Goal: Communication & Community: Answer question/provide support

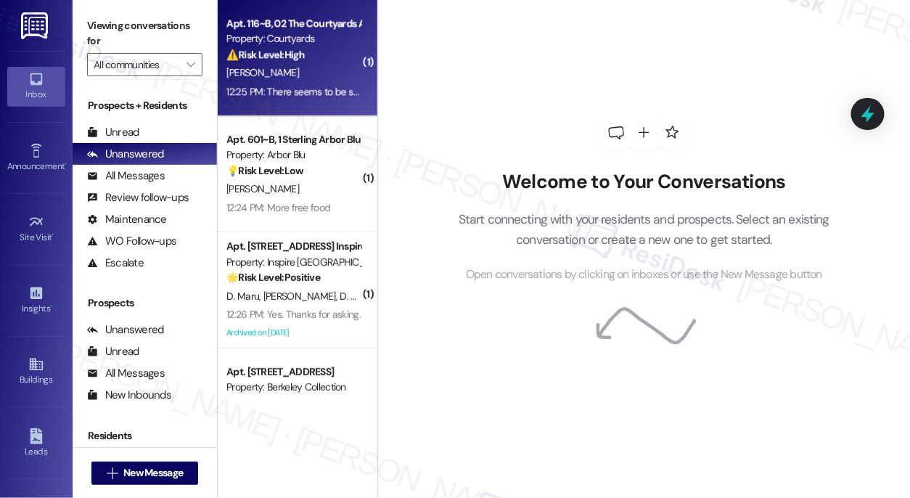
click at [321, 83] on div "12:25 PM: There seems to be some Wifi issues 12:25 PM: There seems to be some W…" at bounding box center [293, 92] width 137 height 18
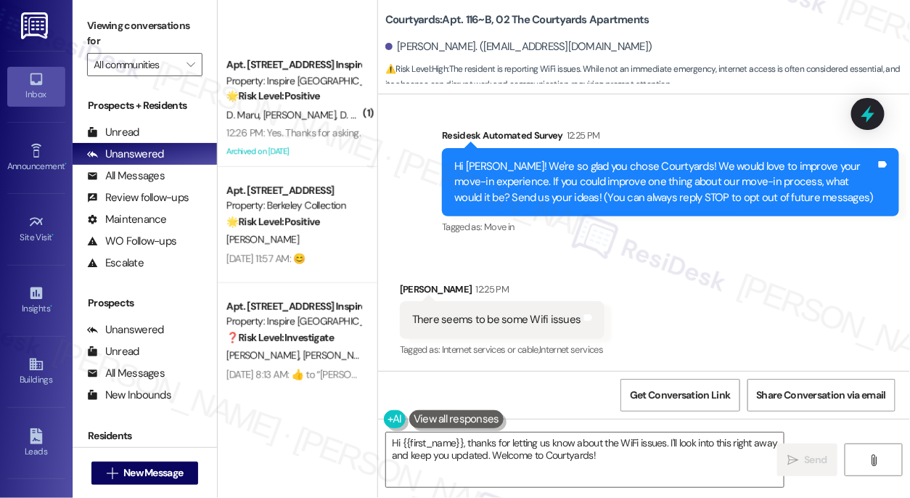
scroll to position [418, 0]
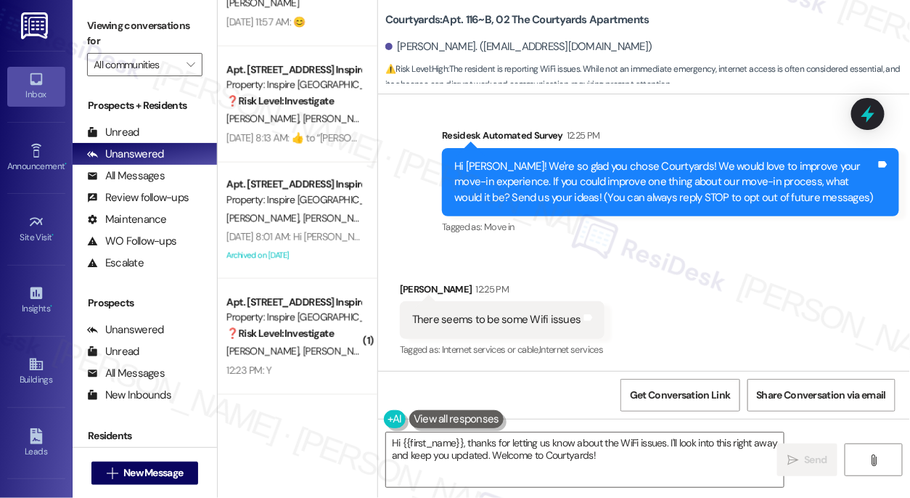
click at [532, 316] on div "There seems to be some Wifi issues" at bounding box center [496, 319] width 169 height 15
click at [611, 167] on div "Hi [PERSON_NAME]! We're so glad you chose Courtyards! We would love to improve …" at bounding box center [664, 182] width 421 height 46
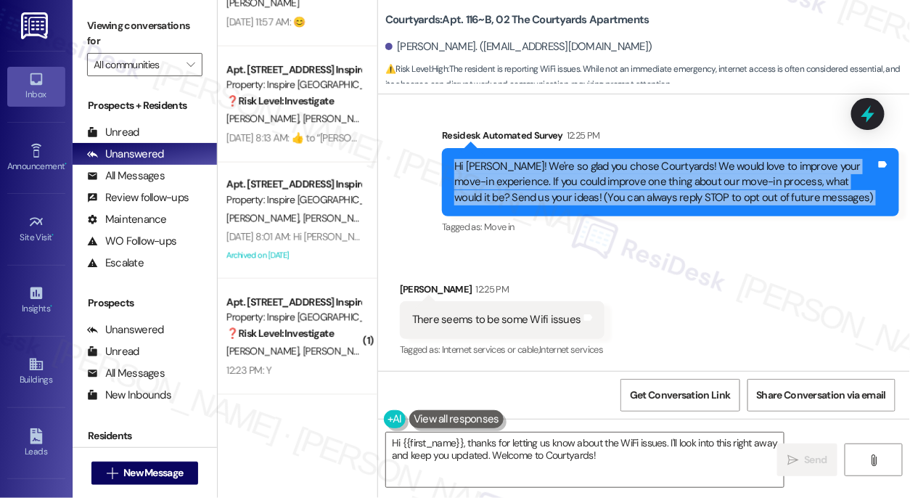
click at [611, 167] on div "Hi [PERSON_NAME]! We're so glad you chose Courtyards! We would love to improve …" at bounding box center [664, 182] width 421 height 46
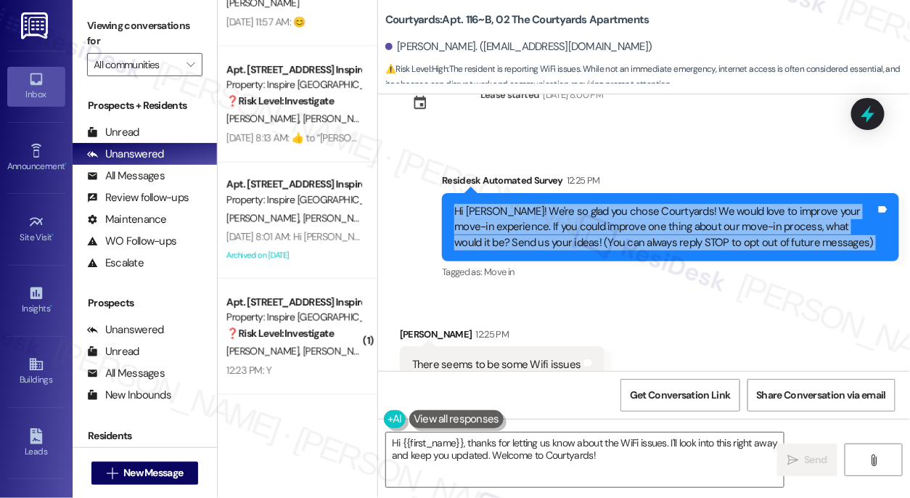
scroll to position [97, 0]
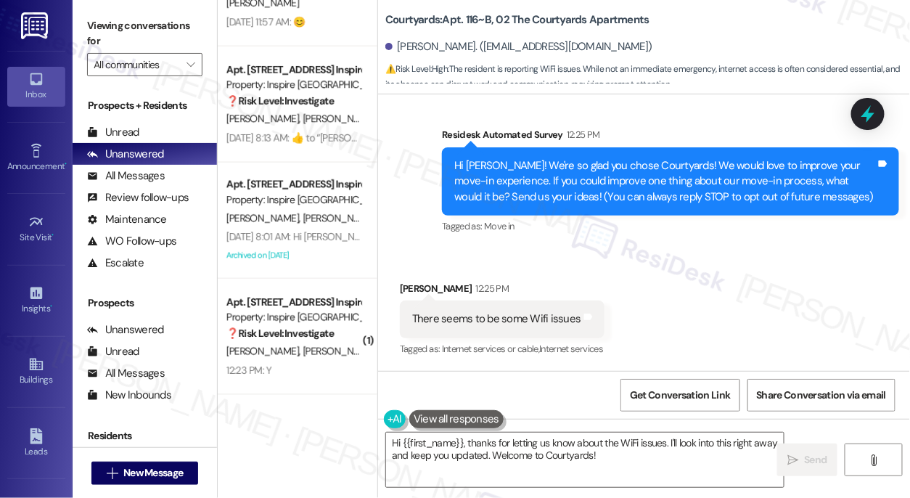
click at [520, 314] on div "There seems to be some Wifi issues" at bounding box center [496, 318] width 169 height 15
copy div "There seems to be some Wifi issues Tags and notes"
click at [94, 28] on label "Viewing conversations for" at bounding box center [144, 34] width 115 height 38
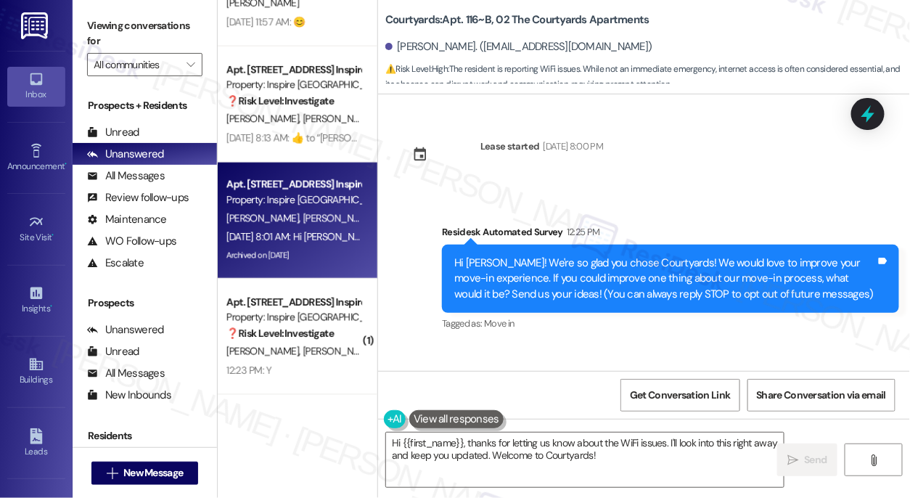
scroll to position [0, 0]
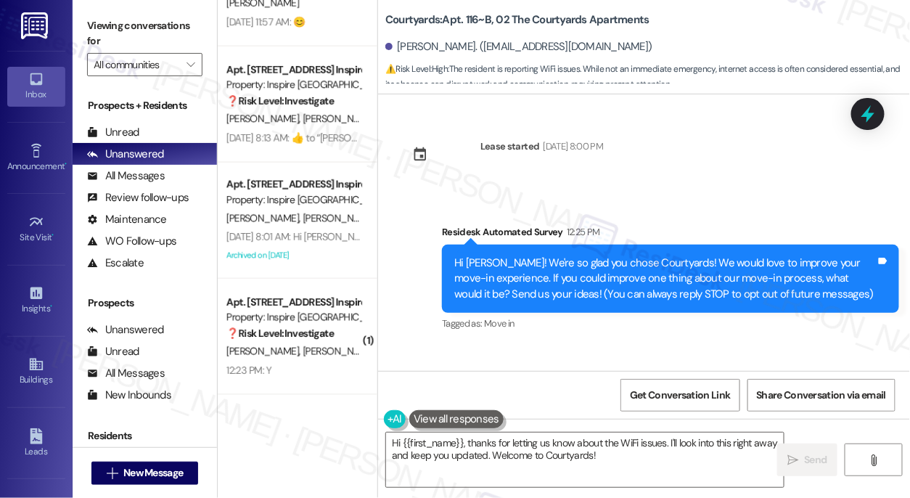
click at [96, 16] on label "Viewing conversations for" at bounding box center [144, 34] width 115 height 38
click at [495, 439] on textarea "Hi {{first_name}}, thanks for letting us know about the WiFi issues. I'll look …" at bounding box center [584, 459] width 397 height 54
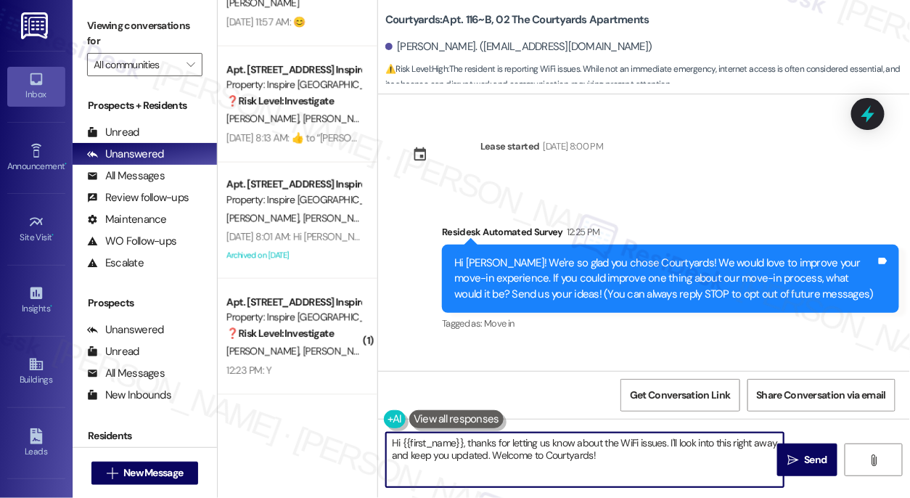
click at [496, 438] on textarea "Hi {{first_name}}, thanks for letting us know about the WiFi issues. I'll look …" at bounding box center [584, 459] width 397 height 54
paste textarea "it's a pleasure to chat with you! Thanks for reaching out."
click at [714, 442] on textarea "Hi {{first_name}}, it's a pleasure to chat with you! Thanks for reaching out." at bounding box center [584, 459] width 397 height 54
click at [614, 260] on div "Hi [PERSON_NAME]! We're so glad you chose Courtyards! We would love to improve …" at bounding box center [664, 278] width 421 height 46
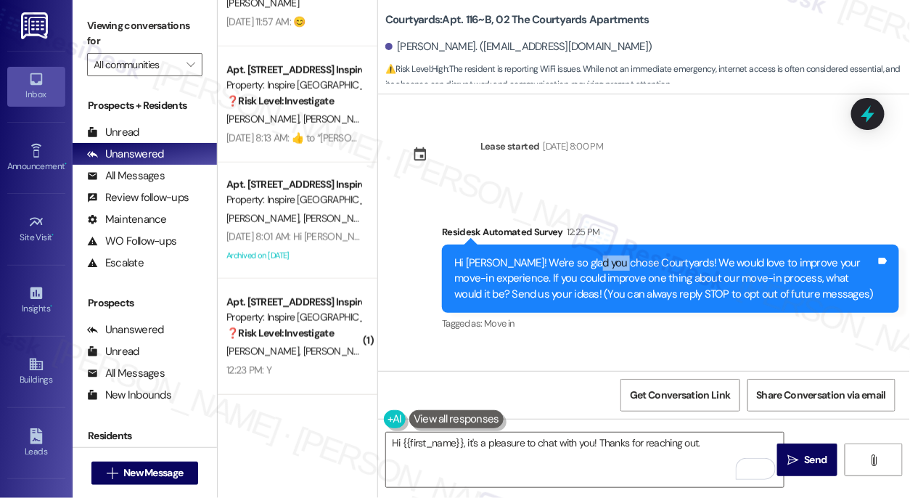
click at [614, 260] on div "Hi [PERSON_NAME]! We're so glad you chose Courtyards! We would love to improve …" at bounding box center [664, 278] width 421 height 46
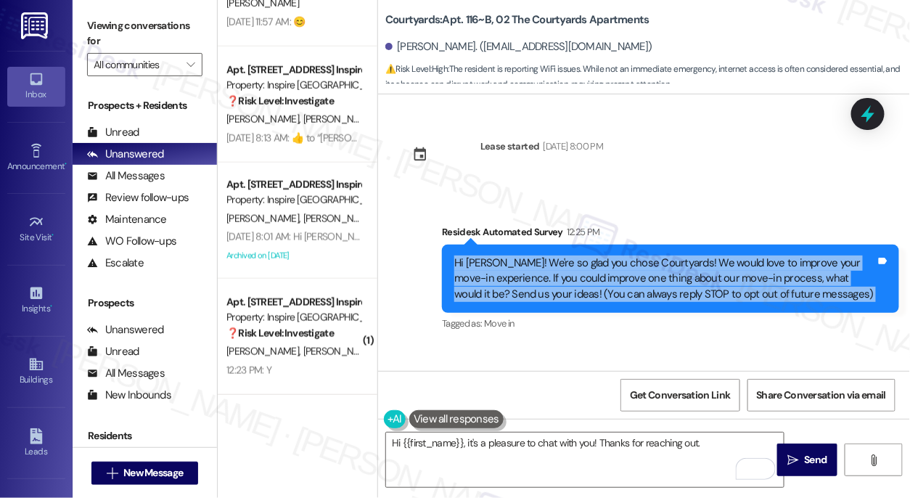
click at [614, 260] on div "Hi [PERSON_NAME]! We're so glad you chose Courtyards! We would love to improve …" at bounding box center [664, 278] width 421 height 46
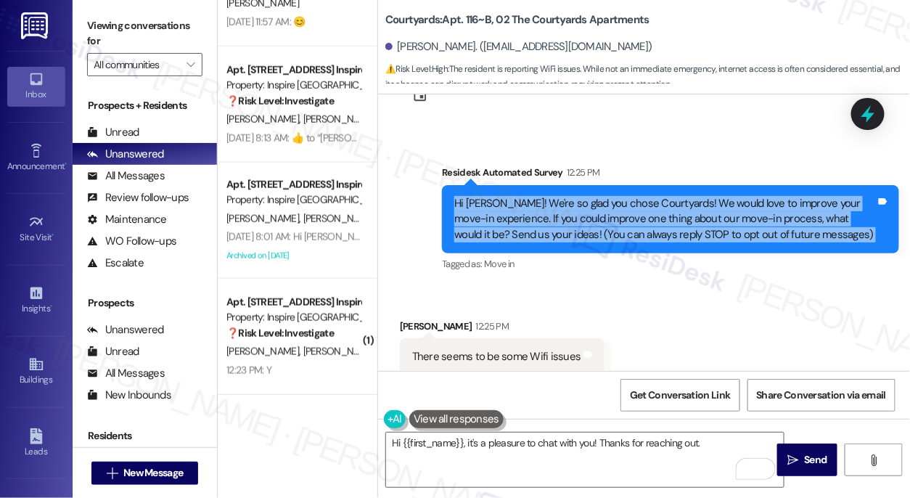
scroll to position [97, 0]
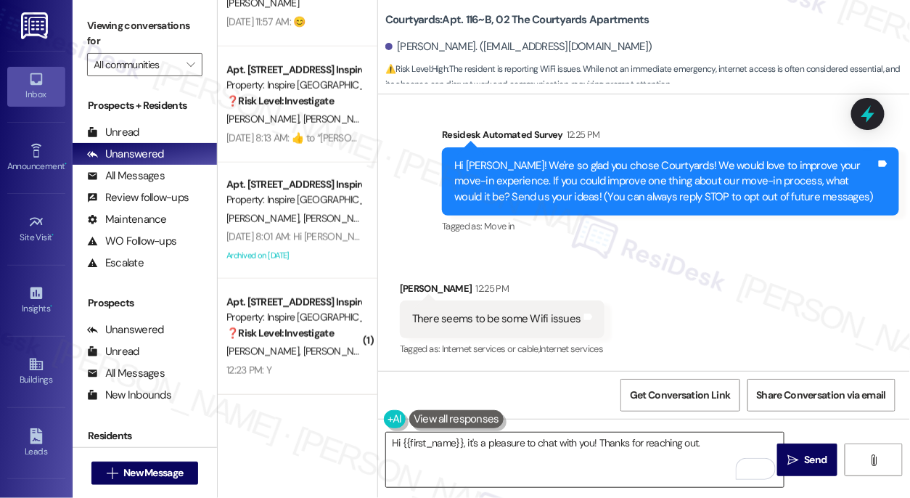
click at [723, 438] on textarea "Hi {{first_name}}, it's a pleasure to chat with you! Thanks for reaching out." at bounding box center [584, 459] width 397 height 54
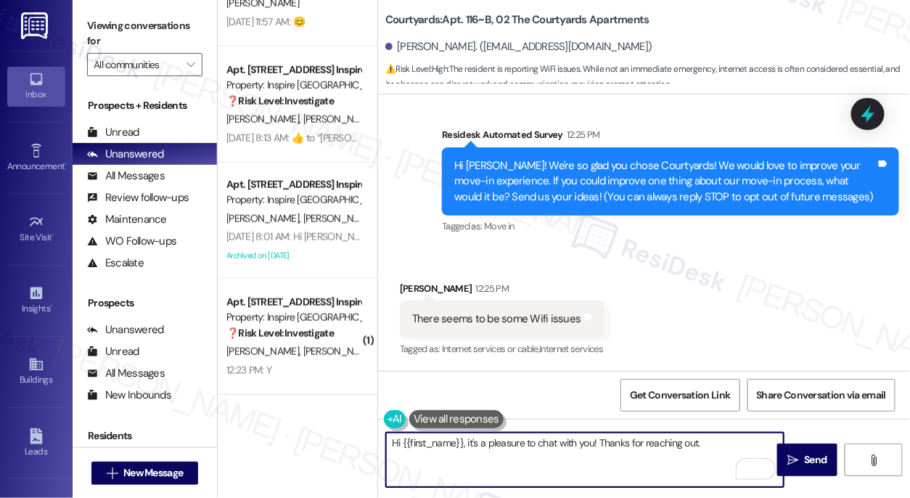
click at [421, 278] on div "Received via SMS [PERSON_NAME] 12:25 PM There seems to be some Wifi issues Tags…" at bounding box center [502, 320] width 226 height 101
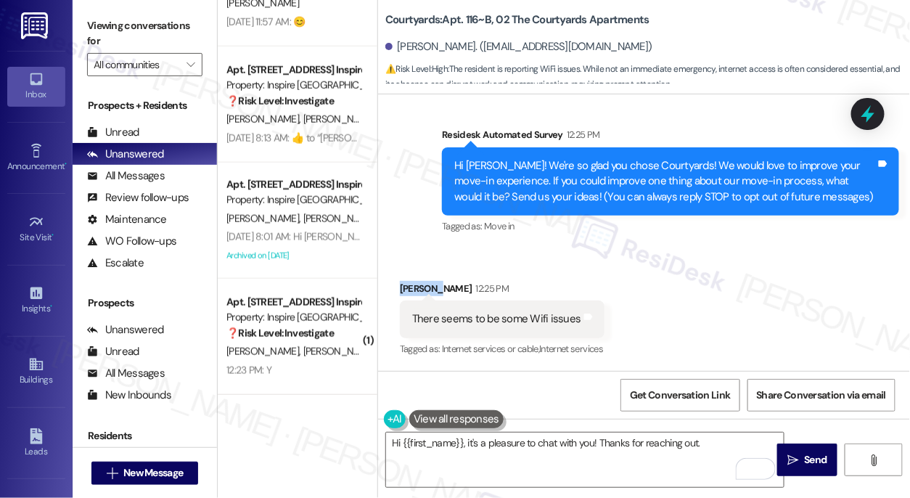
drag, startPoint x: 421, startPoint y: 278, endPoint x: 453, endPoint y: 285, distance: 32.7
click at [421, 278] on div "Received via SMS [PERSON_NAME] 12:25 PM There seems to be some Wifi issues Tags…" at bounding box center [502, 320] width 226 height 101
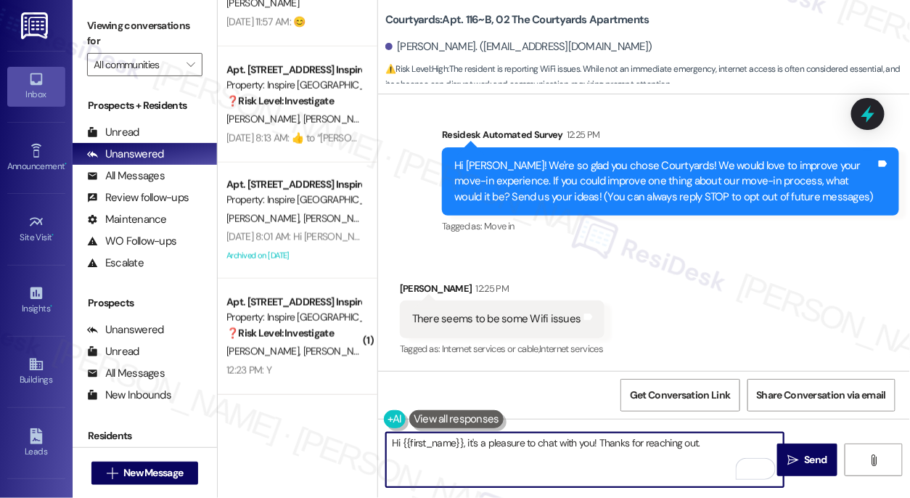
click at [715, 436] on textarea "Hi {{first_name}}, it's a pleasure to chat with you! Thanks for reaching out." at bounding box center [584, 459] width 397 height 54
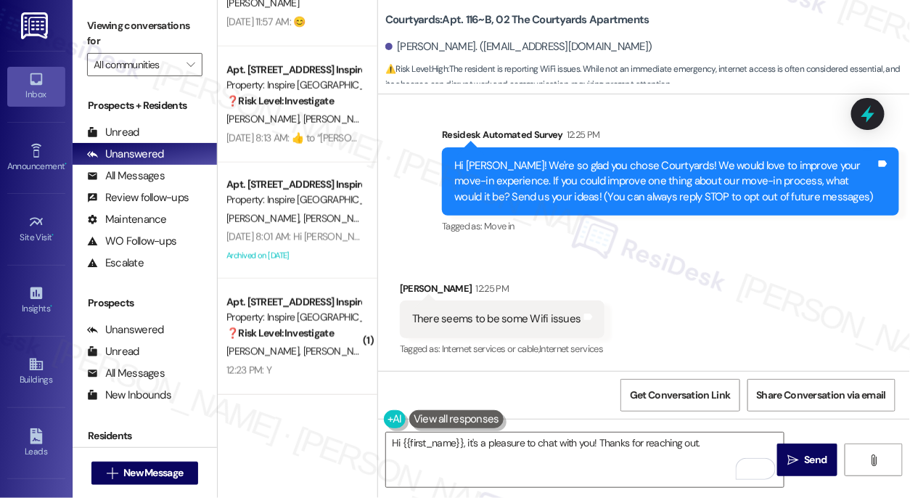
click at [98, 17] on label "Viewing conversations for" at bounding box center [144, 34] width 115 height 38
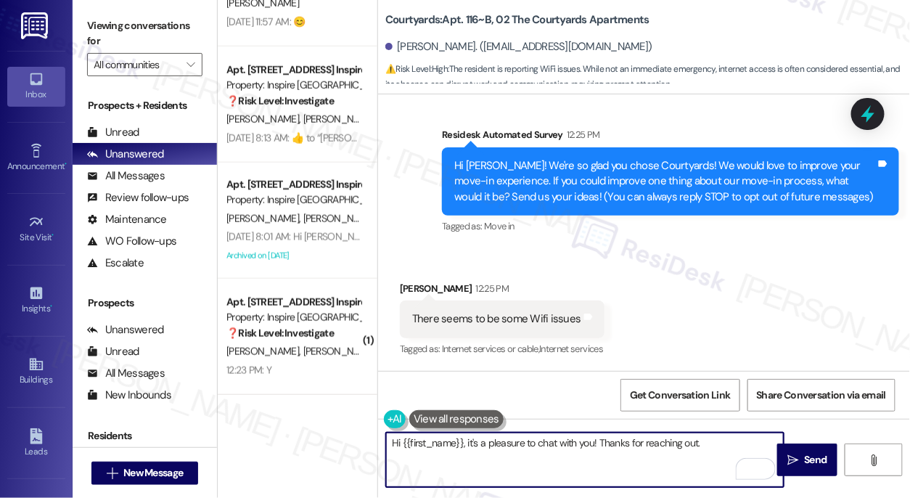
click at [720, 438] on textarea "Hi {{first_name}}, it's a pleasure to chat with you! Thanks for reaching out." at bounding box center [584, 459] width 397 height 54
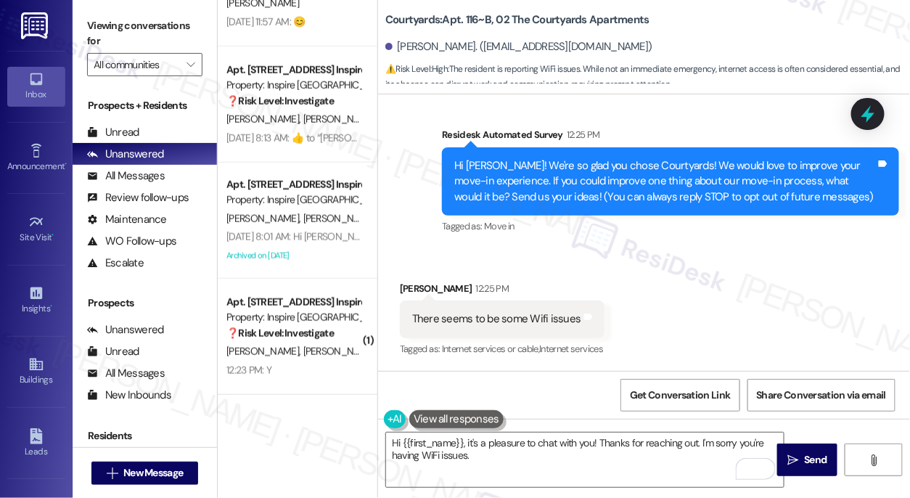
click at [73, 32] on div "Viewing conversations for All communities " at bounding box center [145, 45] width 144 height 91
click at [513, 461] on textarea "Hi {{first_name}}, it's a pleasure to chat with you! Thanks for reaching out. I…" at bounding box center [584, 459] width 397 height 54
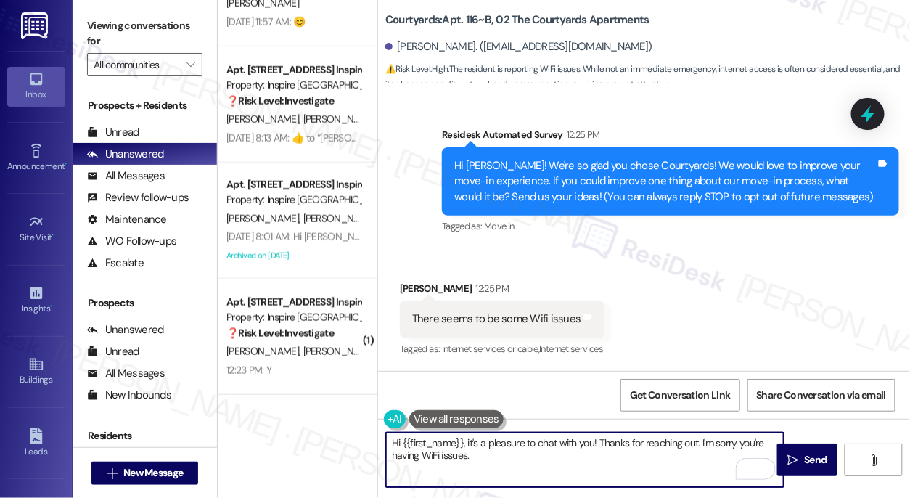
paste textarea "Just so we can better understand what’s happening:"
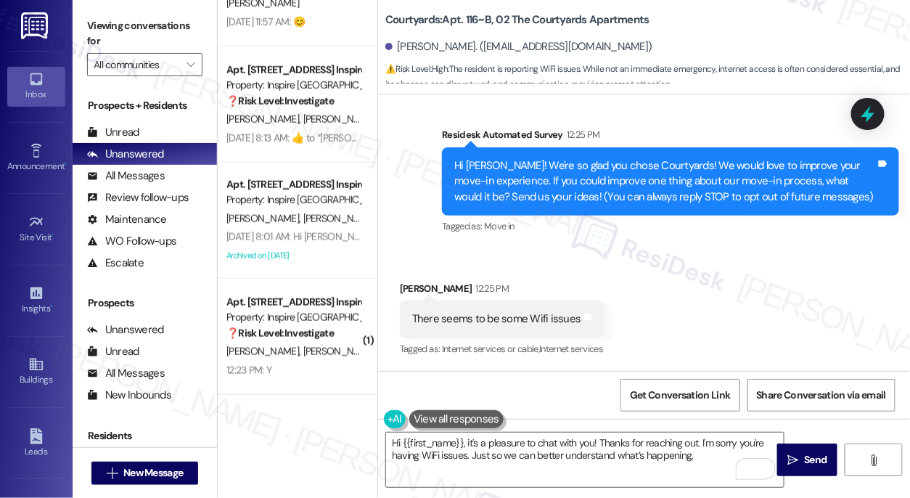
drag, startPoint x: 84, startPoint y: 23, endPoint x: 98, endPoint y: 25, distance: 13.9
click at [83, 22] on div "Viewing conversations for All communities " at bounding box center [145, 45] width 144 height 91
click at [701, 458] on textarea "Hi {{first_name}}, it's a pleasure to chat with you! Thanks for reaching out. I…" at bounding box center [584, 459] width 397 height 54
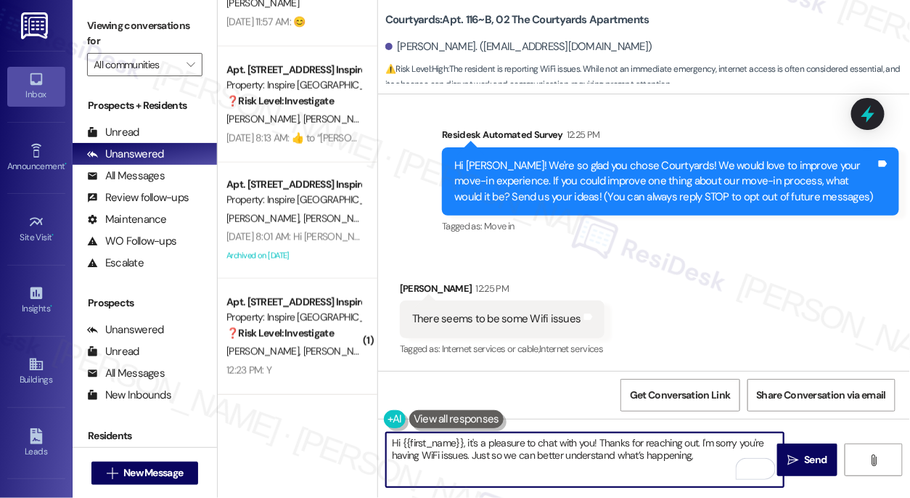
paste textarea "Are you noticing slow speeds, dropped connections, or no signal at all?"
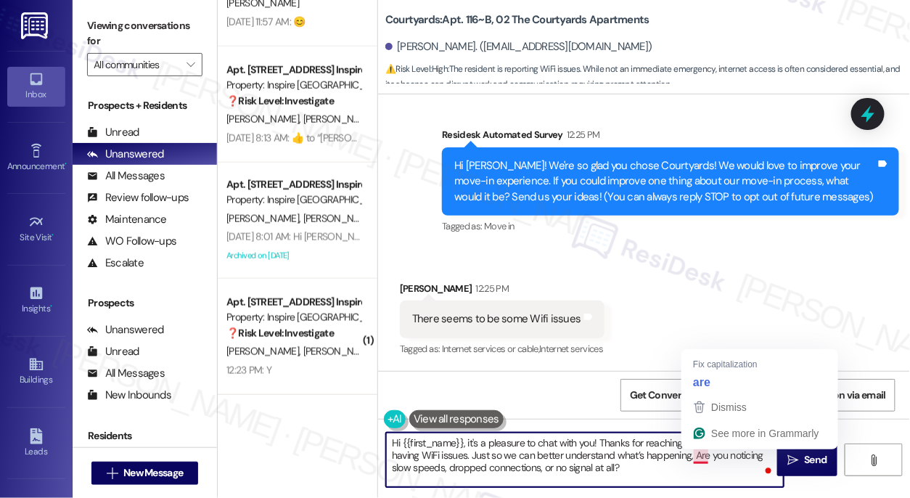
drag, startPoint x: 694, startPoint y: 455, endPoint x: 694, endPoint y: 442, distance: 12.3
click at [695, 454] on textarea "Hi {{first_name}}, it's a pleasure to chat with you! Thanks for reaching out. I…" at bounding box center [584, 459] width 397 height 54
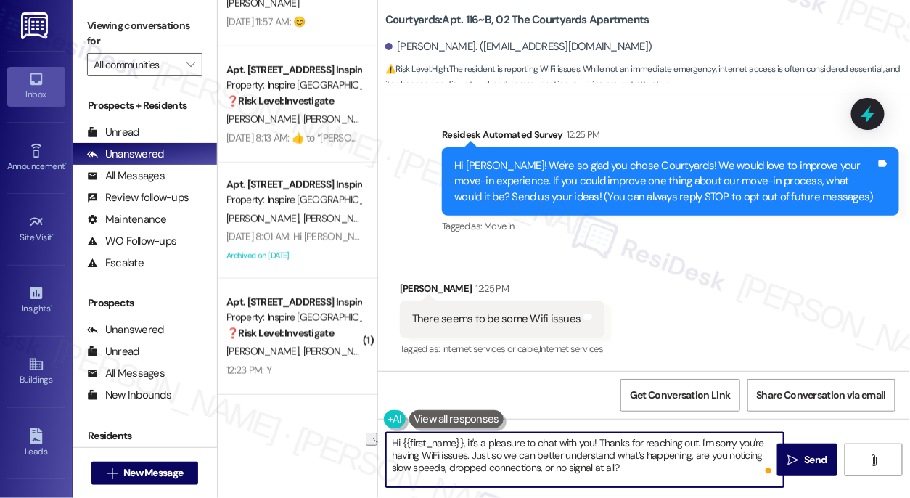
drag, startPoint x: 541, startPoint y: 469, endPoint x: 442, endPoint y: 467, distance: 99.4
click at [442, 467] on textarea "Hi {{first_name}}, it's a pleasure to chat with you! Thanks for reaching out. I…" at bounding box center [584, 459] width 397 height 54
click at [557, 469] on textarea "Hi {{first_name}}, it's a pleasure to chat with you! Thanks for reaching out. I…" at bounding box center [584, 459] width 397 height 54
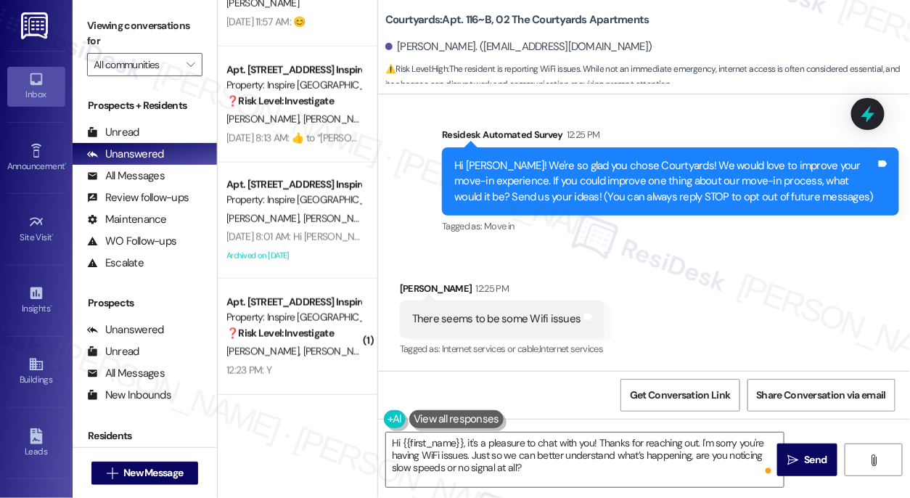
click at [77, 19] on div "Viewing conversations for All communities " at bounding box center [145, 45] width 144 height 91
click at [529, 470] on textarea "Hi {{first_name}}, it's a pleasure to chat with you! Thanks for reaching out. I…" at bounding box center [584, 459] width 397 height 54
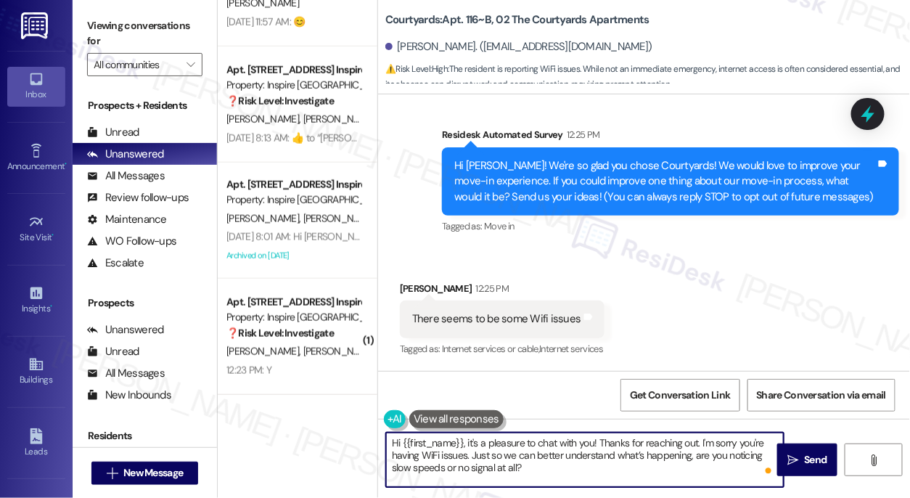
paste textarea "Is it affecting all your devices or just certain ones?"
drag, startPoint x: 535, startPoint y: 467, endPoint x: 565, endPoint y: 466, distance: 29.7
click at [535, 467] on textarea "Hi {{first_name}}, it's a pleasure to chat with you! Thanks for reaching out. I…" at bounding box center [584, 459] width 397 height 54
drag, startPoint x: 743, startPoint y: 468, endPoint x: 660, endPoint y: 467, distance: 83.4
click at [660, 467] on textarea "Hi {{first_name}}, it's a pleasure to chat with you! Thanks for reaching out. I…" at bounding box center [584, 459] width 397 height 54
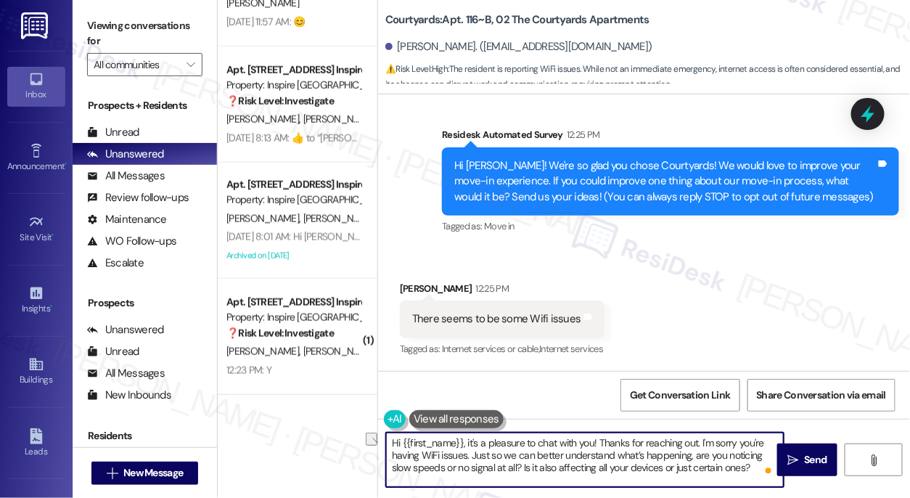
type textarea "Hi {{first_name}}, it's a pleasure to chat with you! Thanks for reaching out. I…"
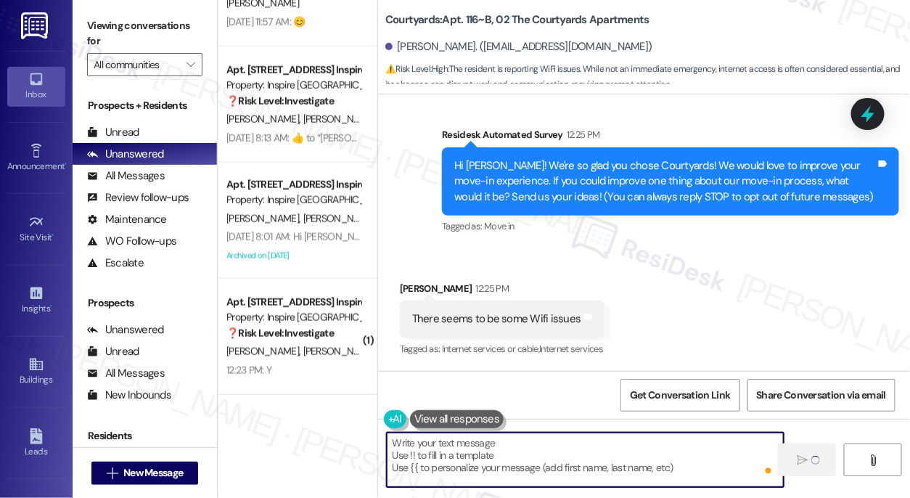
type textarea "Fetching suggested responses. Please feel free to read through the conversation…"
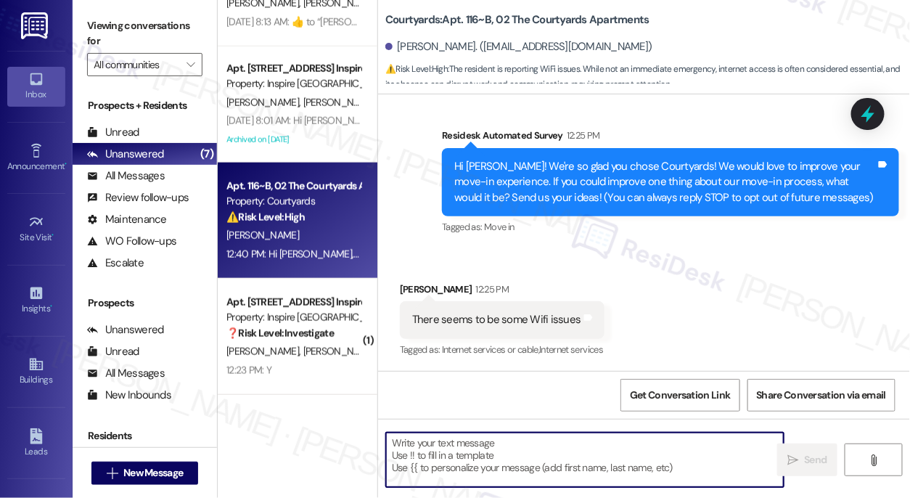
scroll to position [229, 0]
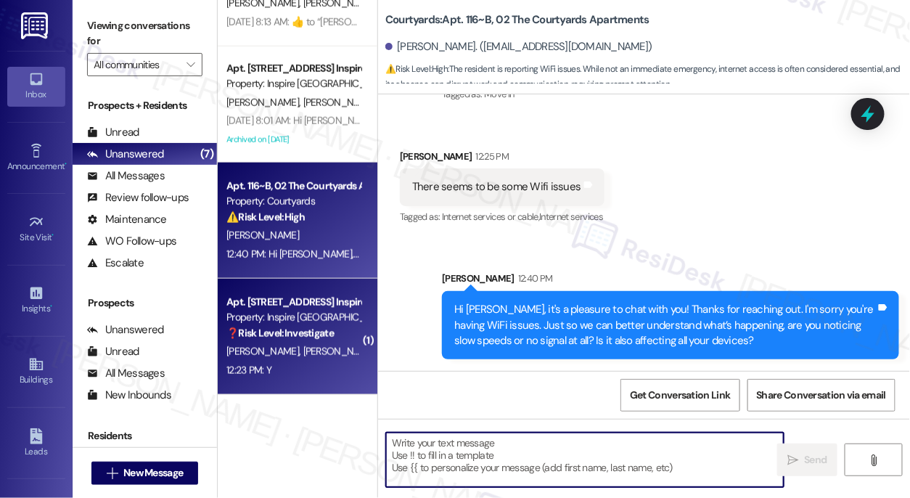
click at [335, 345] on div "[PERSON_NAME] [PERSON_NAME]" at bounding box center [293, 351] width 137 height 18
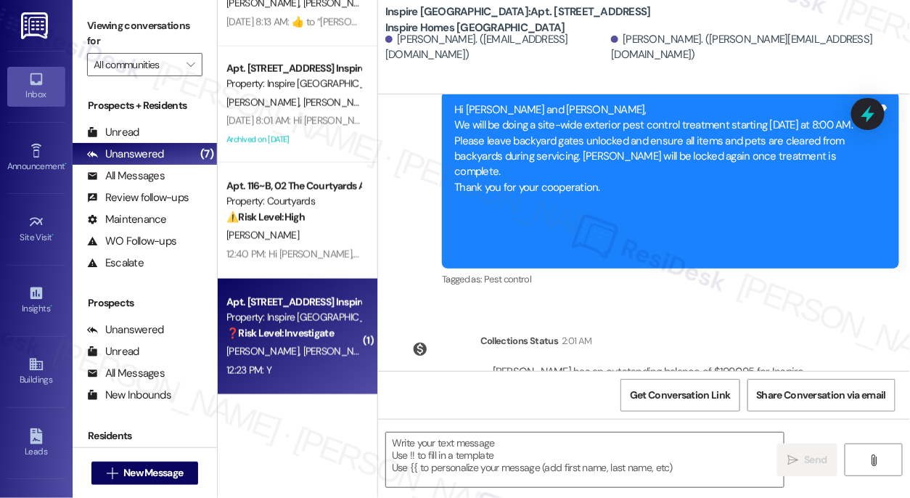
type textarea "Fetching suggested responses. Please feel free to read through the conversation…"
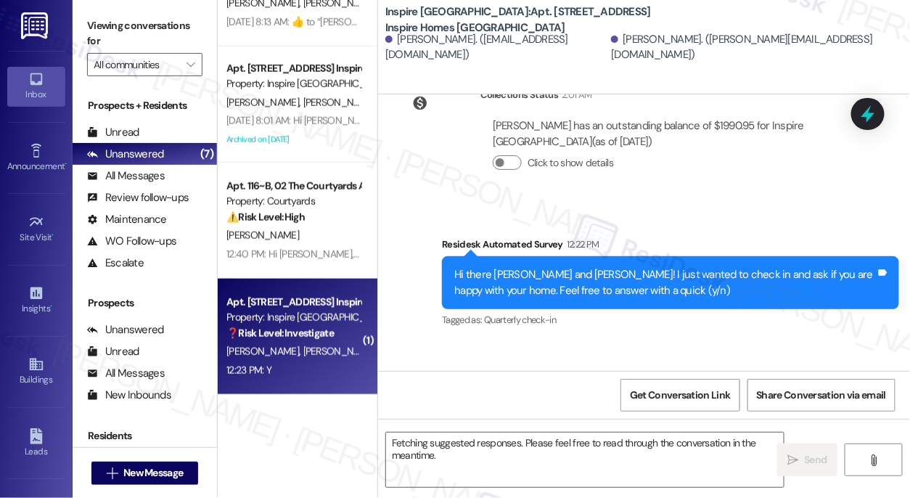
scroll to position [1395, 0]
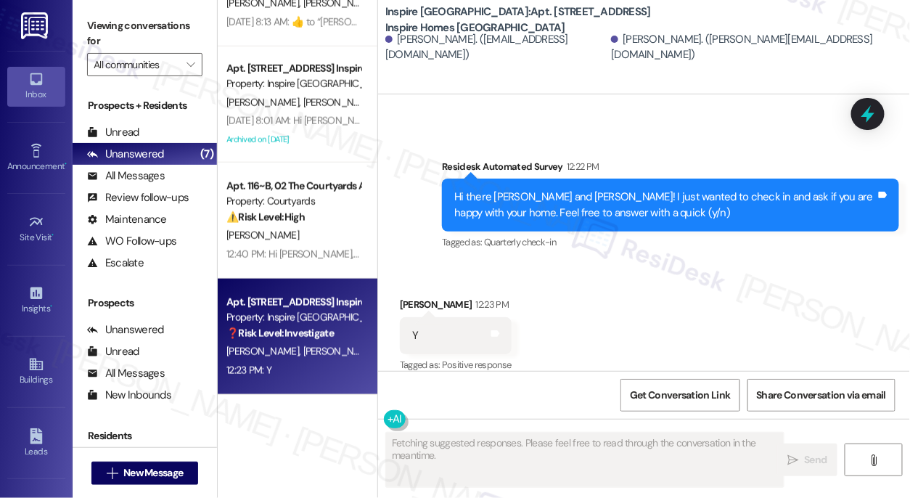
click at [85, 25] on div "Viewing conversations for All communities " at bounding box center [145, 45] width 144 height 91
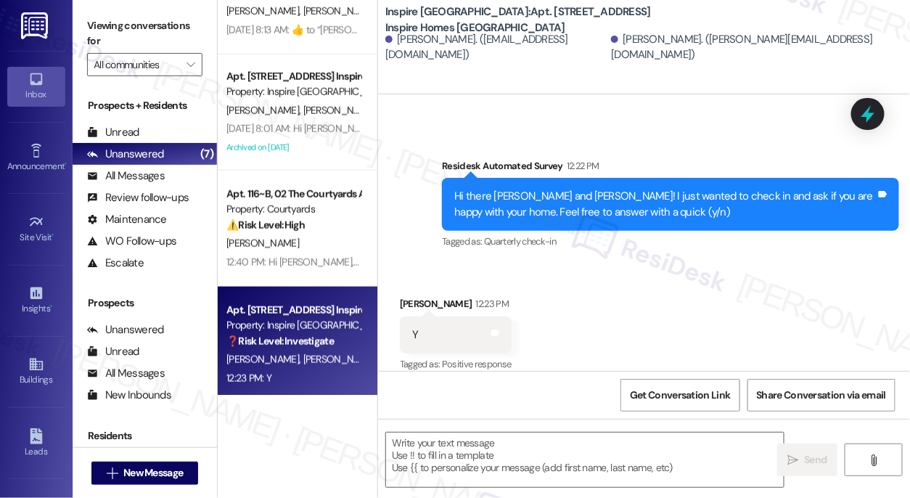
scroll to position [418, 0]
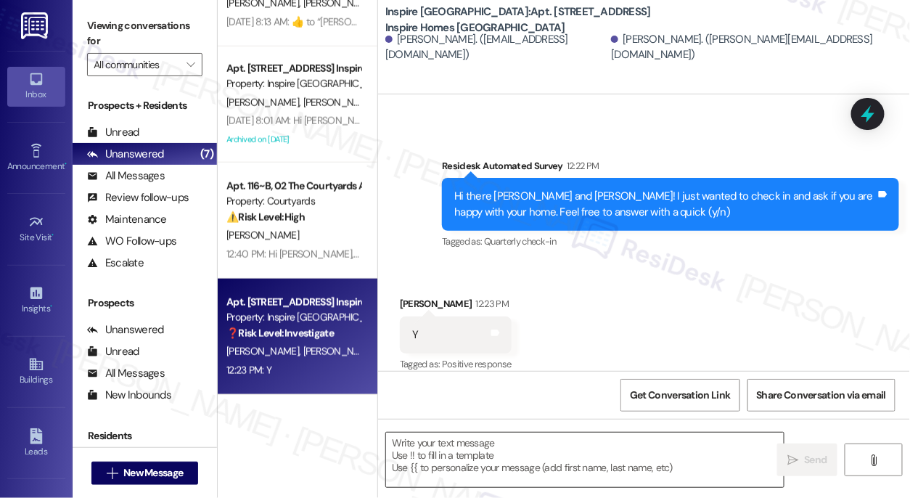
click at [469, 450] on textarea at bounding box center [584, 459] width 397 height 54
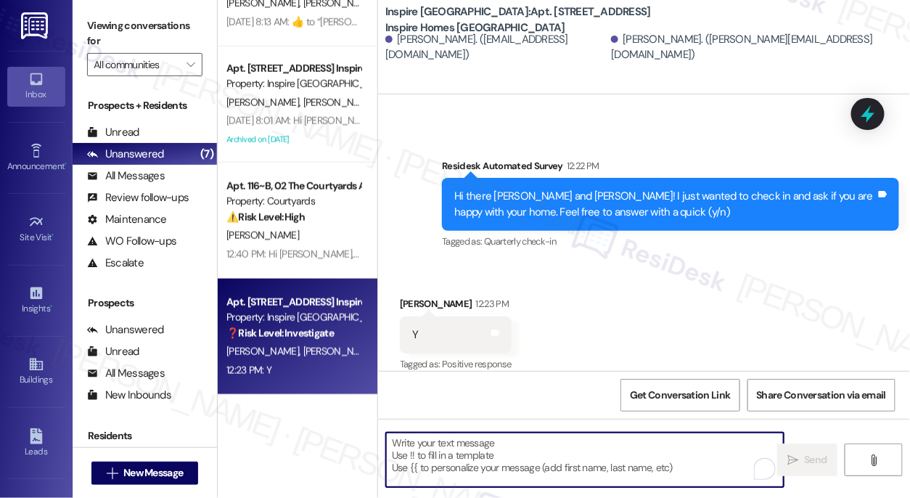
paste textarea "Hi {{first_name}}! I'm glad to hear that you're happy with your home. If I may …"
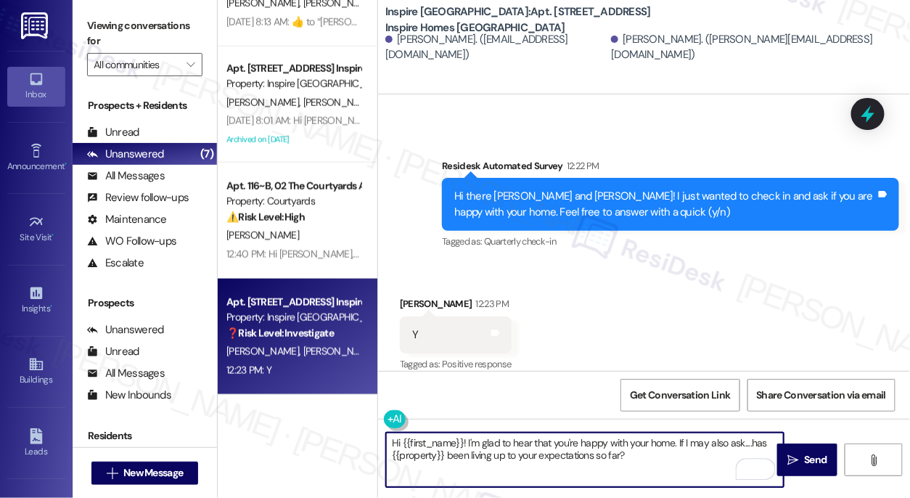
click at [416, 296] on div "[PERSON_NAME] 12:23 PM" at bounding box center [456, 306] width 112 height 20
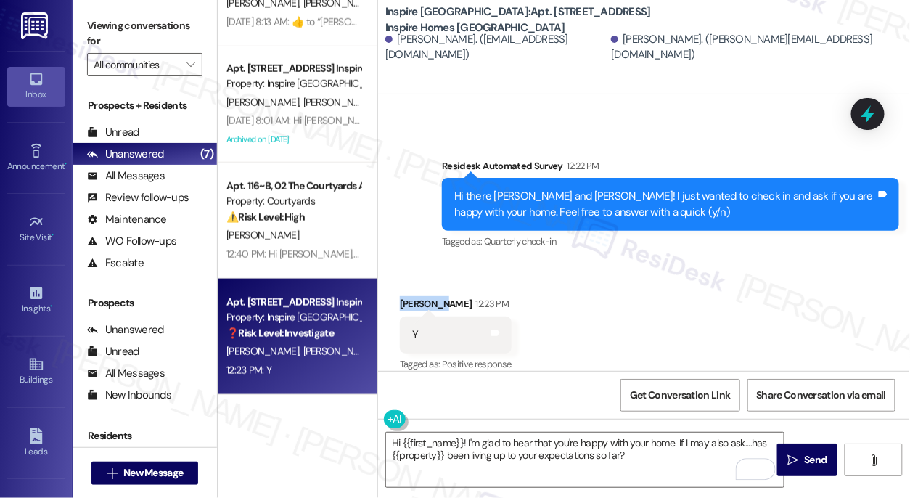
click at [416, 296] on div "[PERSON_NAME] 12:23 PM" at bounding box center [456, 306] width 112 height 20
copy div "[PERSON_NAME]"
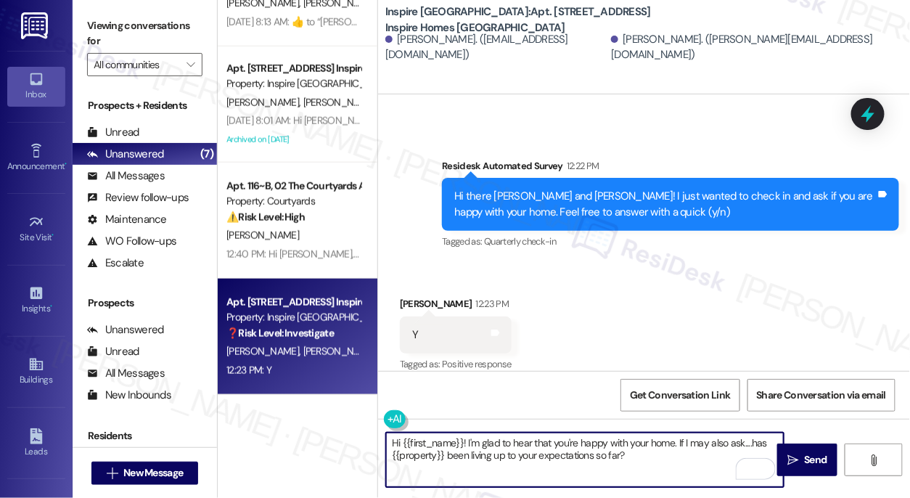
drag, startPoint x: 460, startPoint y: 442, endPoint x: 402, endPoint y: 441, distance: 58.0
click at [402, 441] on textarea "Hi {{first_name}}! I'm glad to hear that you're happy with your home. If I may …" at bounding box center [584, 459] width 397 height 54
paste textarea "[PERSON_NAME]"
click at [555, 437] on textarea "Hi [PERSON_NAME]! I'm glad to hear that you're happy with your home. If I may a…" at bounding box center [584, 459] width 397 height 54
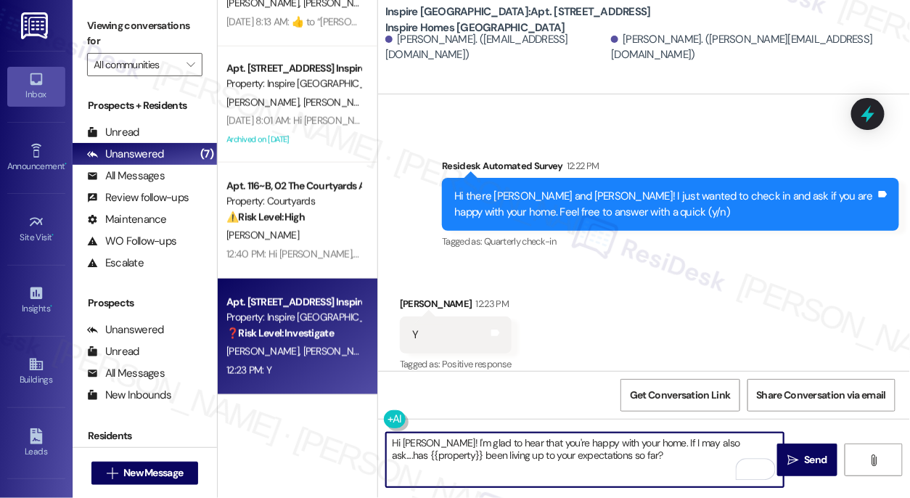
click at [555, 437] on textarea "Hi [PERSON_NAME]! I'm glad to hear that you're happy with your home. If I may a…" at bounding box center [584, 459] width 397 height 54
click at [571, 281] on div "Received via SMS [PERSON_NAME] 12:23 PM Y Tags and notes Tagged as: Positive re…" at bounding box center [644, 324] width 532 height 123
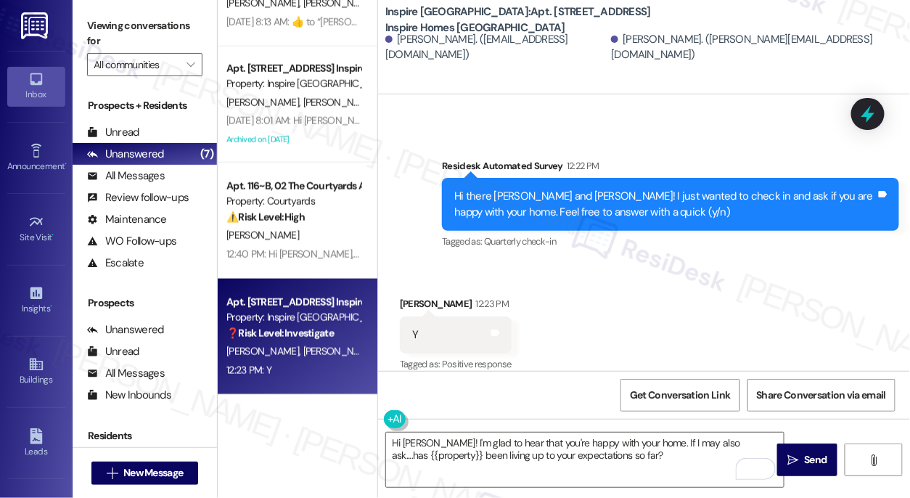
click at [99, 30] on label "Viewing conversations for" at bounding box center [144, 34] width 115 height 38
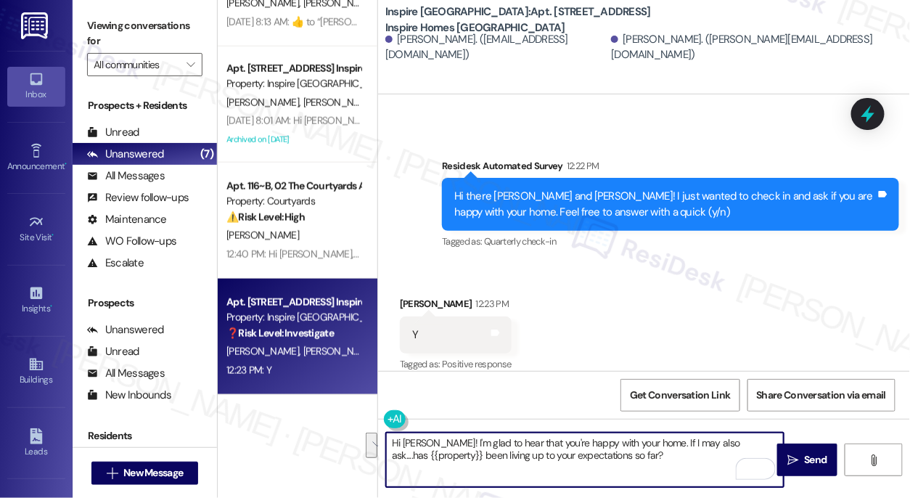
drag, startPoint x: 667, startPoint y: 456, endPoint x: 656, endPoint y: 435, distance: 23.4
click at [656, 435] on textarea "Hi [PERSON_NAME]! I'm glad to hear that you're happy with your home. If I may a…" at bounding box center [584, 459] width 397 height 54
paste textarea "If you don’t mind, would you be willing to share your positive experience at {{…"
click at [656, 440] on textarea "Hi [PERSON_NAME]! I'm glad to hear that you're happy with your home. If you don…" at bounding box center [584, 459] width 397 height 54
drag, startPoint x: 746, startPoint y: 453, endPoint x: 757, endPoint y: 454, distance: 10.3
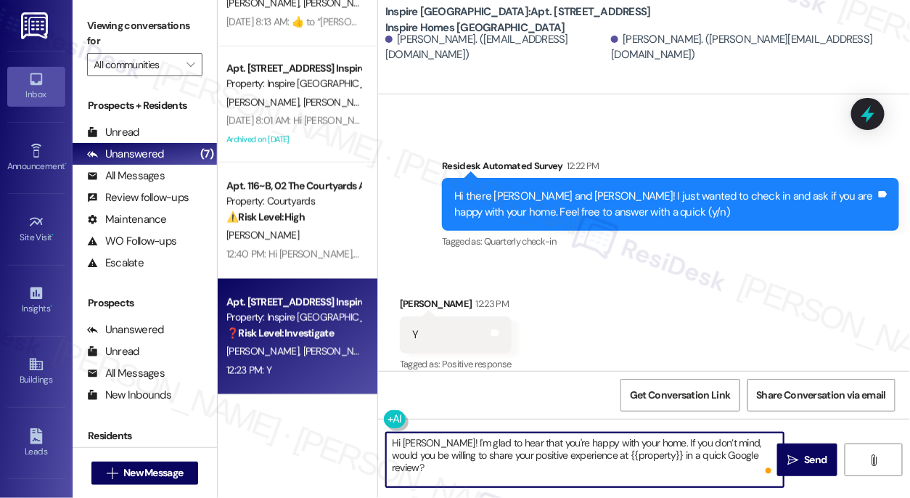
click at [746, 453] on textarea "Hi [PERSON_NAME]! I'm glad to hear that you're happy with your home. If you don…" at bounding box center [584, 459] width 397 height 54
click at [594, 295] on div "Received via SMS [PERSON_NAME] 12:23 PM Y Tags and notes Tagged as: Positive re…" at bounding box center [644, 324] width 532 height 123
click at [479, 436] on textarea "Hi [PERSON_NAME]! I'm glad to hear that you're happy with your home. If you don…" at bounding box center [584, 459] width 397 height 54
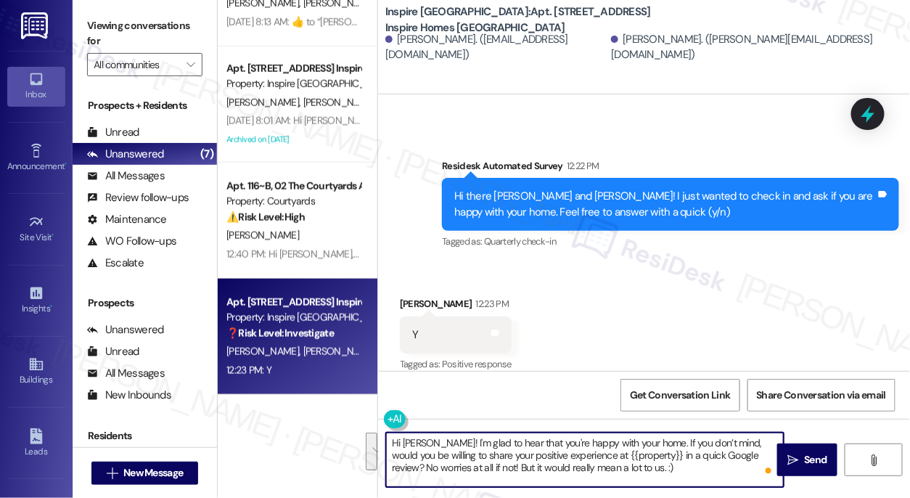
click at [569, 454] on textarea "Hi [PERSON_NAME]! I'm glad to hear that you're happy with your home. If you don…" at bounding box center [584, 459] width 397 height 54
click at [563, 467] on textarea "Hi [PERSON_NAME]! I'm glad to hear that you're happy with your home. If you don…" at bounding box center [584, 459] width 397 height 54
click at [649, 471] on textarea "Hi [PERSON_NAME]! I'm glad to hear that you're happy with your home. If you don…" at bounding box center [584, 459] width 397 height 54
drag, startPoint x: 470, startPoint y: 463, endPoint x: 400, endPoint y: 466, distance: 69.7
click at [400, 466] on textarea "Hi [PERSON_NAME]! I'm glad to hear that you're happy with your home. If you don…" at bounding box center [584, 459] width 397 height 54
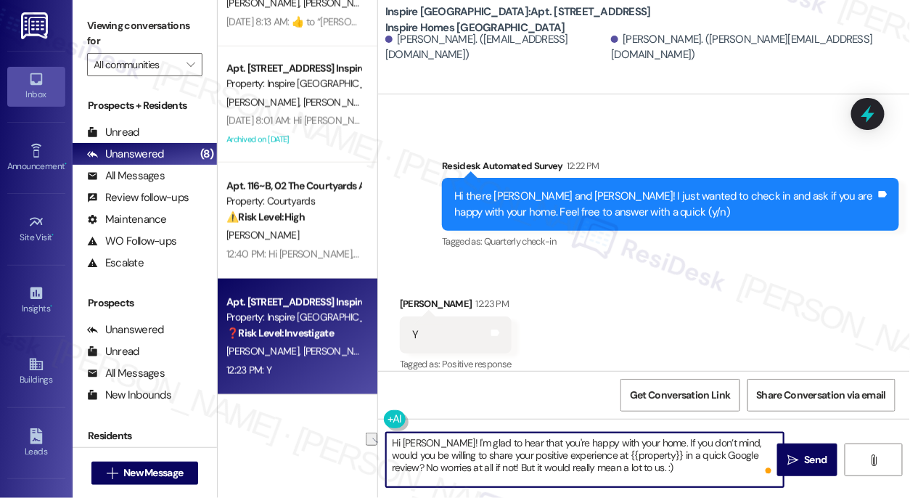
drag, startPoint x: 634, startPoint y: 467, endPoint x: 641, endPoint y: 466, distance: 7.4
click at [634, 467] on textarea "Hi [PERSON_NAME]! I'm glad to hear that you're happy with your home. If you don…" at bounding box center [584, 459] width 397 height 54
click at [652, 466] on textarea "Hi [PERSON_NAME]! I'm glad to hear that you're happy with your home. If you don…" at bounding box center [584, 459] width 397 height 54
click at [611, 465] on textarea "Hi [PERSON_NAME]! I'm glad to hear that you're happy with your home. If you don…" at bounding box center [584, 459] width 397 height 54
click at [612, 471] on textarea "Hi [PERSON_NAME]! I'm glad to hear that you're happy with your home. If you don…" at bounding box center [584, 459] width 397 height 54
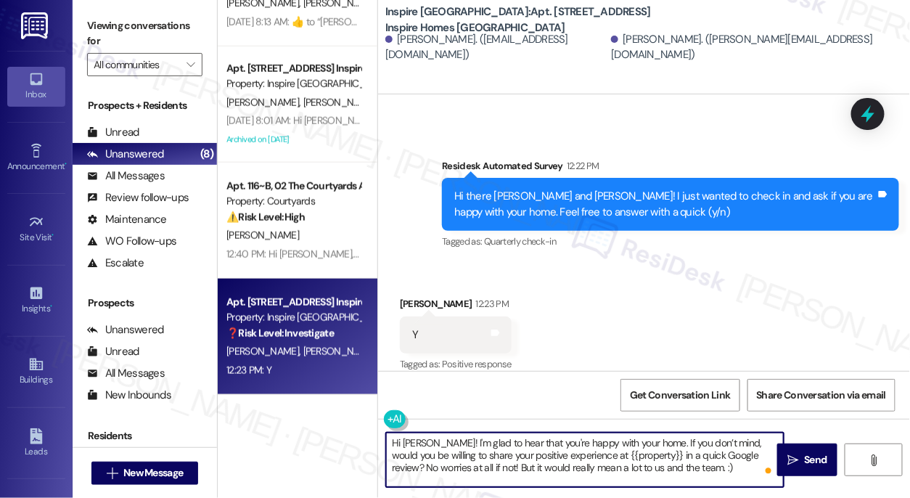
click at [721, 478] on textarea "Hi [PERSON_NAME]! I'm glad to hear that you're happy with your home. If you don…" at bounding box center [584, 459] width 397 height 54
click at [713, 471] on textarea "Hi [PERSON_NAME]! I'm glad to hear that you're happy with your home. If you don…" at bounding box center [584, 459] width 397 height 54
click at [680, 469] on textarea "Hi [PERSON_NAME]! I'm glad to hear that you're happy with your home. If you don…" at bounding box center [584, 459] width 397 height 54
type textarea "Hi [PERSON_NAME]! I'm glad to hear that you're happy with your home. If you don…"
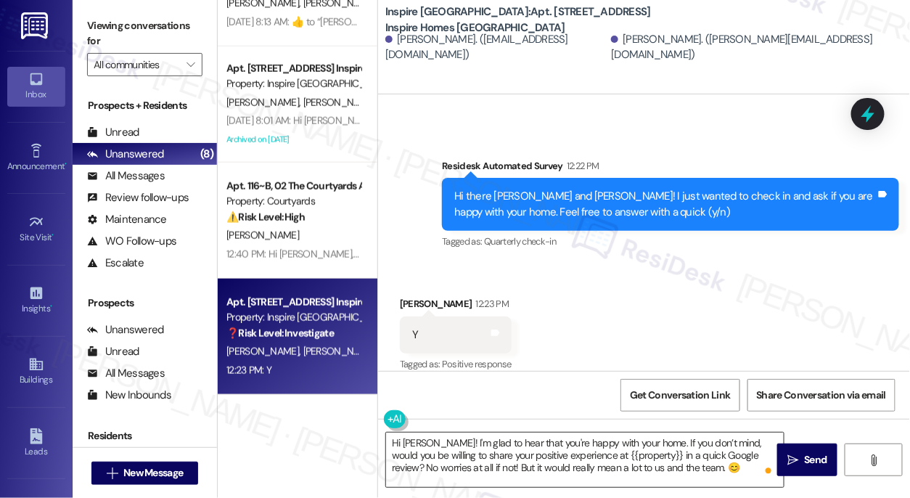
click at [732, 457] on textarea "Hi [PERSON_NAME]! I'm glad to hear that you're happy with your home. If you don…" at bounding box center [584, 459] width 397 height 54
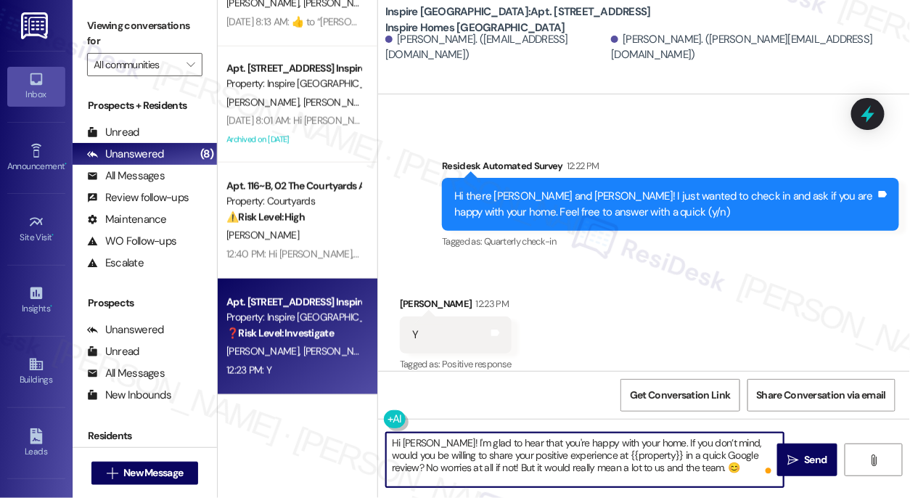
drag, startPoint x: 728, startPoint y: 471, endPoint x: 736, endPoint y: 471, distance: 8.0
click at [728, 471] on textarea "Hi [PERSON_NAME]! I'm glad to hear that you're happy with your home. If you don…" at bounding box center [584, 459] width 397 height 54
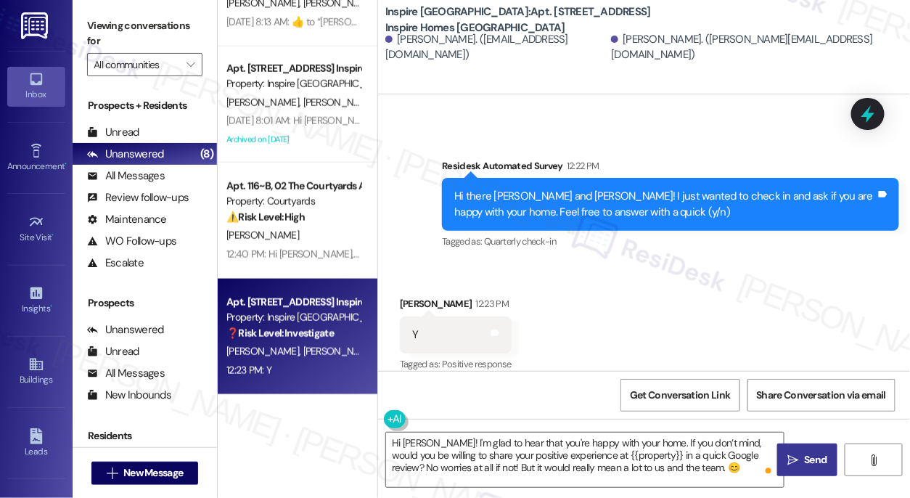
drag, startPoint x: 804, startPoint y: 455, endPoint x: 795, endPoint y: 454, distance: 8.7
click at [804, 455] on span "Send" at bounding box center [815, 459] width 22 height 15
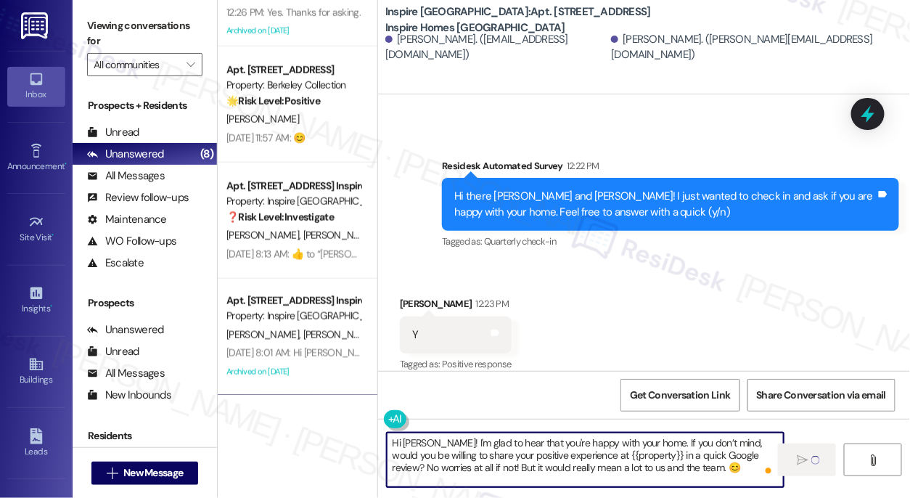
click at [531, 457] on textarea "Hi [PERSON_NAME]! I'm glad to hear that you're happy with your home. If you don…" at bounding box center [585, 459] width 397 height 54
click at [531, 456] on textarea "Hi [PERSON_NAME]! I'm glad to hear that you're happy with your home. If you don…" at bounding box center [585, 459] width 397 height 54
click at [574, 268] on div "Received via SMS [PERSON_NAME] 12:23 PM Y Tags and notes Tagged as: Positive re…" at bounding box center [644, 324] width 532 height 123
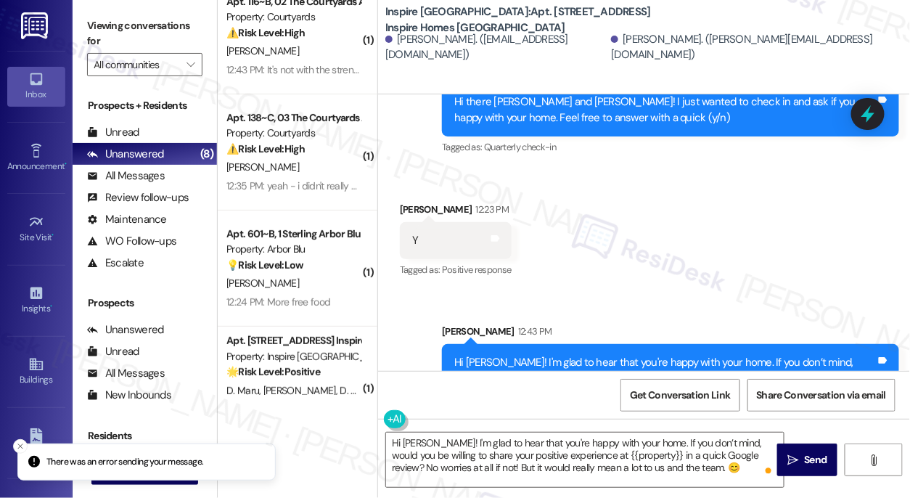
scroll to position [1528, 0]
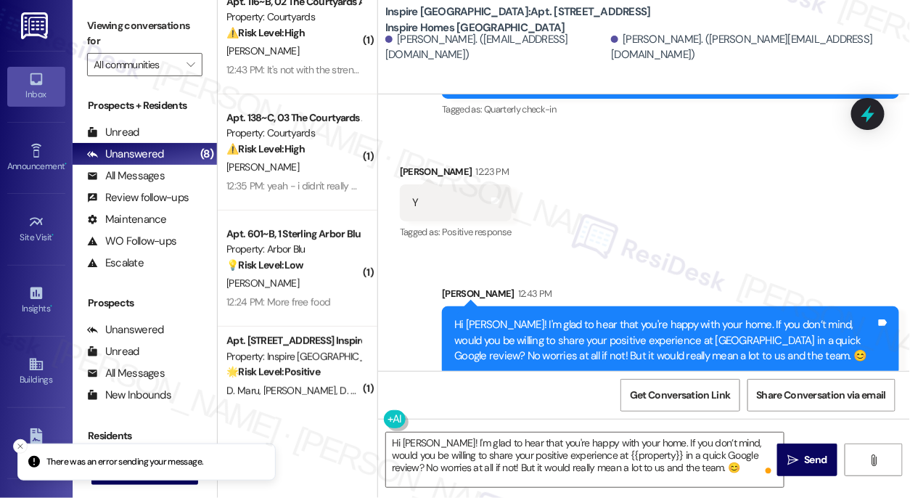
drag, startPoint x: 498, startPoint y: 329, endPoint x: 445, endPoint y: 322, distance: 53.4
click at [445, 322] on div "Hi [PERSON_NAME]! I'm glad to hear that you're happy with your home. If you don…" at bounding box center [670, 340] width 457 height 68
click at [503, 317] on div "Hi [PERSON_NAME]! I'm glad to hear that you're happy with your home. If you don…" at bounding box center [664, 340] width 421 height 46
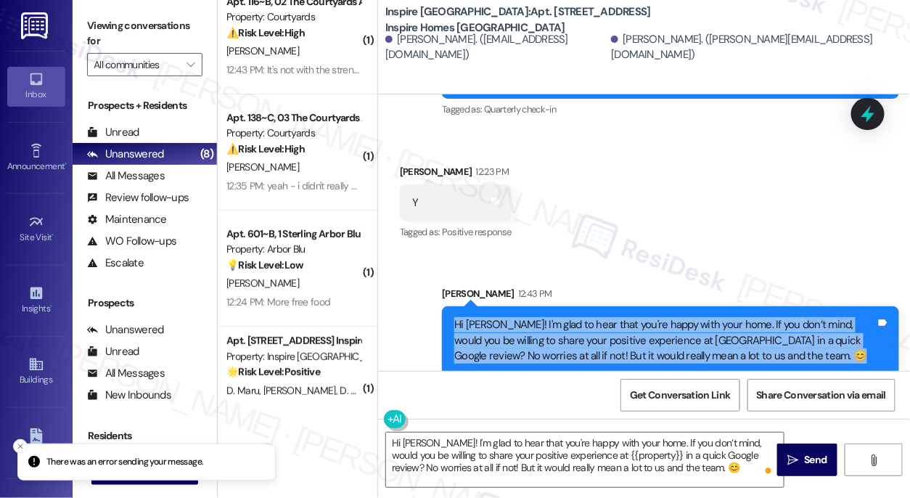
click at [503, 317] on div "Hi [PERSON_NAME]! I'm glad to hear that you're happy with your home. If you don…" at bounding box center [664, 340] width 421 height 46
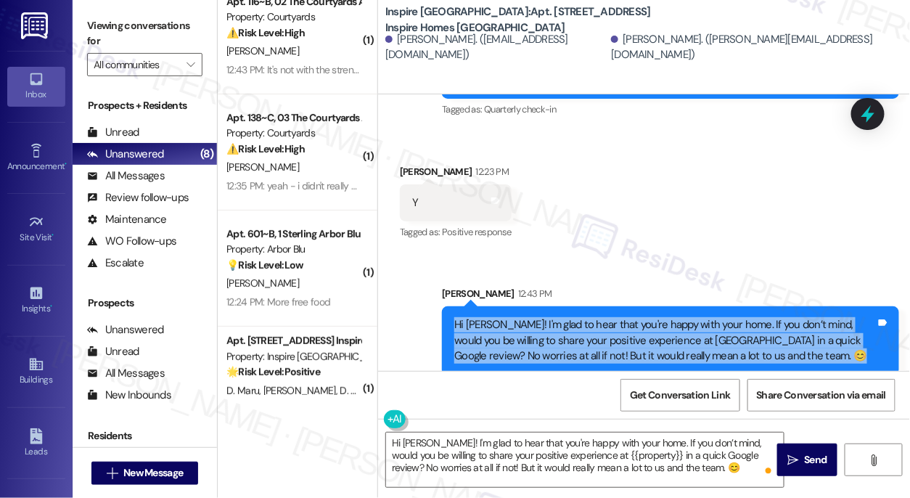
click at [599, 318] on div "Hi [PERSON_NAME]! I'm glad to hear that you're happy with your home. If you don…" at bounding box center [664, 340] width 421 height 46
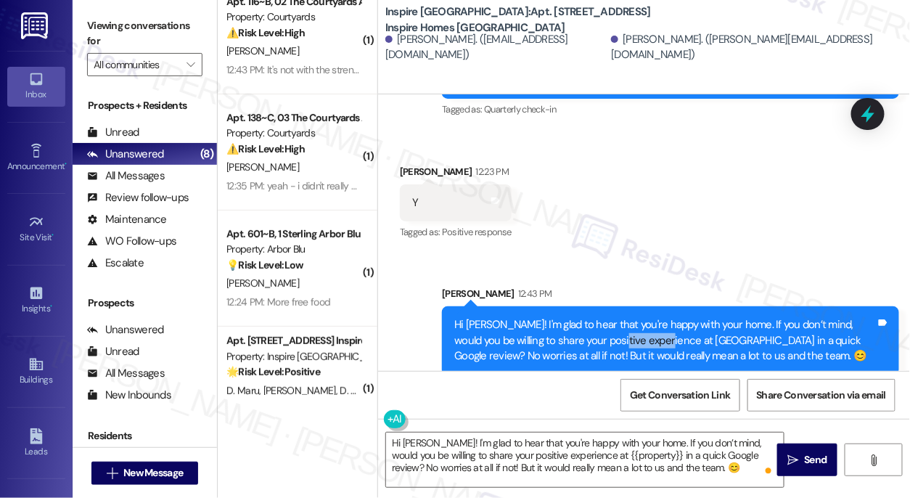
click at [598, 318] on div "Hi [PERSON_NAME]! I'm glad to hear that you're happy with your home. If you don…" at bounding box center [664, 340] width 421 height 46
click at [557, 317] on div "Hi [PERSON_NAME]! I'm glad to hear that you're happy with your home. If you don…" at bounding box center [664, 340] width 421 height 46
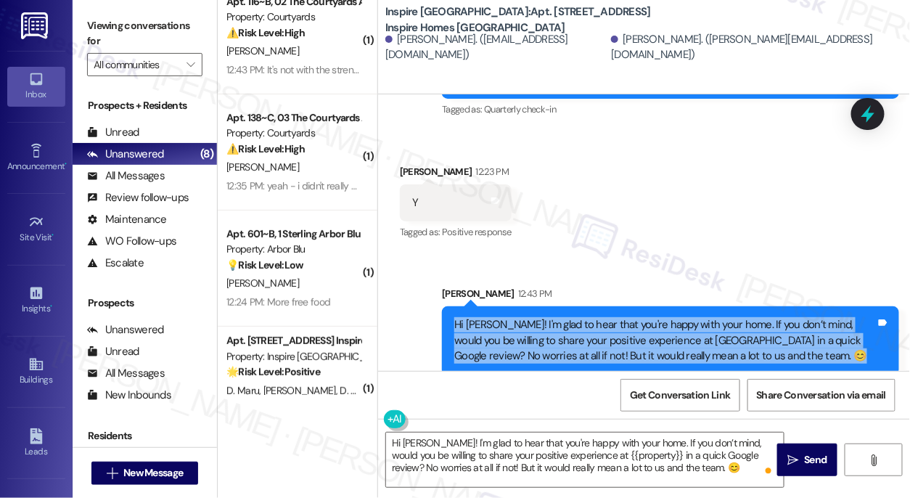
click at [557, 317] on div "Hi [PERSON_NAME]! I'm glad to hear that you're happy with your home. If you don…" at bounding box center [664, 340] width 421 height 46
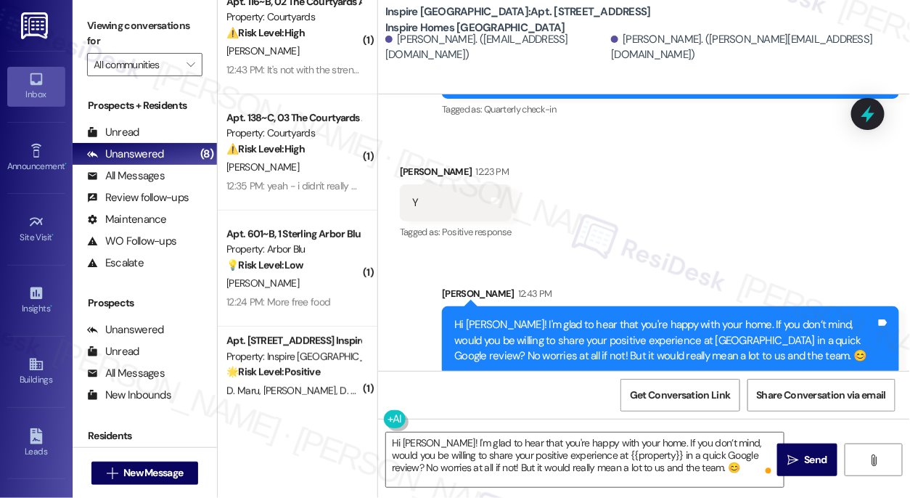
click at [652, 253] on div "Sent via SMS [PERSON_NAME] 12:43 PM Hi [PERSON_NAME]! I'm glad to hear that you…" at bounding box center [644, 319] width 532 height 132
click at [630, 317] on div "Hi [PERSON_NAME]! I'm glad to hear that you're happy with your home. If you don…" at bounding box center [664, 340] width 421 height 46
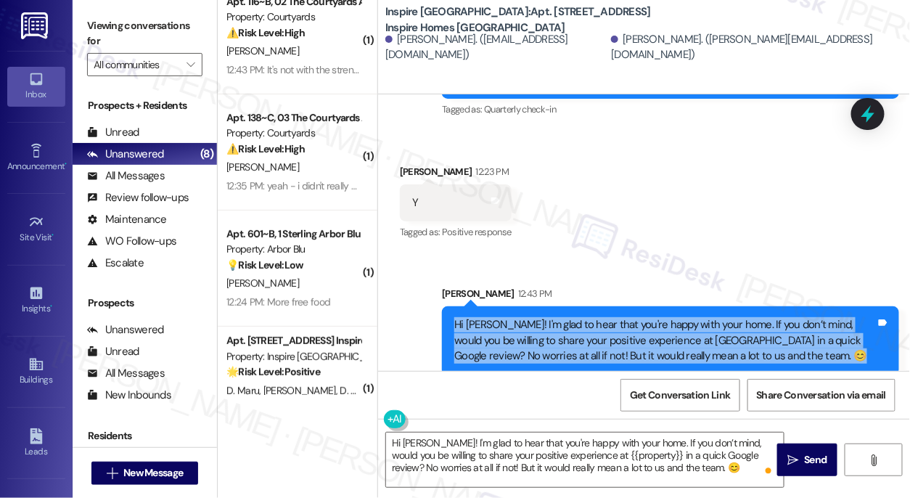
click at [630, 317] on div "Hi [PERSON_NAME]! I'm glad to hear that you're happy with your home. If you don…" at bounding box center [664, 340] width 421 height 46
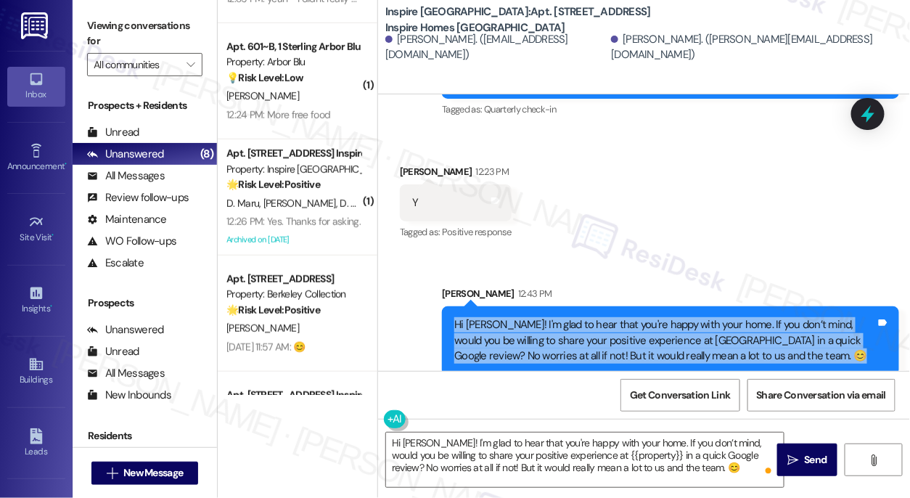
scroll to position [0, 0]
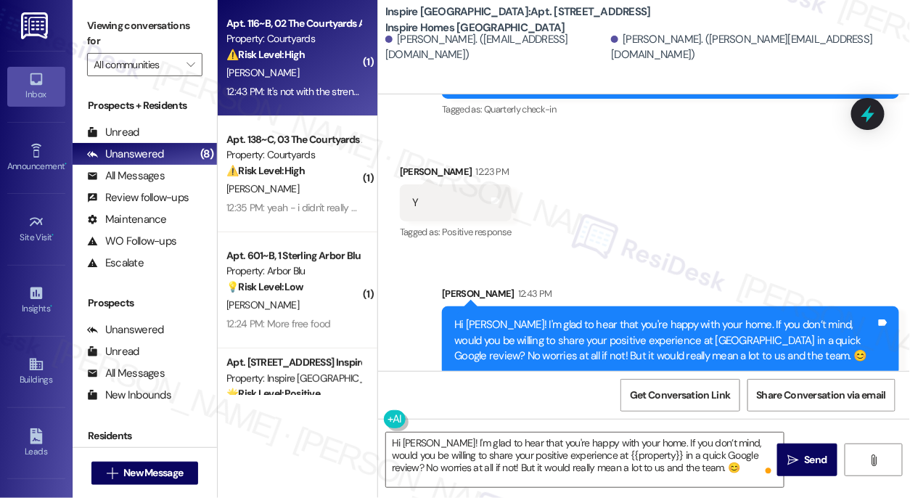
click at [330, 69] on div "[PERSON_NAME]" at bounding box center [293, 73] width 137 height 18
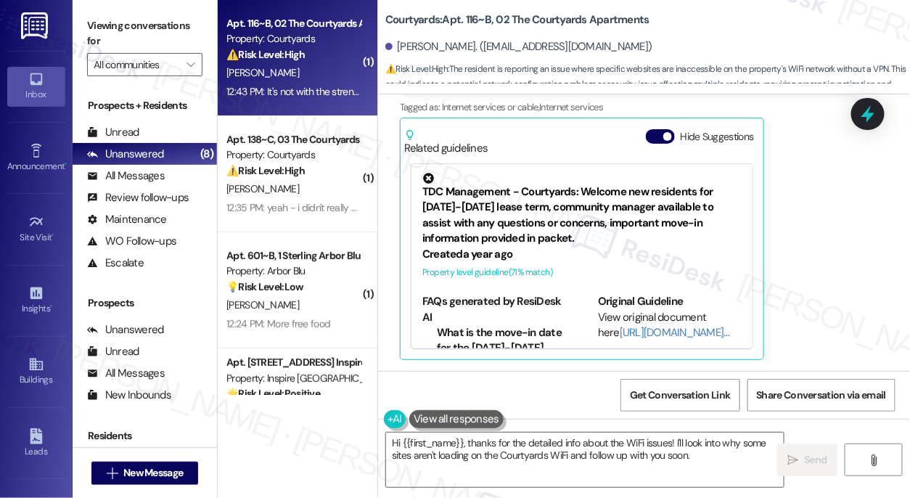
scroll to position [525, 0]
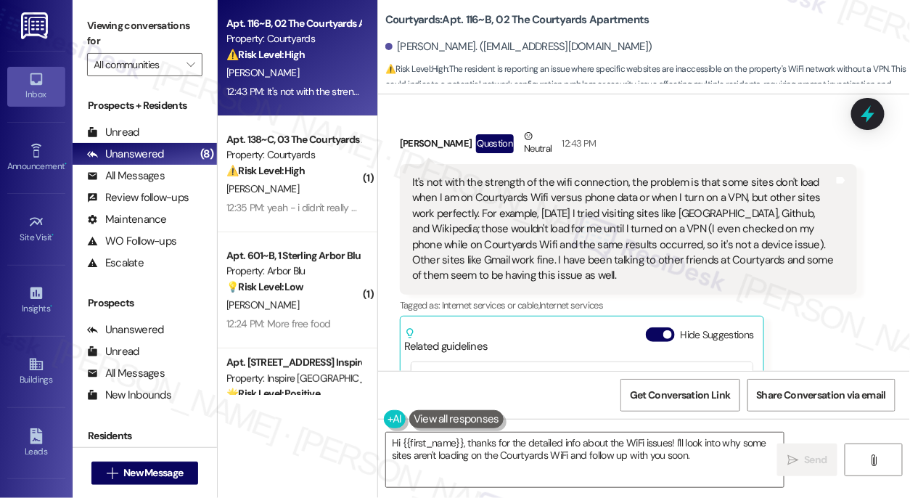
click at [520, 191] on div "It's not with the strength of the wifi connection, the problem is that some sit…" at bounding box center [622, 229] width 421 height 109
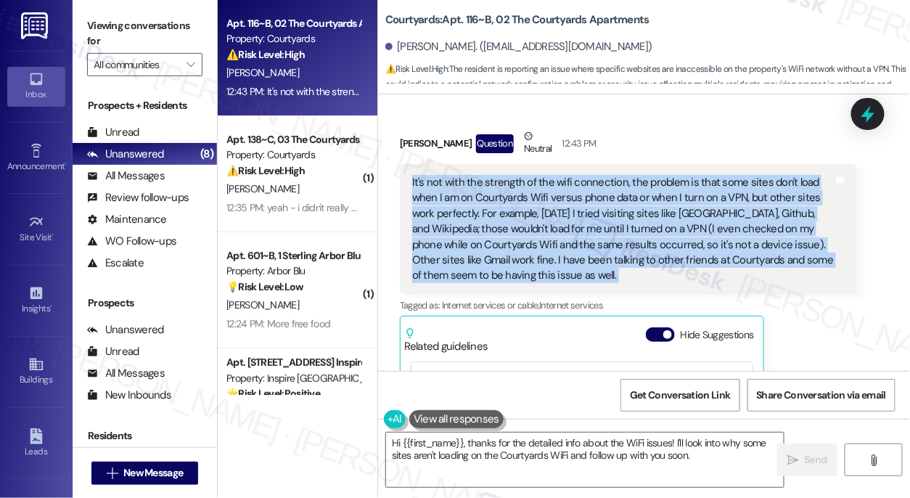
click at [520, 191] on div "It's not with the strength of the wifi connection, the problem is that some sit…" at bounding box center [622, 229] width 421 height 109
click at [514, 209] on div "It's not with the strength of the wifi connection, the problem is that some sit…" at bounding box center [622, 229] width 421 height 109
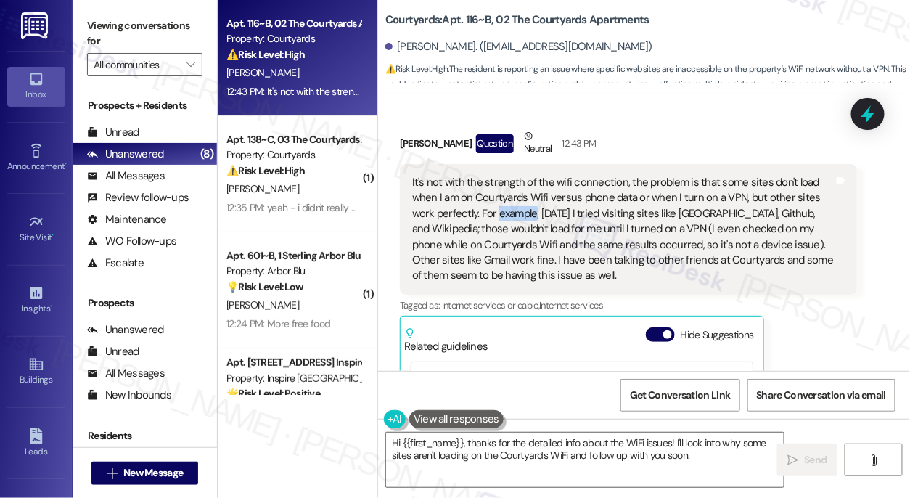
click at [514, 209] on div "It's not with the strength of the wifi connection, the problem is that some sit…" at bounding box center [622, 229] width 421 height 109
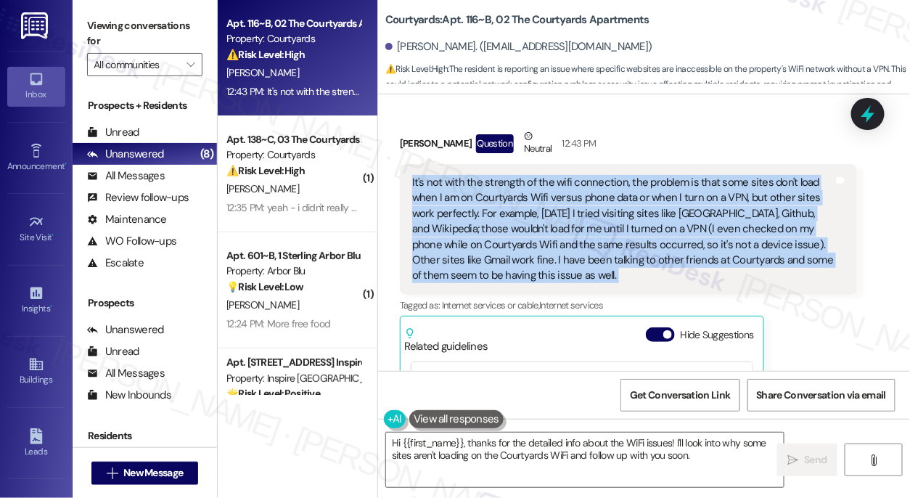
click at [514, 209] on div "It's not with the strength of the wifi connection, the problem is that some sit…" at bounding box center [622, 229] width 421 height 109
click at [642, 165] on div "It's not with the strength of the wifi connection, the problem is that some sit…" at bounding box center [628, 229] width 457 height 131
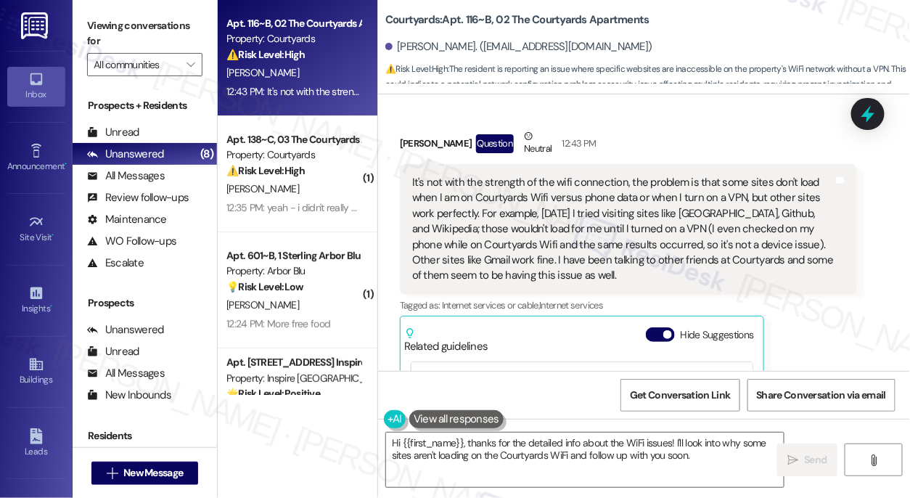
click at [628, 121] on div "Received via SMS [PERSON_NAME] Question Neutral 12:43 PM It's not with the stre…" at bounding box center [628, 343] width 479 height 451
click at [612, 212] on div "It's not with the strength of the wifi connection, the problem is that some sit…" at bounding box center [622, 229] width 421 height 109
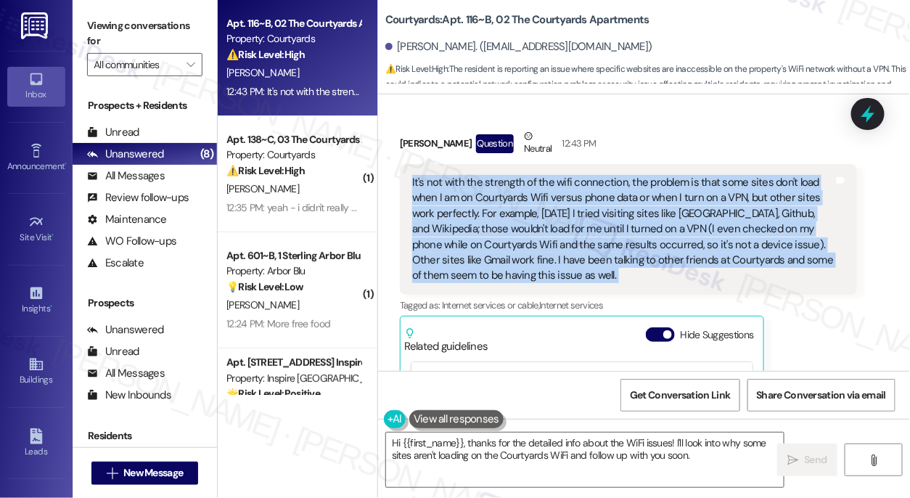
click at [612, 212] on div "It's not with the strength of the wifi connection, the problem is that some sit…" at bounding box center [622, 229] width 421 height 109
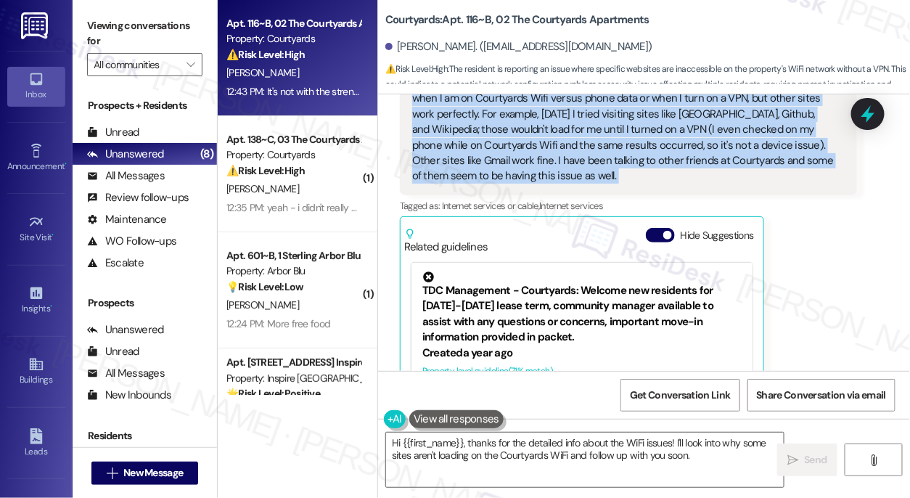
scroll to position [460, 0]
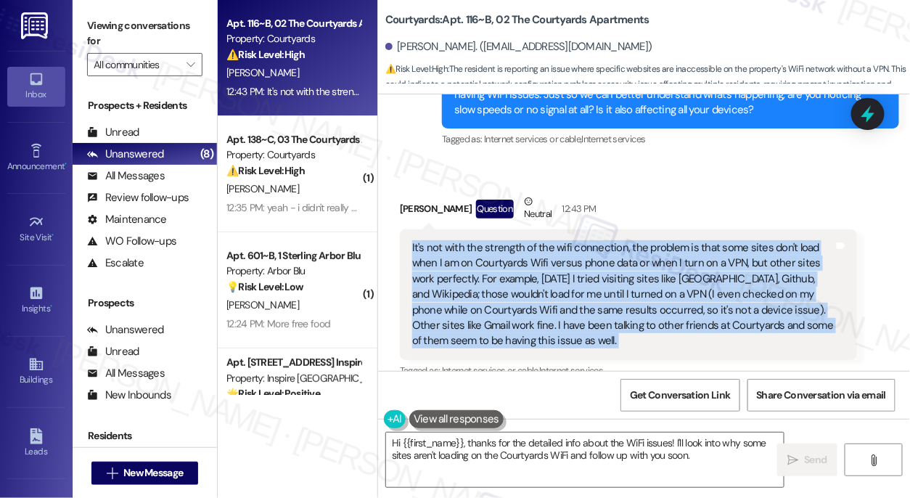
click at [557, 264] on div "It's not with the strength of the wifi connection, the problem is that some sit…" at bounding box center [622, 294] width 421 height 109
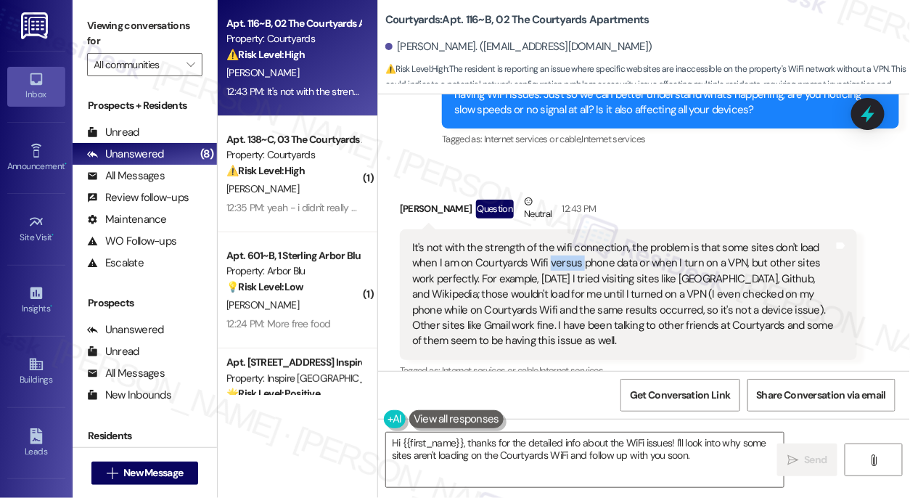
click at [557, 264] on div "It's not with the strength of the wifi connection, the problem is that some sit…" at bounding box center [622, 294] width 421 height 109
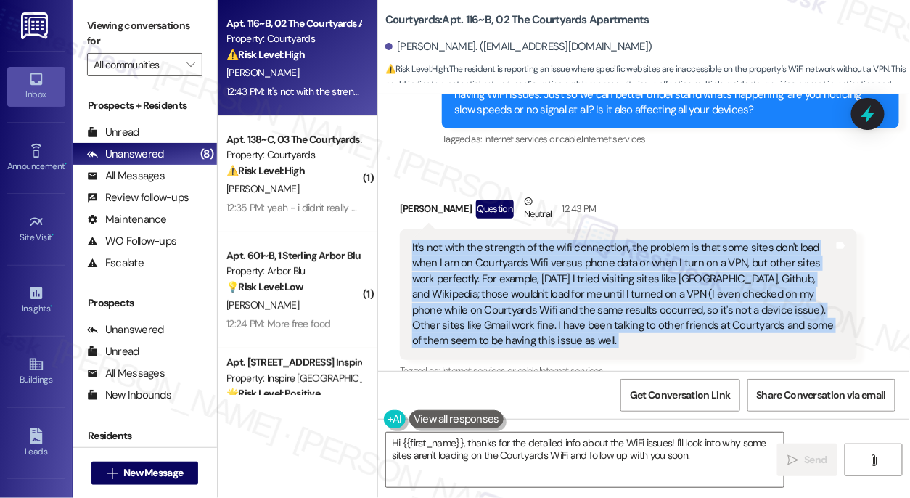
click at [557, 264] on div "It's not with the strength of the wifi connection, the problem is that some sit…" at bounding box center [622, 294] width 421 height 109
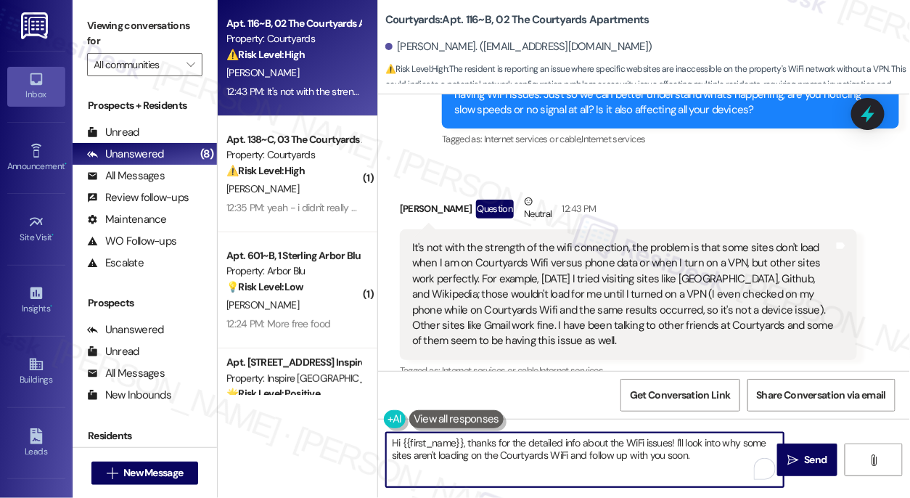
drag, startPoint x: 405, startPoint y: 437, endPoint x: 341, endPoint y: 432, distance: 64.8
click at [341, 432] on div "Apt. 116~B, 02 The Courtyards Apartments Property: Courtyards ⚠️ Risk Level: Hi…" at bounding box center [564, 249] width 692 height 498
click at [740, 442] on textarea "Thanks for the detailed info about the WiFi issues! I'll look into why some sit…" at bounding box center [584, 459] width 397 height 54
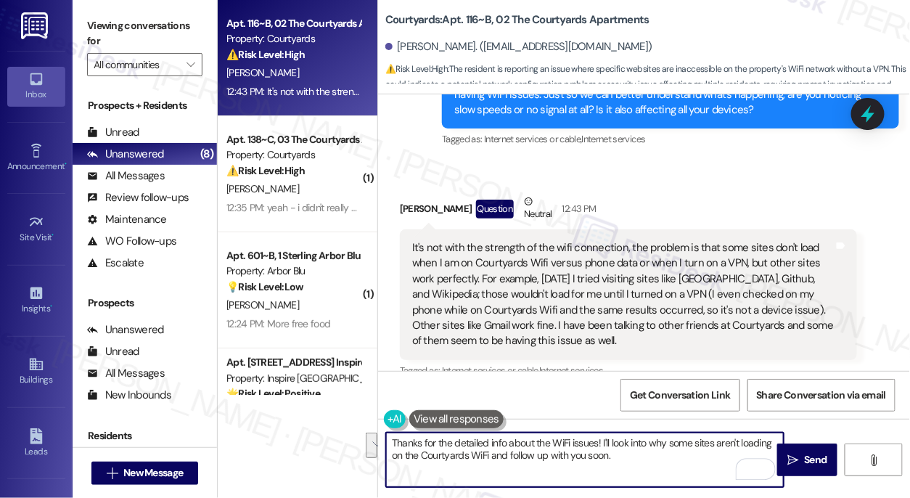
click at [591, 453] on textarea "Thanks for the detailed info about the WiFi issues! I'll look into why some sit…" at bounding box center [584, 459] width 397 height 54
drag, startPoint x: 635, startPoint y: 455, endPoint x: 555, endPoint y: 448, distance: 80.8
click at [555, 448] on textarea "Thanks for the detailed info about the WiFi issues! I'll look into why some sit…" at bounding box center [584, 459] width 397 height 54
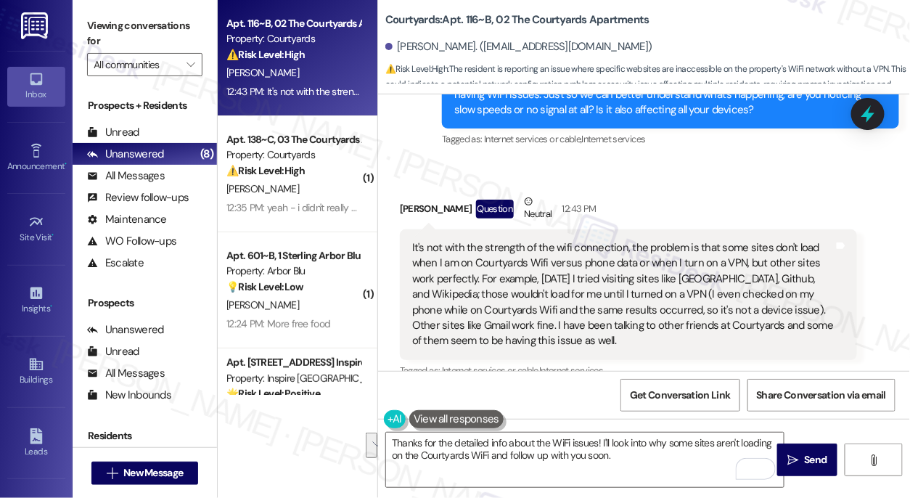
click at [405, 22] on b "Courtyards: Apt. 116~B, 02 The Courtyards Apartments" at bounding box center [517, 19] width 264 height 15
copy b "Courtyards"
click at [88, 29] on label "Viewing conversations for" at bounding box center [144, 34] width 115 height 38
click at [88, 24] on label "Viewing conversations for" at bounding box center [144, 34] width 115 height 38
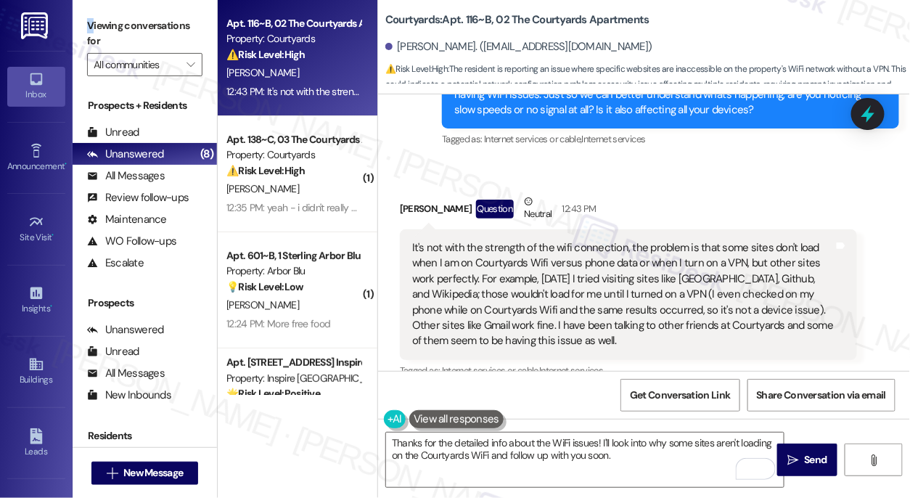
click at [91, 12] on div "Viewing conversations for All communities " at bounding box center [145, 45] width 144 height 91
click at [87, 17] on label "Viewing conversations for" at bounding box center [144, 34] width 115 height 38
click at [103, 25] on label "Viewing conversations for" at bounding box center [144, 34] width 115 height 38
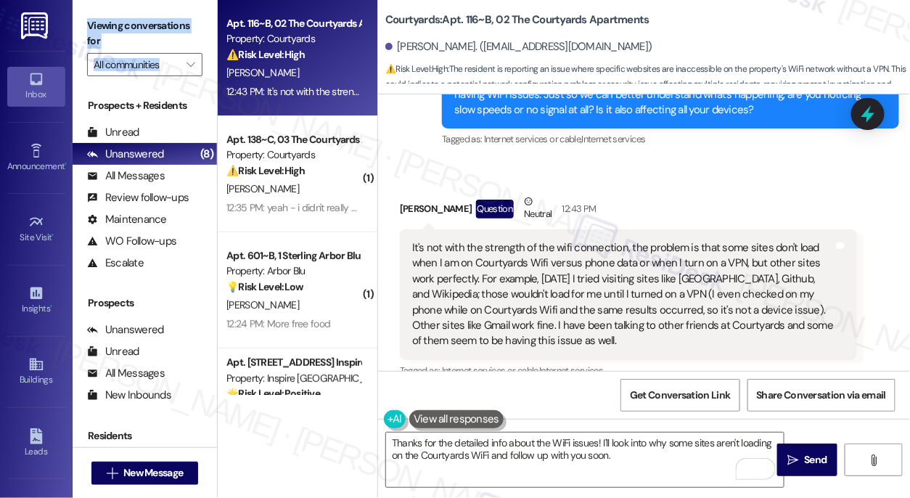
click at [138, 33] on label "Viewing conversations for" at bounding box center [144, 34] width 115 height 38
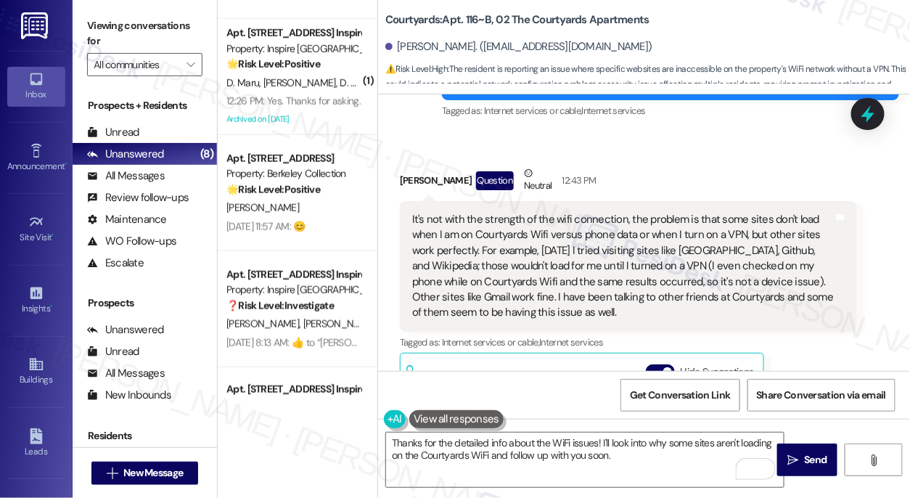
scroll to position [657, 0]
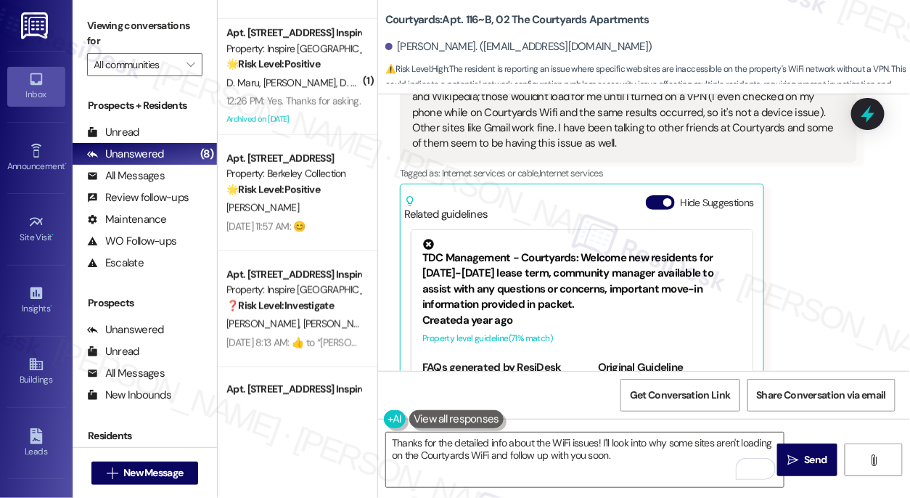
click at [521, 136] on div "It's not with the strength of the wifi connection, the problem is that some sit…" at bounding box center [622, 97] width 421 height 109
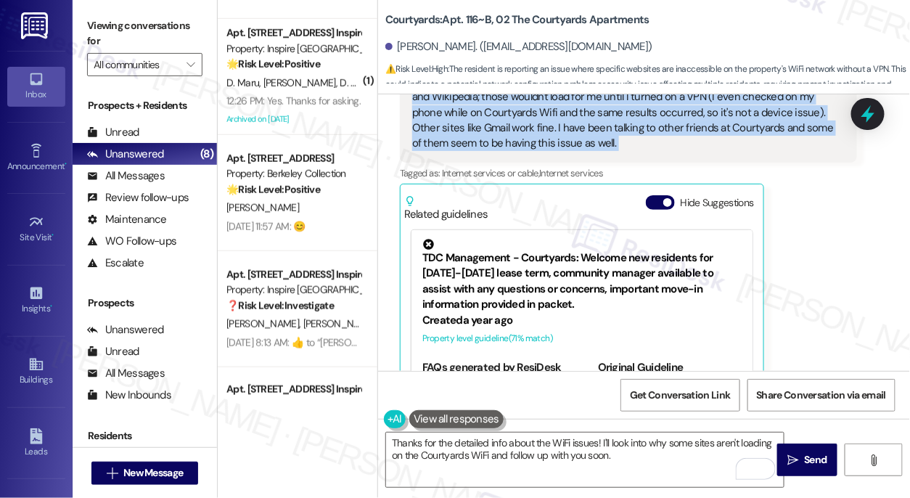
click at [521, 136] on div "It's not with the strength of the wifi connection, the problem is that some sit…" at bounding box center [622, 97] width 421 height 109
click at [95, 20] on label "Viewing conversations for" at bounding box center [144, 34] width 115 height 38
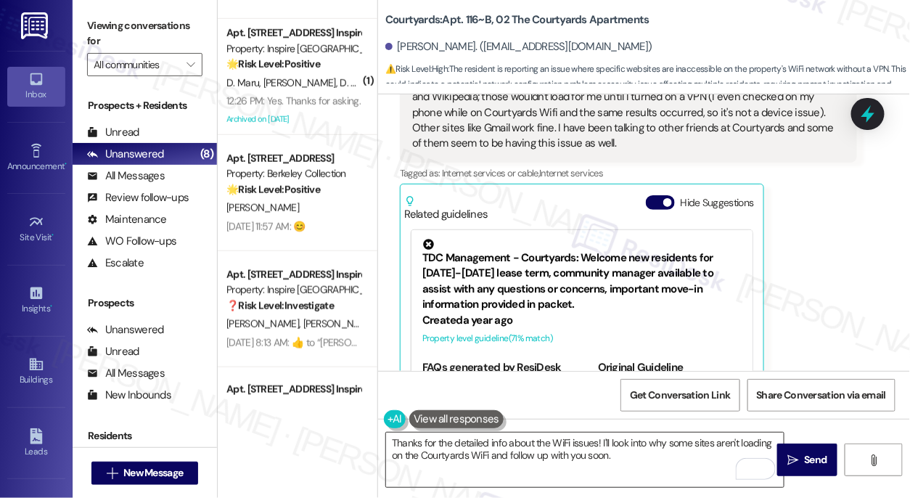
click at [529, 445] on textarea "Thanks for the detailed info about the WiFi issues! I'll look into why some sit…" at bounding box center [584, 459] width 397 height 54
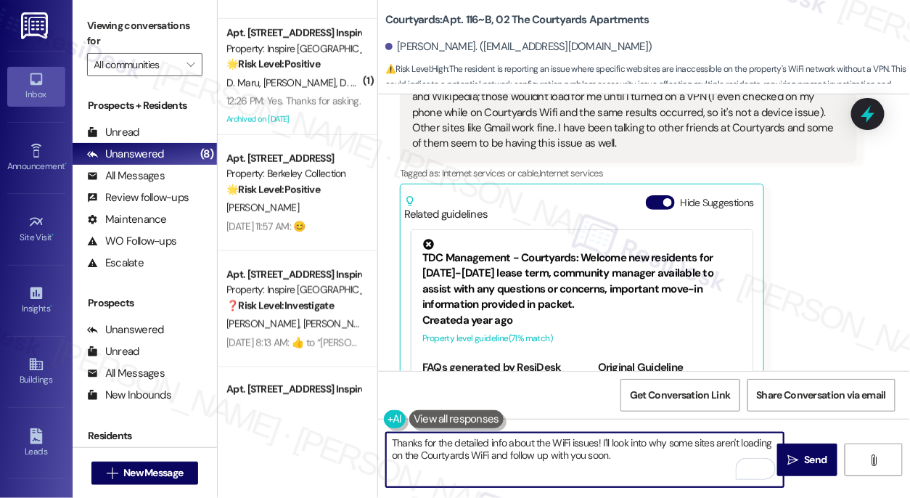
drag, startPoint x: 529, startPoint y: 445, endPoint x: 545, endPoint y: 444, distance: 16.7
click at [529, 445] on textarea "Thanks for the detailed info about the WiFi issues! I'll look into why some sit…" at bounding box center [584, 459] width 397 height 54
click at [648, 456] on textarea "Thanks for the detailed info about the WiFi issues! I'll look into why some sit…" at bounding box center [584, 459] width 397 height 54
drag, startPoint x: 609, startPoint y: 441, endPoint x: 677, endPoint y: 452, distance: 68.3
click at [677, 452] on textarea "Thanks for the detailed info about the WiFi issues! I'll look into why some sit…" at bounding box center [584, 459] width 397 height 54
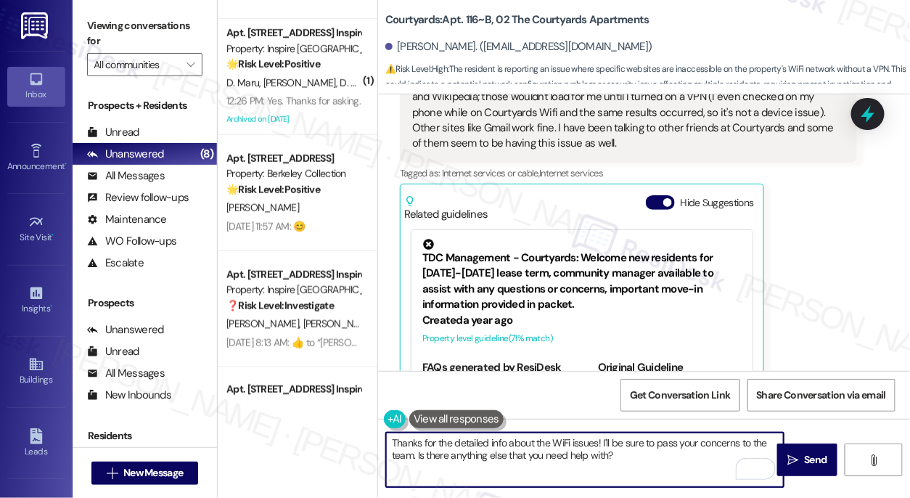
click at [646, 449] on textarea "Thanks for the detailed info about the WiFi issues! I'll be sure to pass your c…" at bounding box center [584, 459] width 397 height 54
click at [651, 445] on textarea "Thanks for the detailed info about the WiFi issues! I'll be sure to pass your c…" at bounding box center [584, 459] width 397 height 54
click at [697, 466] on textarea "Thanks for the detailed info about the WiFi issues! I'll be sure to pass your c…" at bounding box center [584, 459] width 397 height 54
click at [551, 458] on textarea "Thanks for the detailed info about the WiFi issues! I'll be sure to pass your c…" at bounding box center [584, 459] width 397 height 54
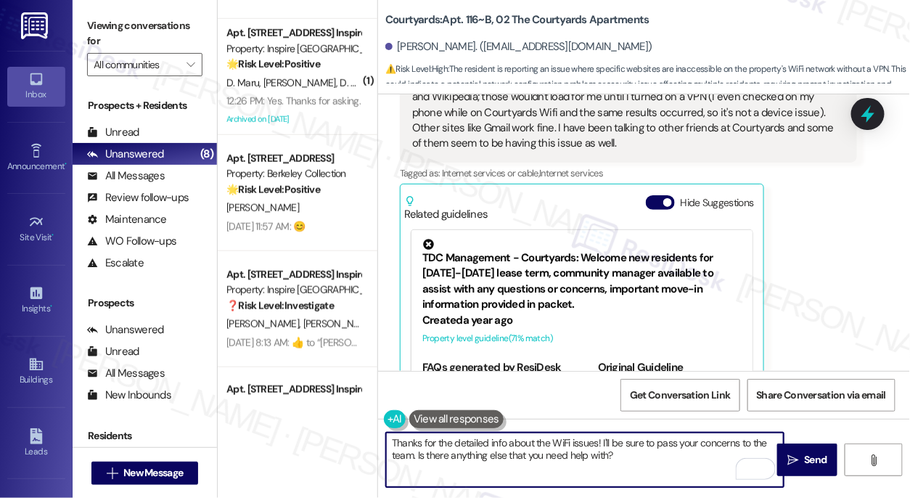
click at [551, 458] on textarea "Thanks for the detailed info about the WiFi issues! I'll be sure to pass your c…" at bounding box center [584, 459] width 397 height 54
click at [628, 459] on textarea "Thanks for the detailed info about the WiFi issues! I'll be sure to pass your c…" at bounding box center [584, 459] width 397 height 54
drag, startPoint x: 632, startPoint y: 458, endPoint x: 621, endPoint y: 460, distance: 11.8
click at [621, 460] on textarea "Thanks for the detailed info about the WiFi issues! I'll be sure to pass your c…" at bounding box center [584, 459] width 397 height 54
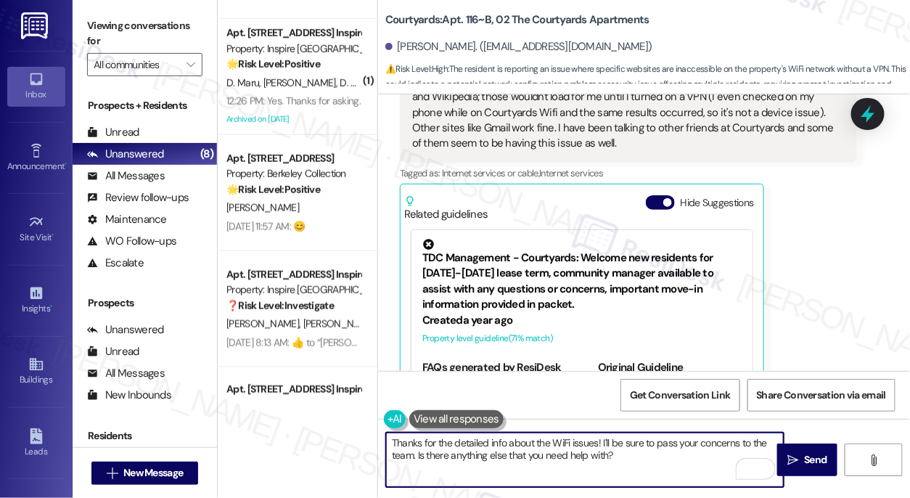
click at [550, 442] on textarea "Thanks for the detailed info about the WiFi issues! I'll be sure to pass your c…" at bounding box center [584, 459] width 397 height 54
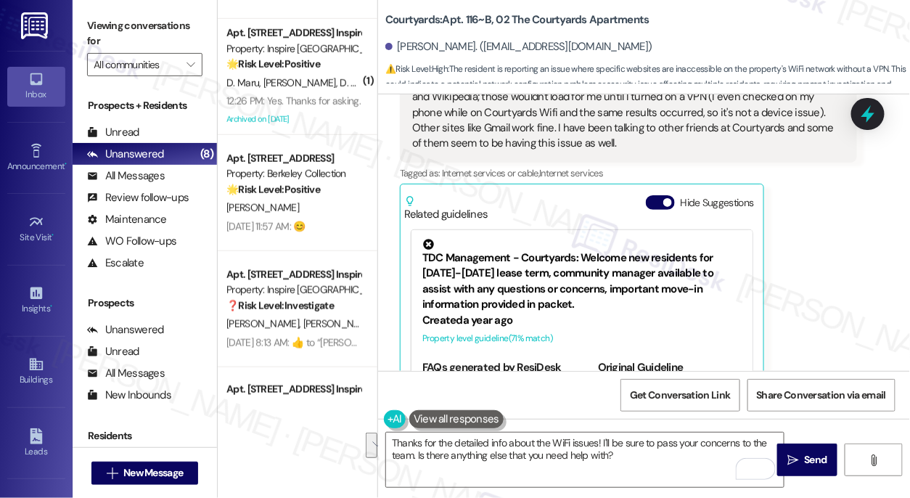
click at [570, 127] on div "It's not with the strength of the wifi connection, the problem is that some sit…" at bounding box center [622, 97] width 421 height 109
click at [570, 126] on div "It's not with the strength of the wifi connection, the problem is that some sit…" at bounding box center [622, 97] width 421 height 109
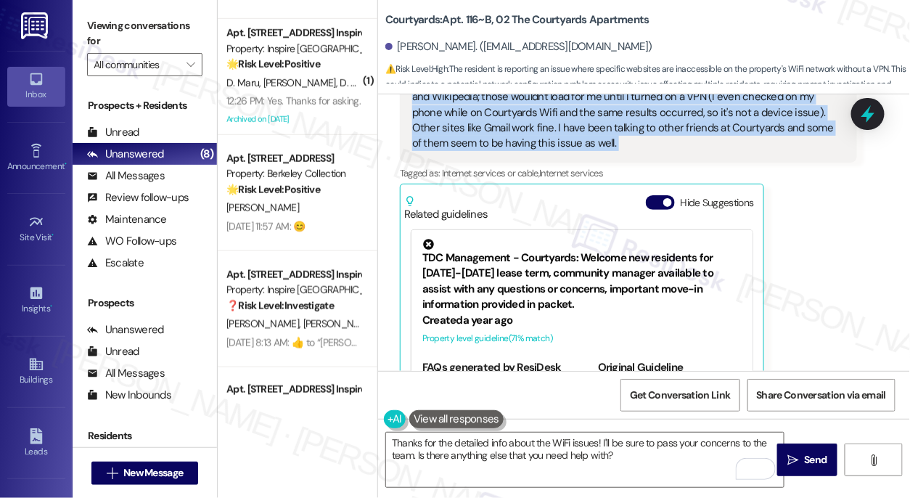
click at [570, 126] on div "It's not with the strength of the wifi connection, the problem is that some sit…" at bounding box center [622, 97] width 421 height 109
copy div "It's not with the strength of the wifi connection, the problem is that some sit…"
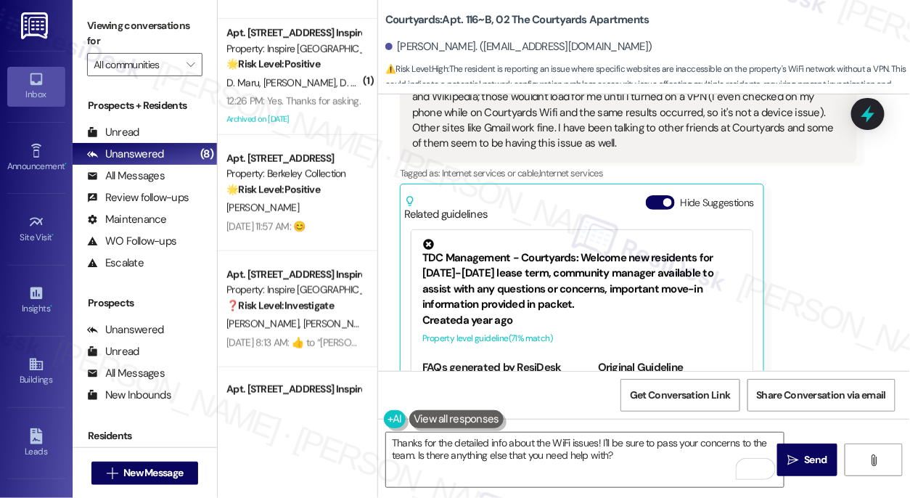
click at [86, 43] on div "Viewing conversations for All communities " at bounding box center [145, 45] width 144 height 91
click at [99, 9] on div "Viewing conversations for All communities " at bounding box center [145, 45] width 144 height 91
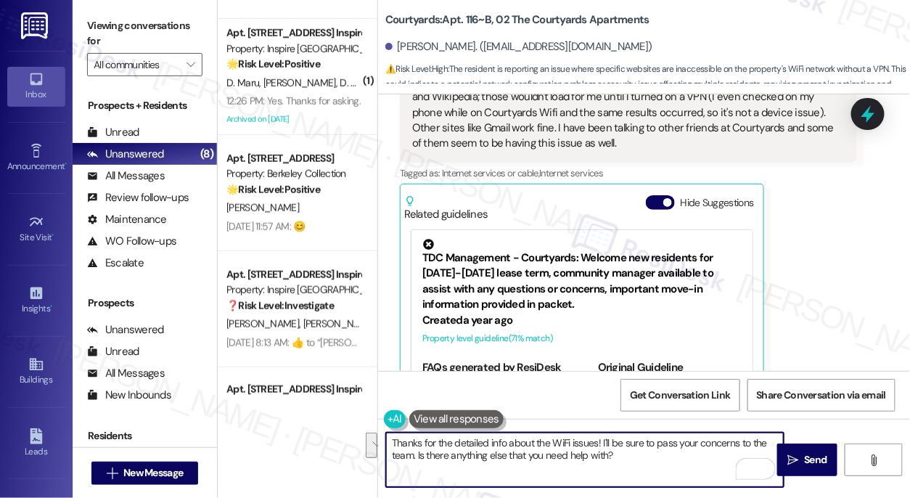
drag, startPoint x: 648, startPoint y: 461, endPoint x: 601, endPoint y: 439, distance: 51.3
click at [601, 439] on textarea "Thanks for the detailed info about the WiFi issues! I'll be sure to pass your c…" at bounding box center [584, 459] width 397 height 54
paste textarea "’ll share this information with the site team so they can follow up with our in…"
click at [610, 443] on textarea "Thanks for the detailed info about the WiFi issues! I’ll share this information…" at bounding box center [584, 459] width 397 height 54
click at [412, 452] on textarea "Thanks for the detailed info about the WiFi issues! I’ll be sure to share this …" at bounding box center [584, 459] width 397 height 54
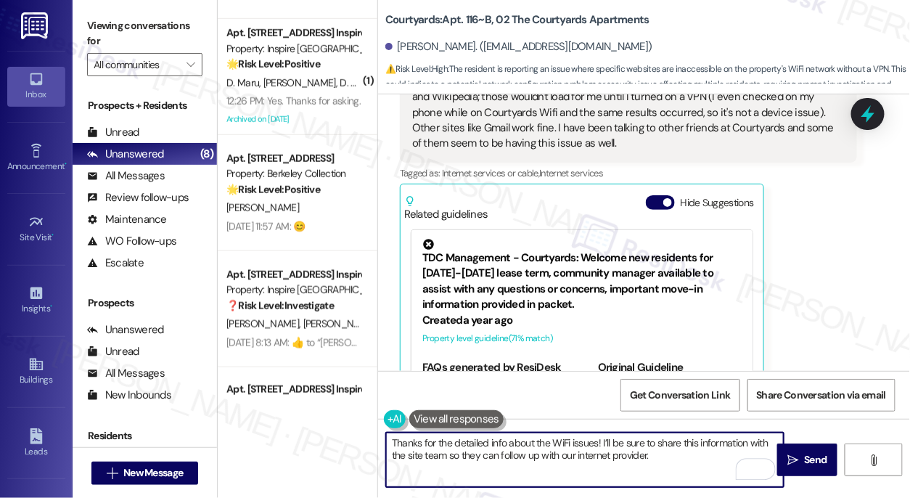
click at [412, 452] on textarea "Thanks for the detailed info about the WiFi issues! I’ll be sure to share this …" at bounding box center [584, 459] width 397 height 54
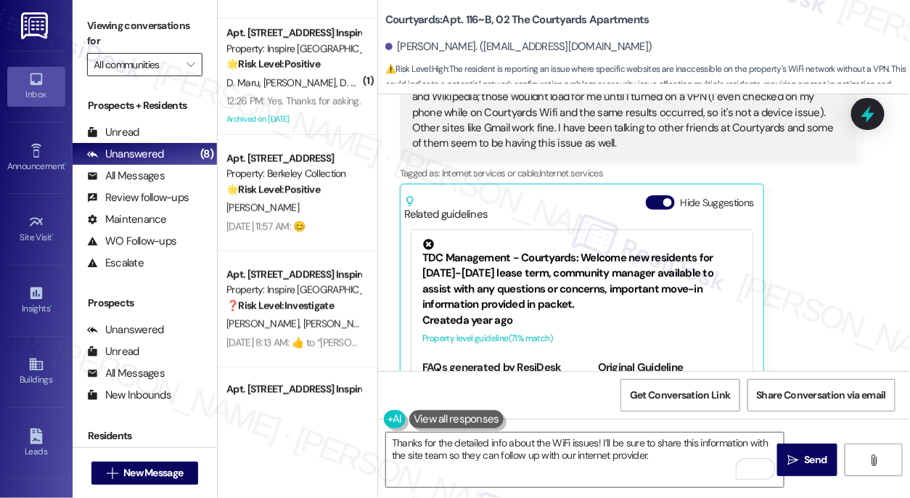
drag, startPoint x: 83, startPoint y: 31, endPoint x: 102, endPoint y: 54, distance: 30.4
click at [83, 31] on div "Viewing conversations for All communities " at bounding box center [145, 45] width 144 height 91
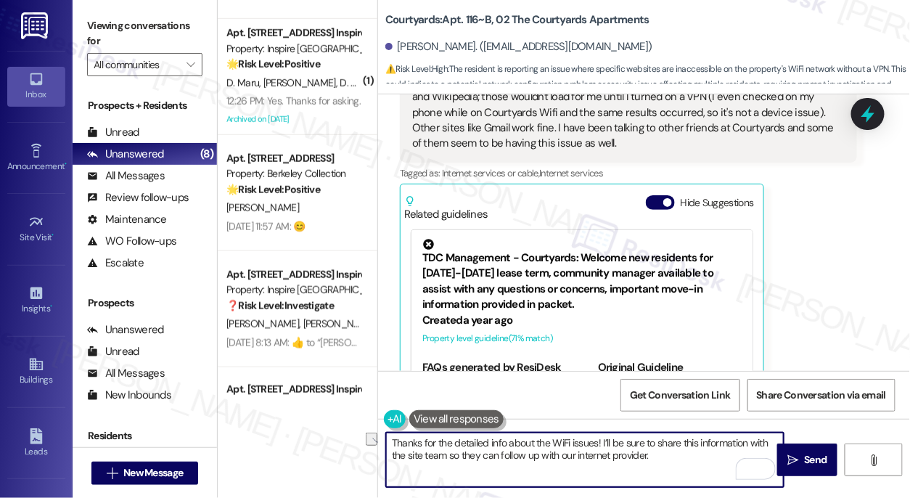
drag, startPoint x: 569, startPoint y: 456, endPoint x: 447, endPoint y: 454, distance: 121.9
click at [447, 454] on textarea "Thanks for the detailed info about the WiFi issues! I’ll be sure to share this …" at bounding box center [584, 459] width 397 height 54
click at [741, 459] on textarea "Thanks for the detailed info about the WiFi issues! I’ll be sure to share this …" at bounding box center [584, 459] width 397 height 54
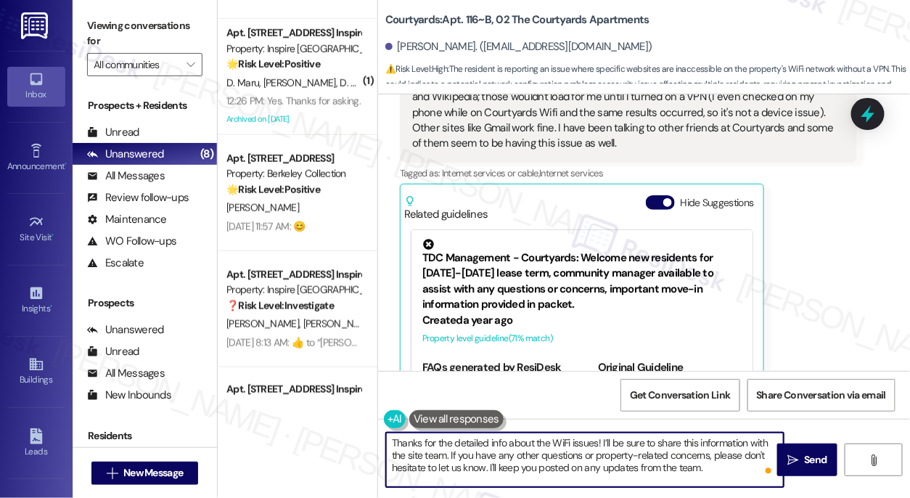
click at [721, 463] on textarea "Thanks for the detailed info about the WiFi issues! I’ll be sure to share this …" at bounding box center [584, 459] width 397 height 54
click at [804, 462] on span "Send" at bounding box center [815, 459] width 22 height 15
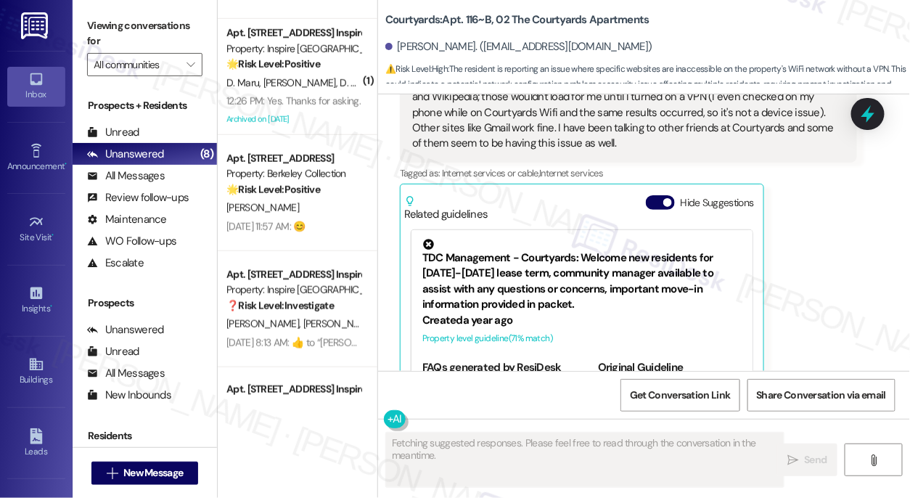
scroll to position [723, 0]
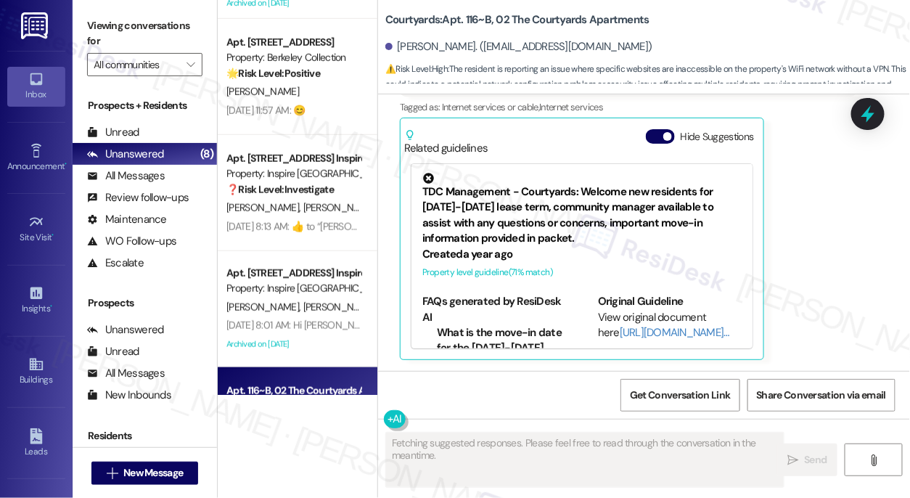
drag, startPoint x: 83, startPoint y: 30, endPoint x: 183, endPoint y: 44, distance: 101.1
click at [83, 30] on div "Viewing conversations for All communities " at bounding box center [145, 45] width 144 height 91
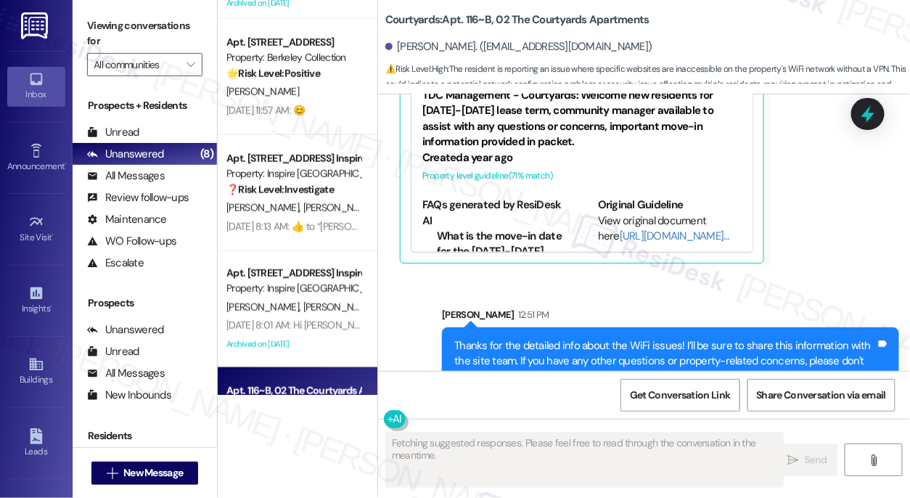
scroll to position [855, 0]
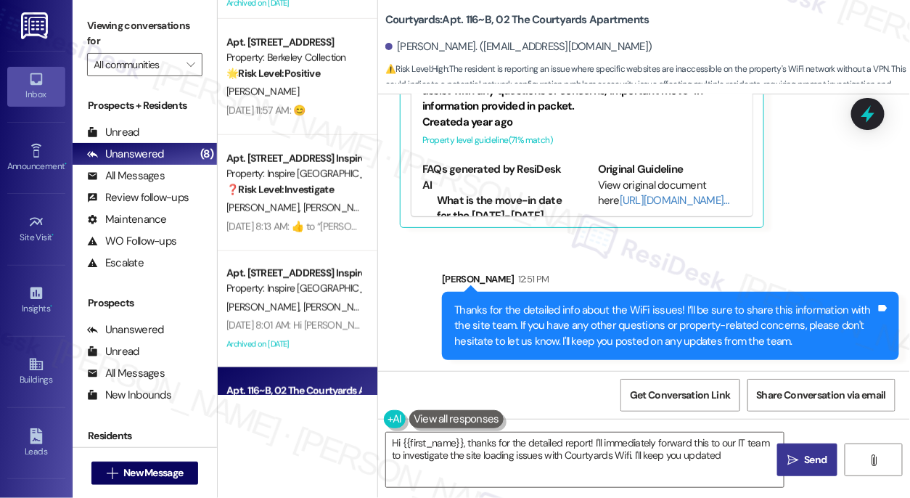
type textarea "Hi {{first_name}}, thanks for the detailed report! I'll immediately forward thi…"
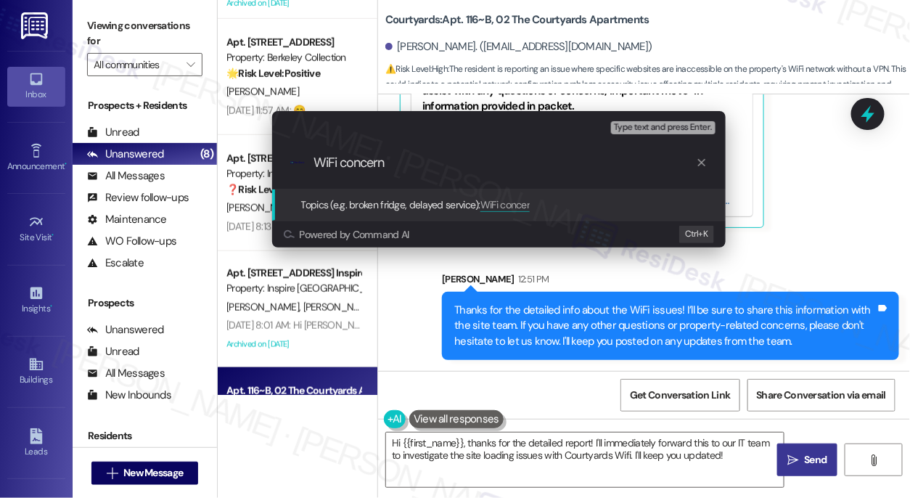
type input "WiFi concerns"
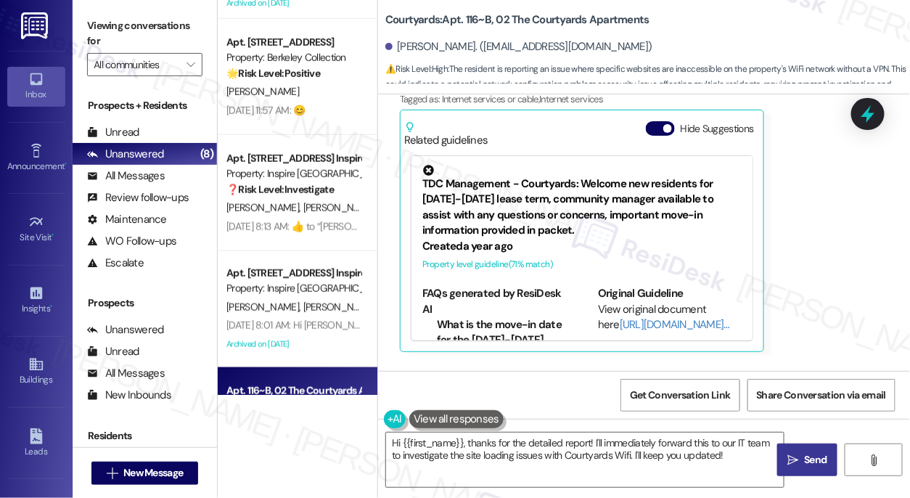
scroll to position [723, 0]
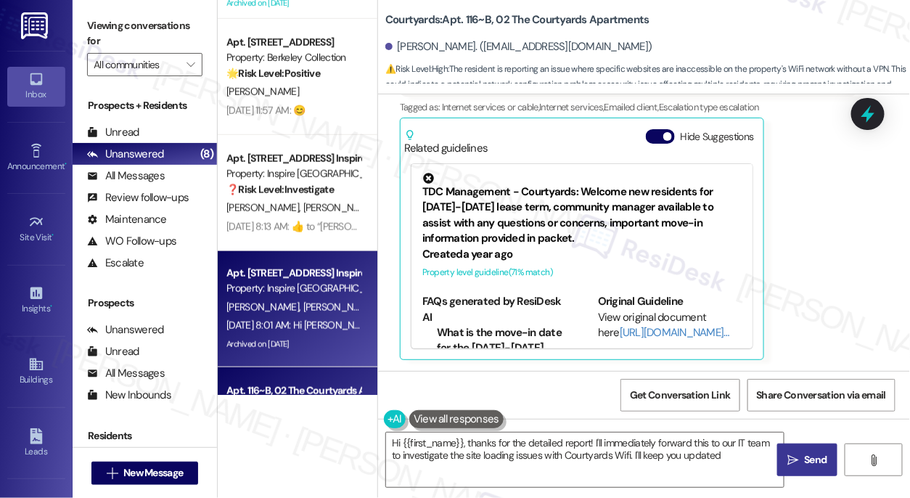
type textarea "Hi {{first_name}}, thanks for the detailed report! I'll immediately forward thi…"
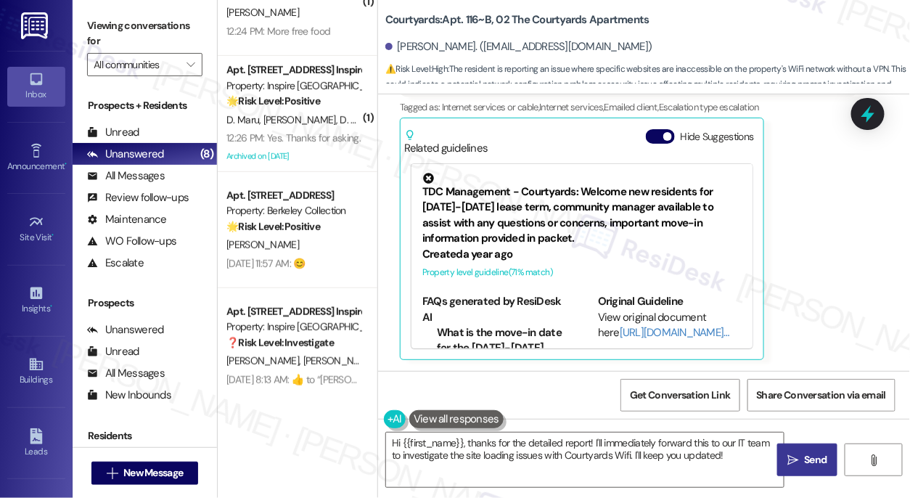
scroll to position [0, 0]
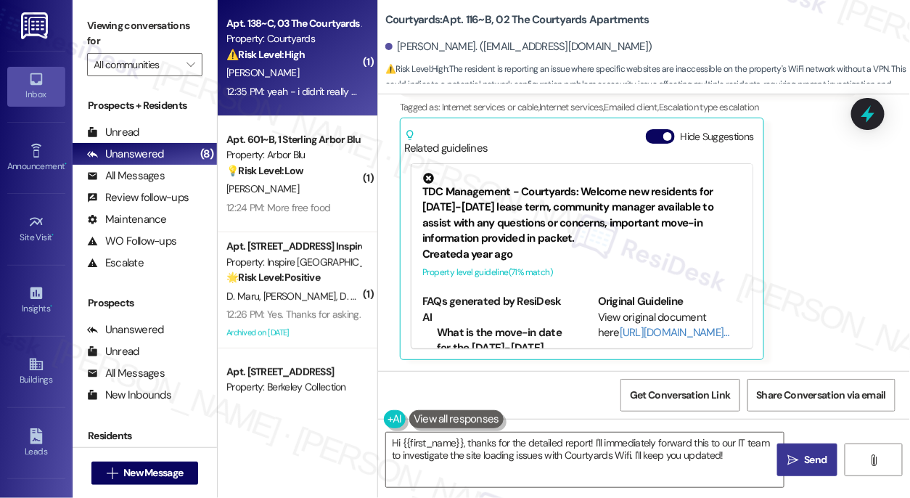
click at [311, 89] on div "12:35 PM: yeah - i didn't really appreciate 6 workers in my unit and 4 giant su…" at bounding box center [475, 91] width 498 height 13
type textarea "Hi {{first_name}}, thanks for the detailed report! I'll immediately forward thi…"
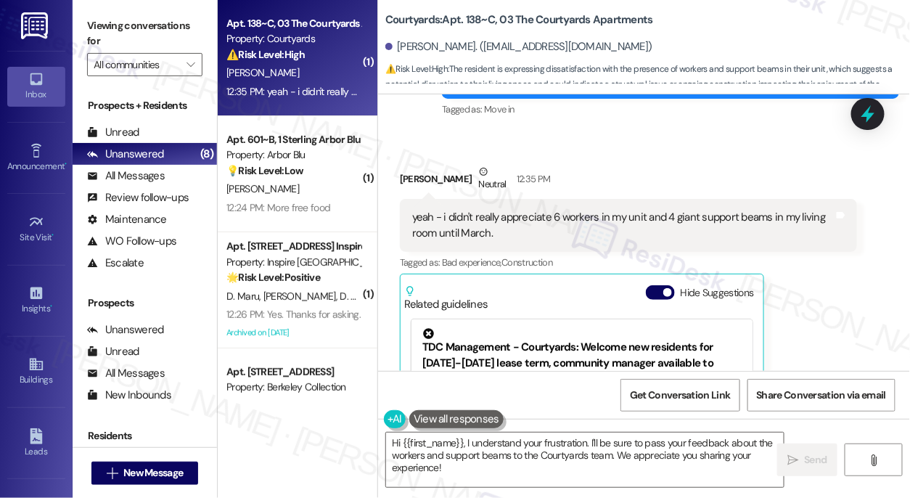
scroll to position [105, 0]
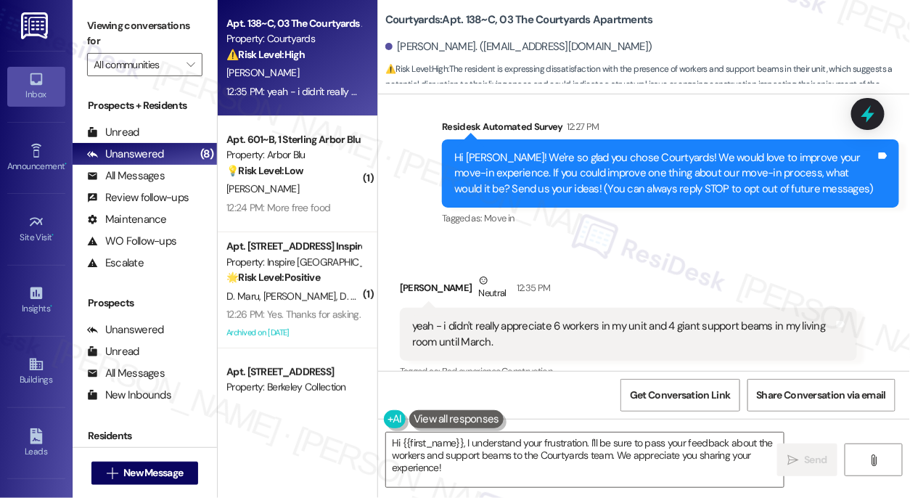
click at [522, 321] on div "yeah - i didn't really appreciate 6 workers in my unit and 4 giant support beam…" at bounding box center [622, 333] width 421 height 31
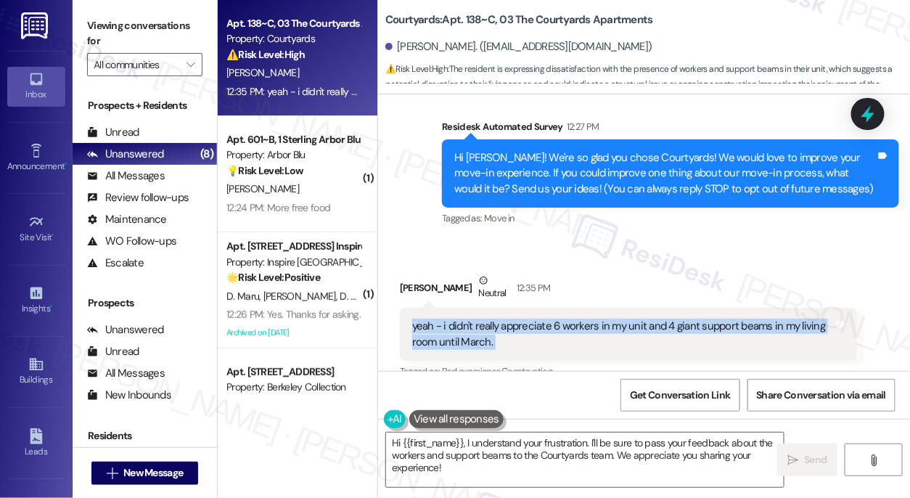
click at [522, 321] on div "yeah - i didn't really appreciate 6 workers in my unit and 4 giant support beam…" at bounding box center [622, 333] width 421 height 31
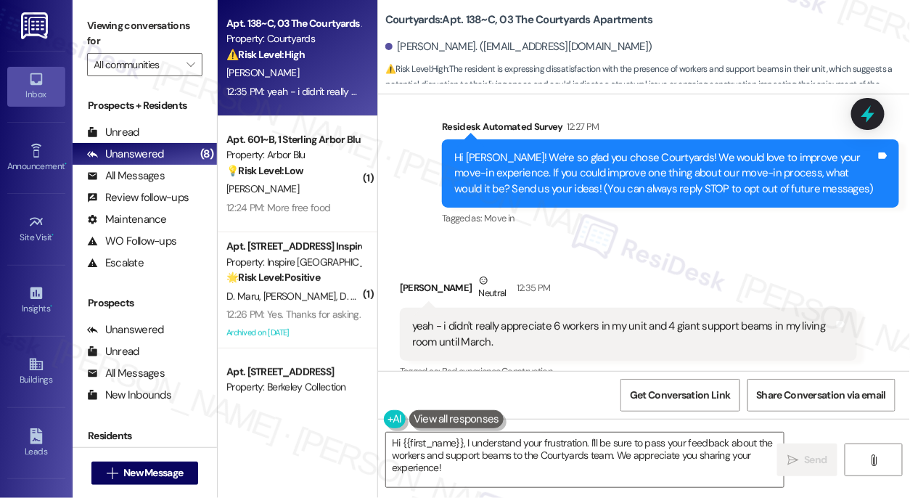
click at [526, 185] on div "Hi [PERSON_NAME]! We're so glad you chose Courtyards! We would love to improve …" at bounding box center [664, 173] width 421 height 46
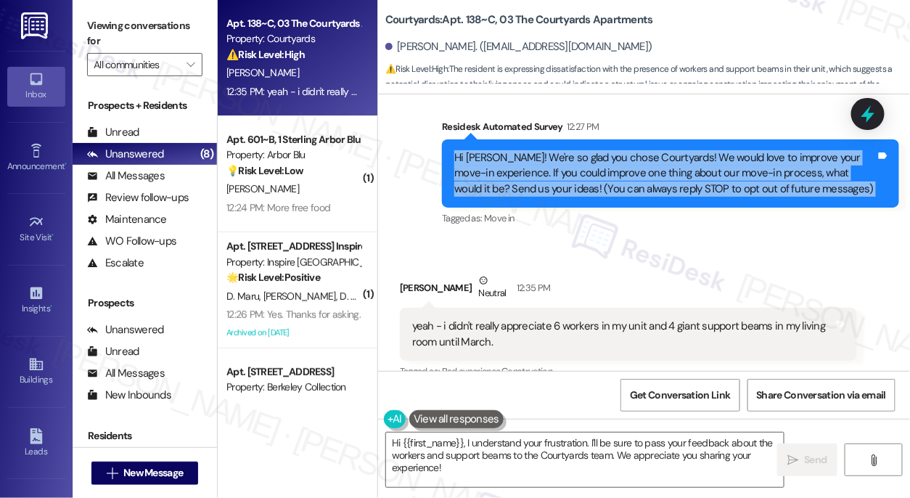
click at [526, 185] on div "Hi [PERSON_NAME]! We're so glad you chose Courtyards! We would love to improve …" at bounding box center [664, 173] width 421 height 46
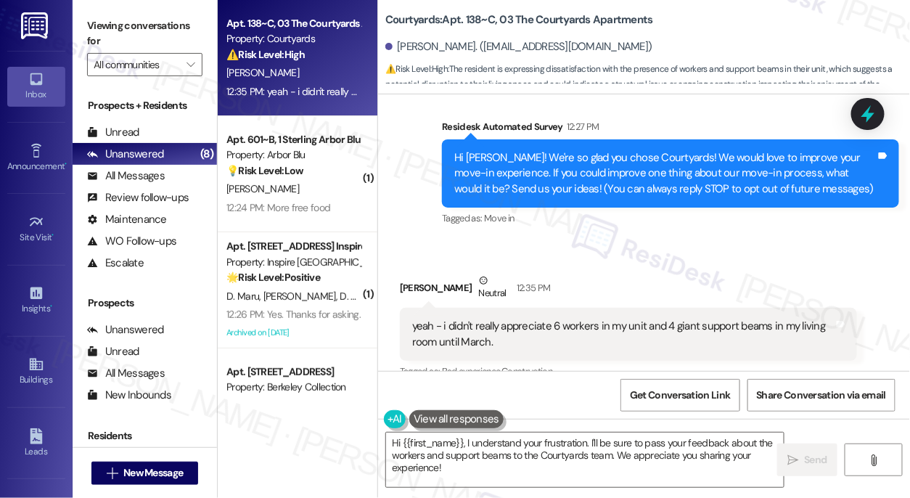
click at [491, 318] on div "yeah - i didn't really appreciate 6 workers in my unit and 4 giant support beam…" at bounding box center [622, 333] width 421 height 31
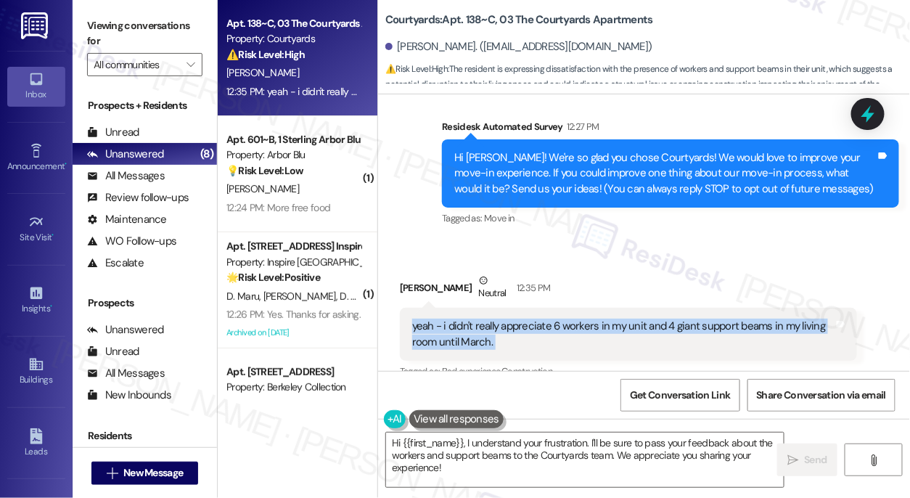
click at [491, 318] on div "yeah - i didn't really appreciate 6 workers in my unit and 4 giant support beam…" at bounding box center [622, 333] width 421 height 31
copy div "yeah - i didn't really appreciate 6 workers in my unit and 4 giant support beam…"
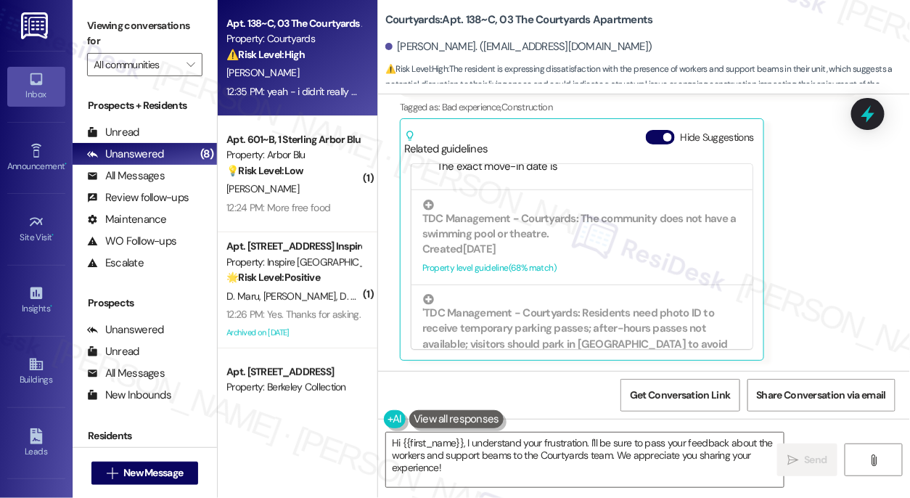
scroll to position [329, 0]
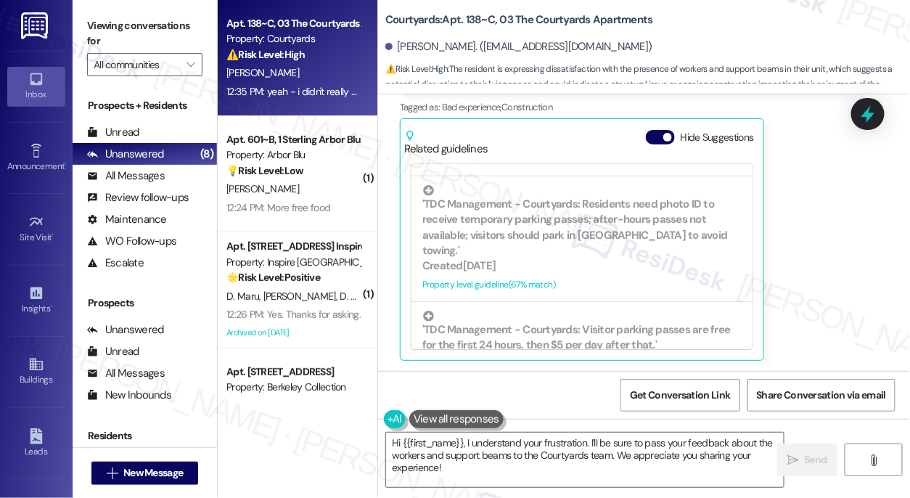
drag, startPoint x: 86, startPoint y: 28, endPoint x: 117, endPoint y: 34, distance: 31.0
click at [86, 28] on div "Viewing conversations for All communities " at bounding box center [145, 45] width 144 height 91
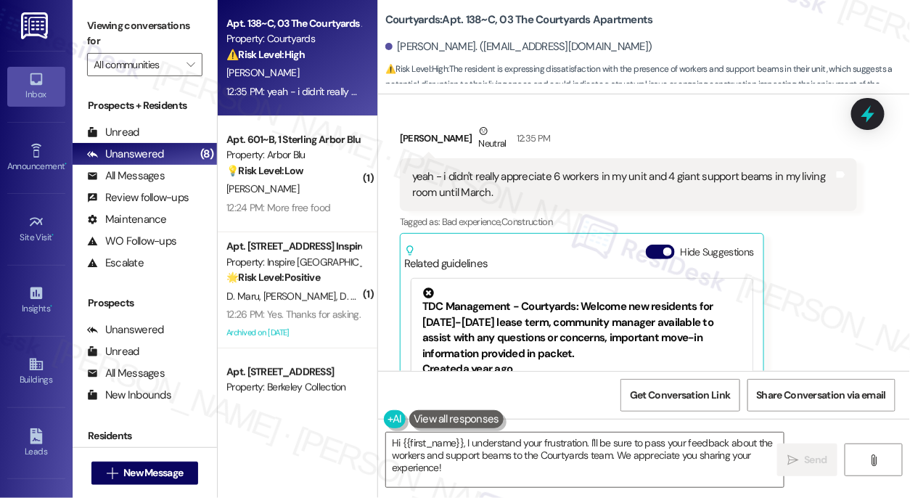
scroll to position [106, 0]
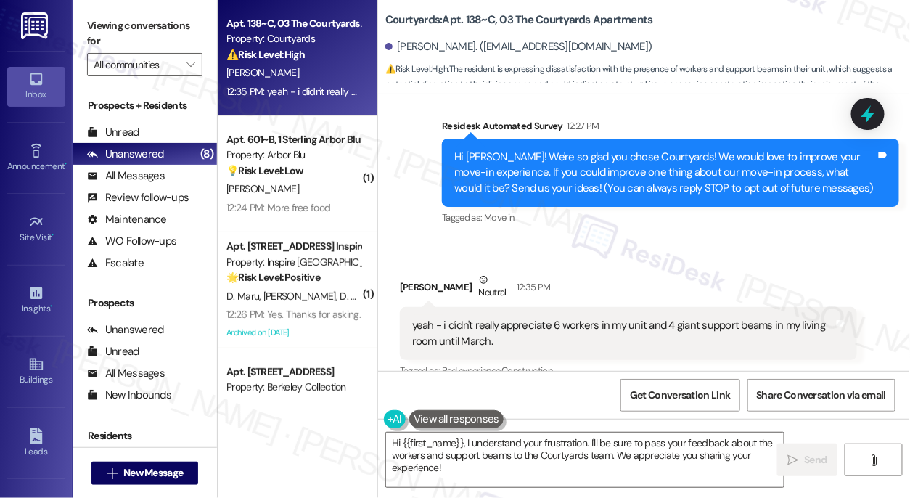
click at [573, 178] on div "Hi [PERSON_NAME]! We're so glad you chose Courtyards! We would love to improve …" at bounding box center [664, 172] width 421 height 46
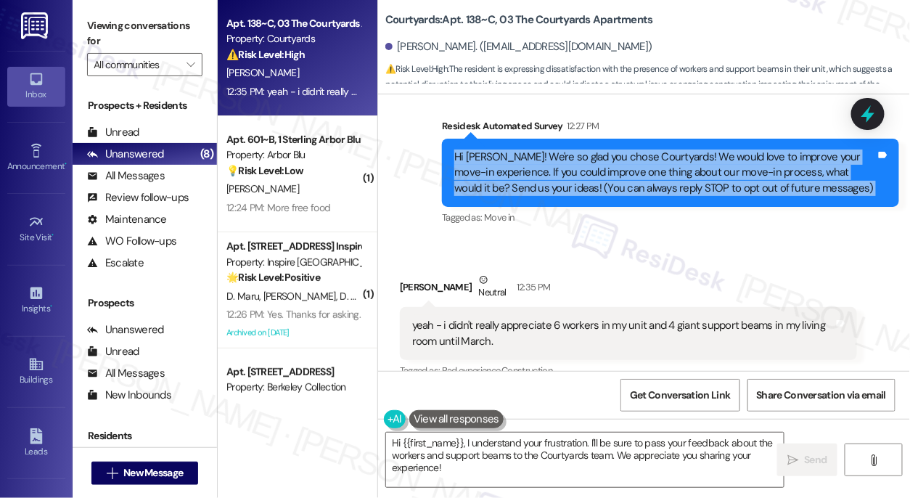
click at [573, 178] on div "Hi [PERSON_NAME]! We're so glad you chose Courtyards! We would love to improve …" at bounding box center [664, 172] width 421 height 46
copy div "Hi [PERSON_NAME]! We're so glad you chose Courtyards! We would love to improve …"
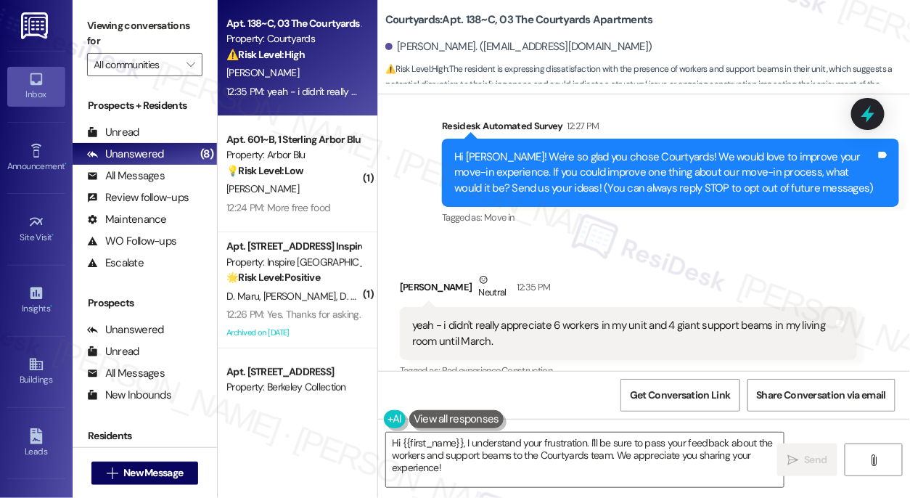
click at [81, 26] on div "Viewing conversations for All communities " at bounding box center [145, 45] width 144 height 91
click at [491, 453] on textarea "Hi {{first_name}}, I understand your frustration. I'll be sure to pass your fee…" at bounding box center [584, 459] width 397 height 54
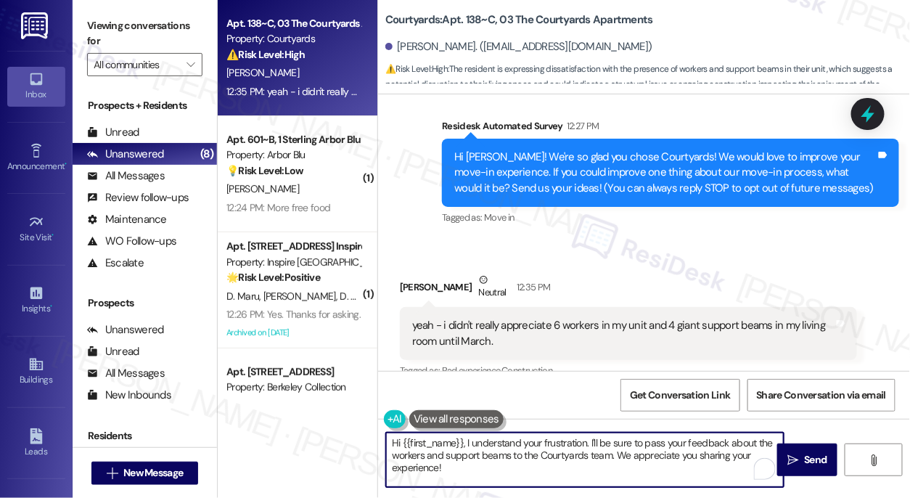
click at [491, 453] on textarea "Hi {{first_name}}, I understand your frustration. I'll be sure to pass your fee…" at bounding box center [584, 459] width 397 height 54
click at [563, 465] on textarea "Hi {{first_name}}, I understand your frustration. I'll be sure to pass your fee…" at bounding box center [584, 459] width 397 height 54
drag, startPoint x: 512, startPoint y: 466, endPoint x: 383, endPoint y: 438, distance: 132.0
click at [383, 438] on div "Hi {{first_name}}, I understand your frustration. I'll be sure to pass your fee…" at bounding box center [577, 460] width 399 height 56
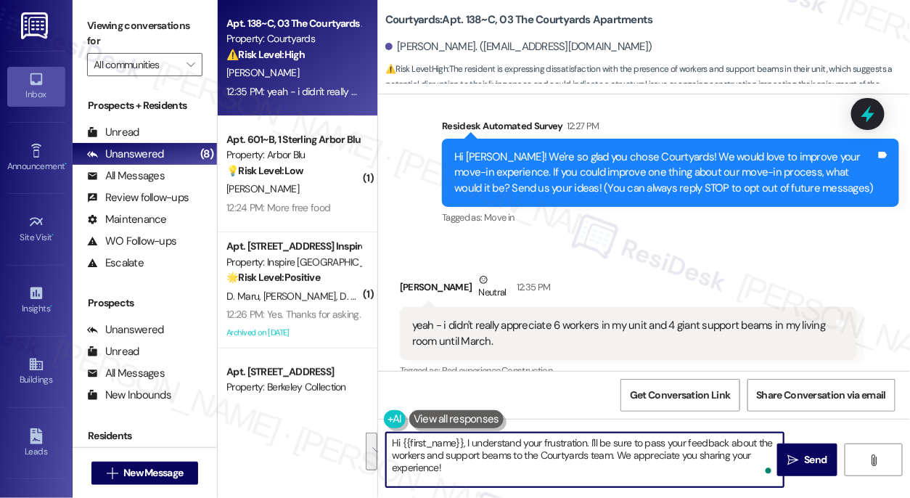
click at [485, 435] on textarea "Hi {{first_name}}, I understand your frustration. I'll be sure to pass your fee…" at bounding box center [584, 459] width 397 height 54
paste textarea "Thank you for sharing that — I can understand how surprising and frustrating it…"
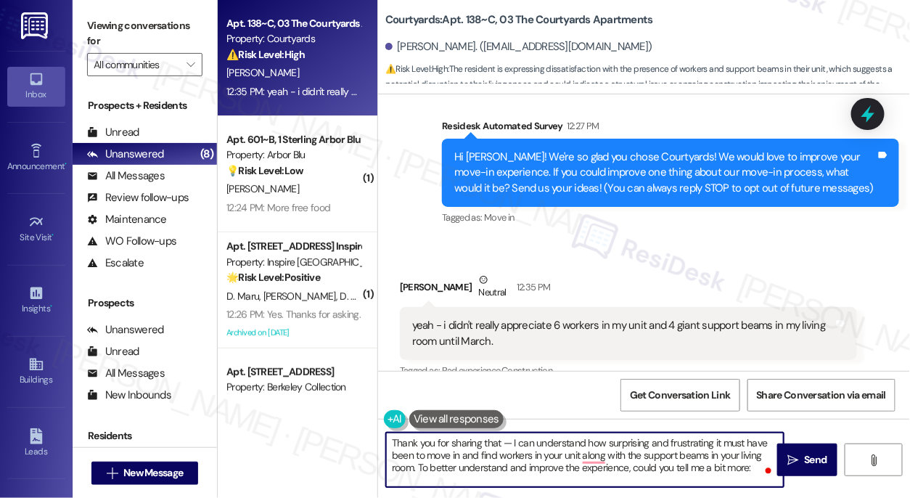
drag, startPoint x: 392, startPoint y: 441, endPoint x: 405, endPoint y: 444, distance: 14.1
click at [392, 441] on textarea "Thank you for sharing that — I can understand how surprising and frustrating it…" at bounding box center [584, 459] width 397 height 54
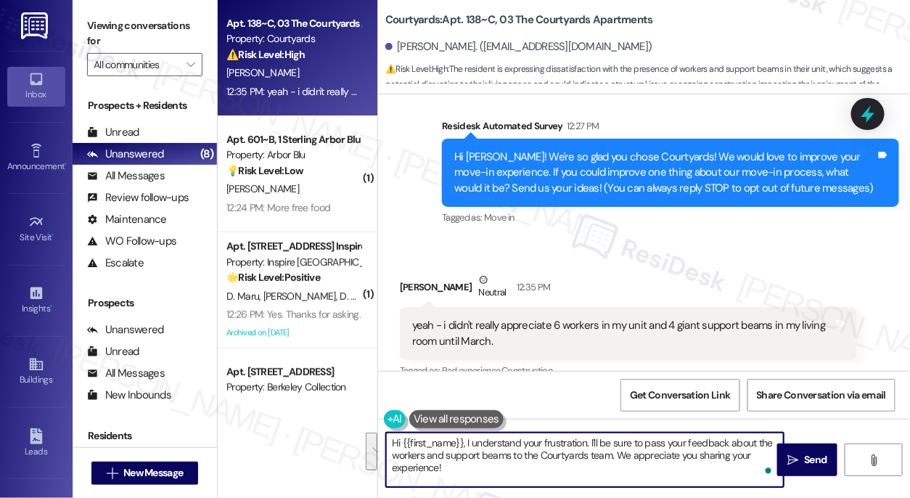
click at [450, 467] on textarea "Hi {{first_name}}, I understand your frustration. I'll be sure to pass your fee…" at bounding box center [584, 459] width 397 height 54
click at [480, 474] on textarea "Hi {{first_name}}, I understand your frustration. I'll be sure to pass your fee…" at bounding box center [584, 459] width 397 height 54
drag, startPoint x: 479, startPoint y: 471, endPoint x: 466, endPoint y: 440, distance: 33.8
click at [466, 440] on textarea "Hi {{first_name}}, I understand your frustration. I'll be sure to pass your fee…" at bounding box center [584, 459] width 397 height 54
paste textarea "Thank you for sharing that — I can understand how surprising and frustrating it…"
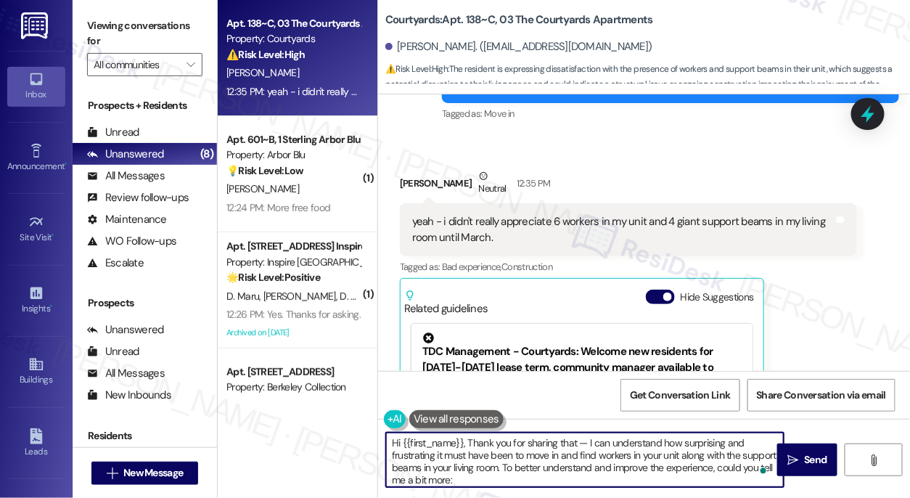
scroll to position [303, 0]
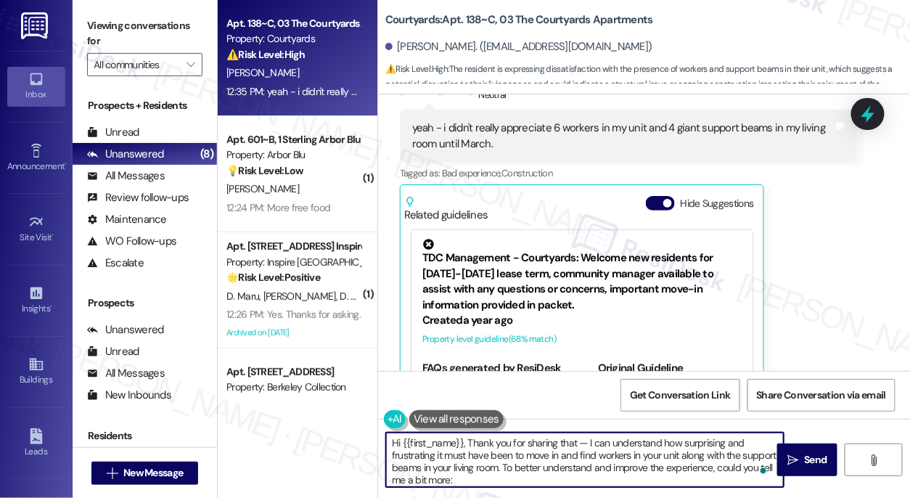
drag, startPoint x: 585, startPoint y: 441, endPoint x: 576, endPoint y: 440, distance: 9.5
click at [576, 440] on textarea "Hi {{first_name}}, Thank you for sharing that — I can understand how surprising…" at bounding box center [584, 459] width 397 height 54
click at [593, 440] on textarea "Hi {{first_name}}, Thank you for sharing that. I can understand how surprising …" at bounding box center [584, 459] width 397 height 54
click at [444, 415] on button at bounding box center [456, 419] width 94 height 18
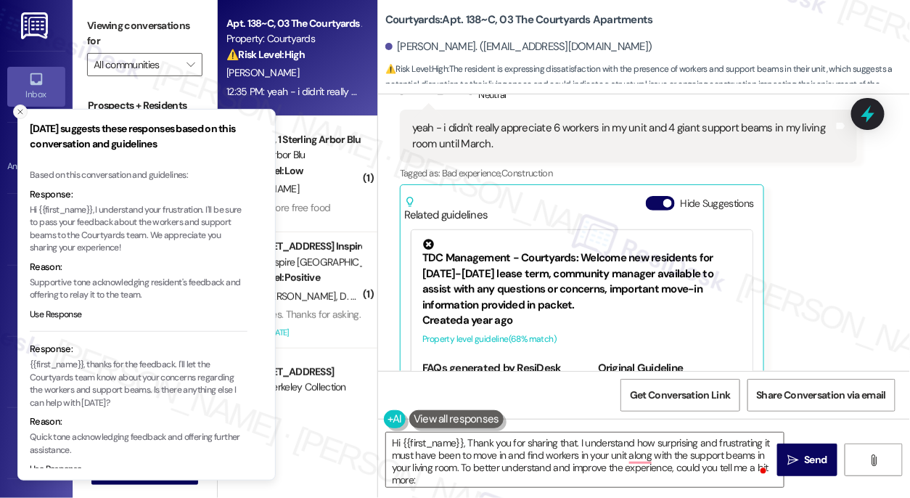
click at [23, 118] on button "Close toast" at bounding box center [20, 111] width 15 height 15
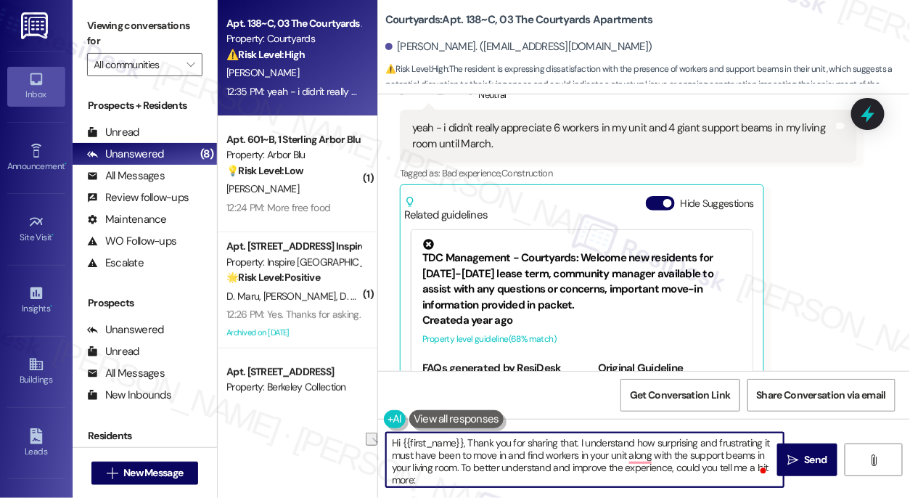
drag, startPoint x: 654, startPoint y: 442, endPoint x: 715, endPoint y: 438, distance: 61.8
click at [715, 438] on textarea "Hi {{first_name}}, Thank you for sharing that. I understand how surprising and …" at bounding box center [584, 459] width 397 height 54
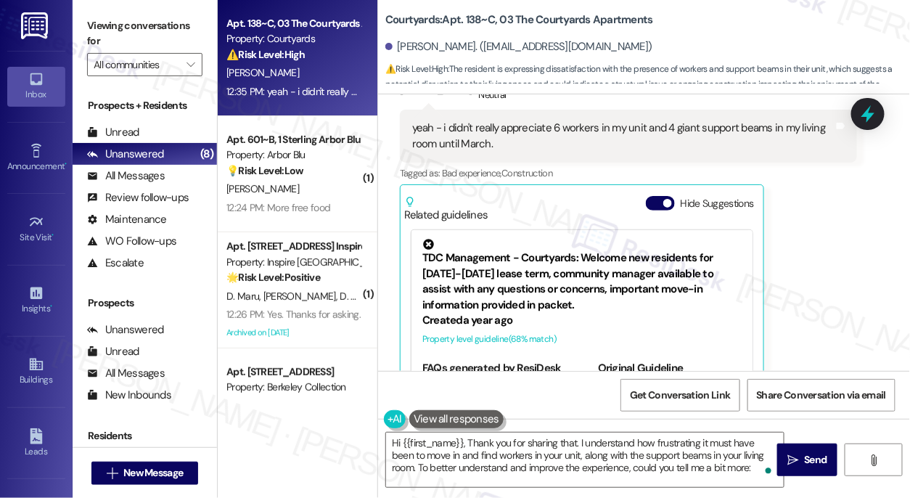
drag, startPoint x: 82, startPoint y: 25, endPoint x: 120, endPoint y: 40, distance: 40.7
click at [82, 25] on div "Viewing conversations for All communities " at bounding box center [145, 45] width 144 height 91
click at [688, 443] on textarea "Hi {{first_name}}, Thank you for sharing that. I understand how frustrating it …" at bounding box center [584, 459] width 397 height 54
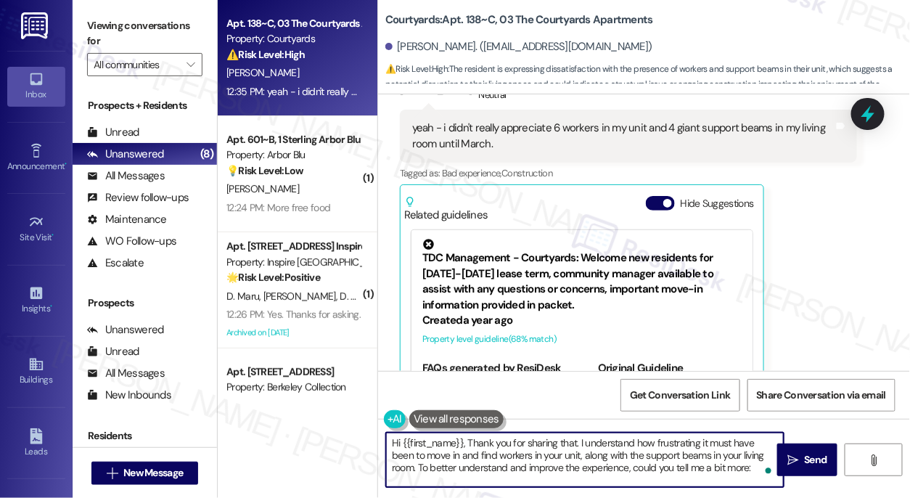
click at [688, 443] on textarea "Hi {{first_name}}, Thank you for sharing that. I understand how frustrating it …" at bounding box center [584, 459] width 397 height 54
drag, startPoint x: 692, startPoint y: 440, endPoint x: 769, endPoint y: 439, distance: 76.9
click at [769, 439] on textarea "Hi {{first_name}}, Thank you for sharing that. I understand your concern it mus…" at bounding box center [584, 459] width 397 height 54
click at [611, 456] on textarea "Hi {{first_name}}, Thank you for sharing that. I understand your concern it mus…" at bounding box center [584, 459] width 397 height 54
drag, startPoint x: 691, startPoint y: 443, endPoint x: 471, endPoint y: 461, distance: 220.5
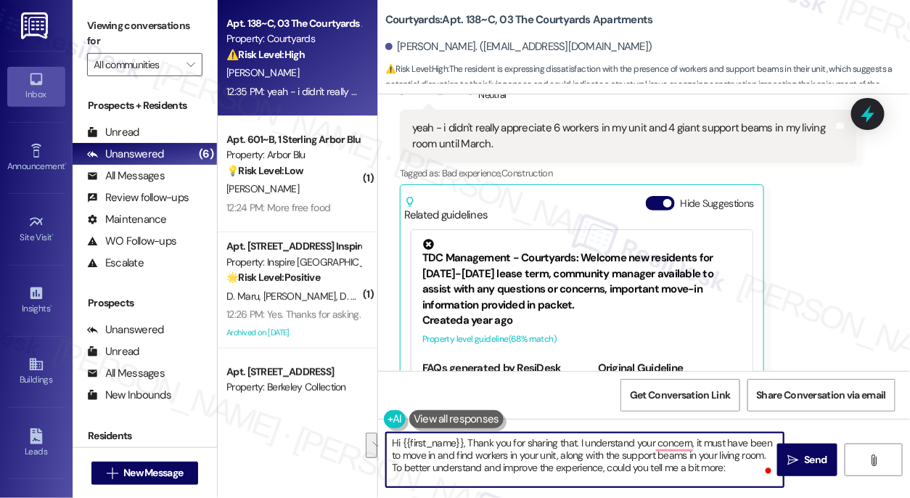
click at [471, 461] on textarea "Hi {{first_name}}, Thank you for sharing that. I understand your concern, it mu…" at bounding box center [584, 459] width 397 height 54
type textarea "Hi {{first_name}}, Thank you for sharing that. I understand your concern about …"
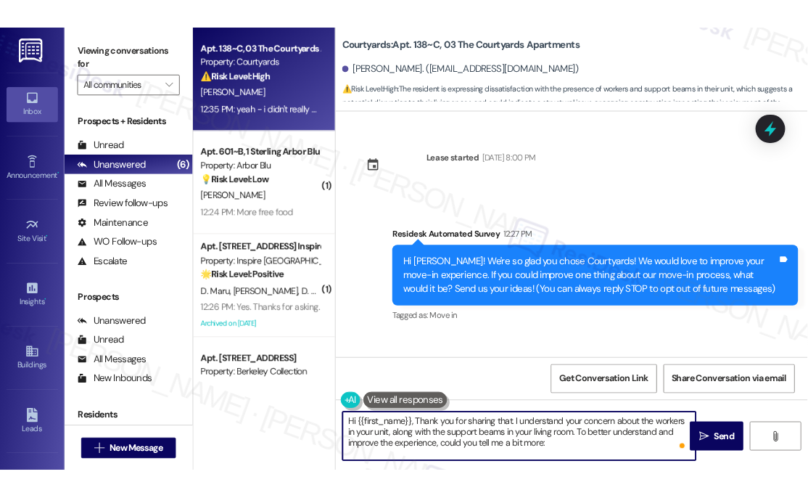
scroll to position [303, 0]
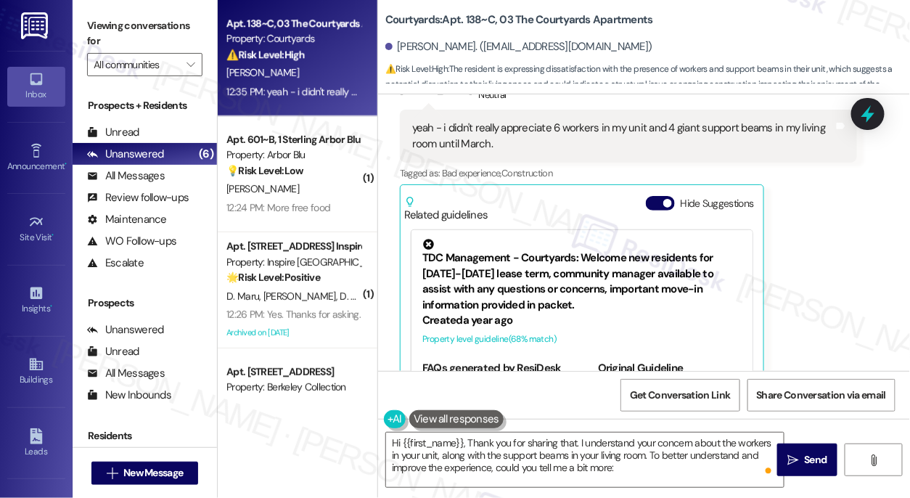
click at [85, 4] on div "Viewing conversations for All communities " at bounding box center [145, 45] width 144 height 91
click at [88, 25] on label "Viewing conversations for" at bounding box center [144, 34] width 115 height 38
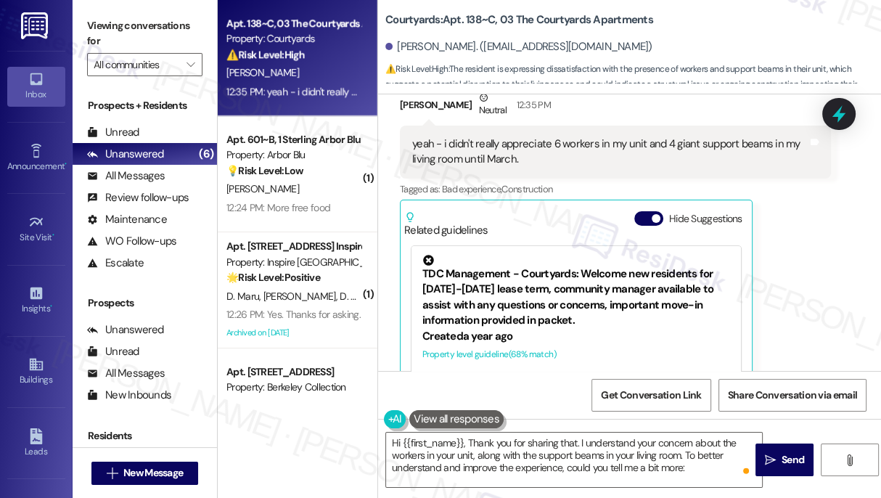
click at [93, 32] on label "Viewing conversations for" at bounding box center [144, 34] width 115 height 38
click at [506, 442] on textarea "Hi {{first_name}}, Thank you for sharing that. I understand your concern about …" at bounding box center [574, 459] width 376 height 54
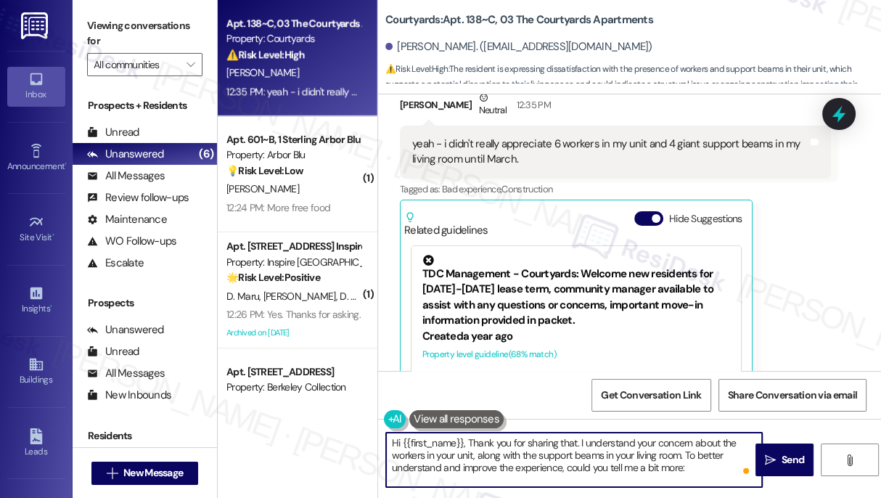
click at [471, 439] on textarea "Hi {{first_name}}, Thank you for sharing that. I understand your concern about …" at bounding box center [574, 459] width 376 height 54
click at [470, 441] on textarea "Hi {{first_name}}, Thank you for sharing that. I understand your concern about …" at bounding box center [574, 459] width 376 height 54
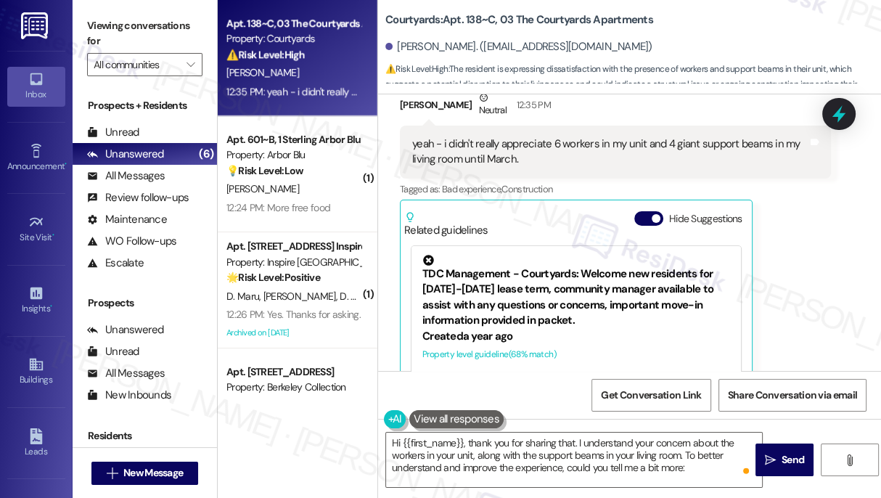
drag, startPoint x: 89, startPoint y: 29, endPoint x: 186, endPoint y: 104, distance: 122.0
click at [89, 29] on label "Viewing conversations for" at bounding box center [144, 34] width 115 height 38
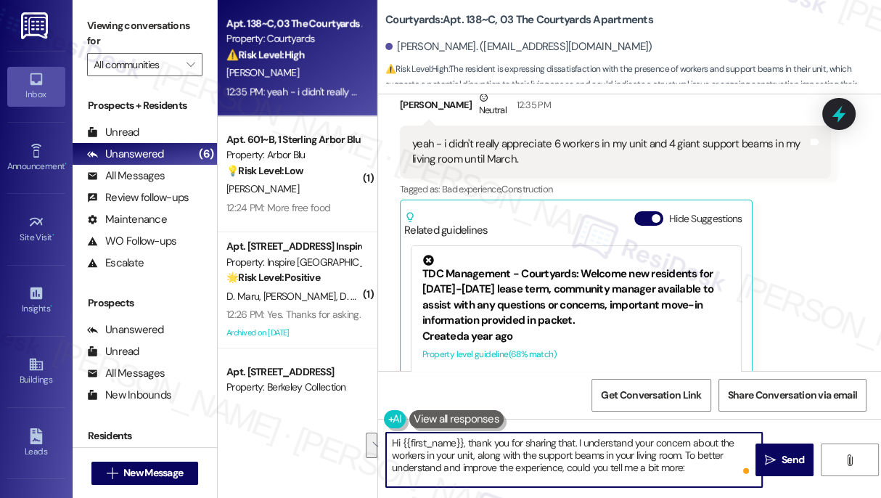
drag, startPoint x: 707, startPoint y: 468, endPoint x: 685, endPoint y: 454, distance: 25.8
click at [685, 454] on textarea "Hi {{first_name}}, thank you for sharing that. I understand your concern about …" at bounding box center [574, 459] width 376 height 54
paste textarea "How did having workers in your unit during move-in affect your experience most?"
click at [676, 466] on textarea "Hi {{first_name}}, thank you for sharing that. I understand your concern about …" at bounding box center [574, 459] width 376 height 54
click at [421, 463] on textarea "Hi {{first_name}}, thank you for sharing that. I understand your concern about …" at bounding box center [574, 459] width 376 height 54
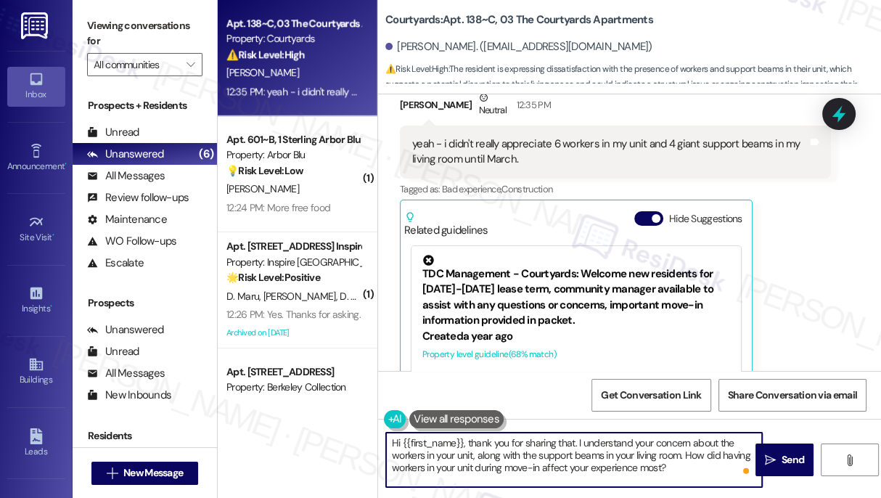
click at [421, 463] on textarea "Hi {{first_name}}, thank you for sharing that. I understand your concern about …" at bounding box center [574, 459] width 376 height 54
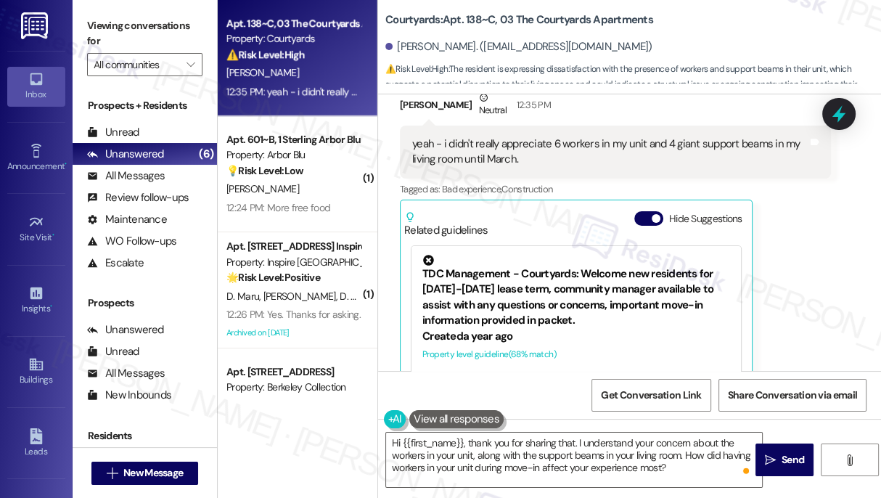
drag, startPoint x: 96, startPoint y: 22, endPoint x: 168, endPoint y: 78, distance: 91.5
click at [96, 22] on label "Viewing conversations for" at bounding box center [144, 34] width 115 height 38
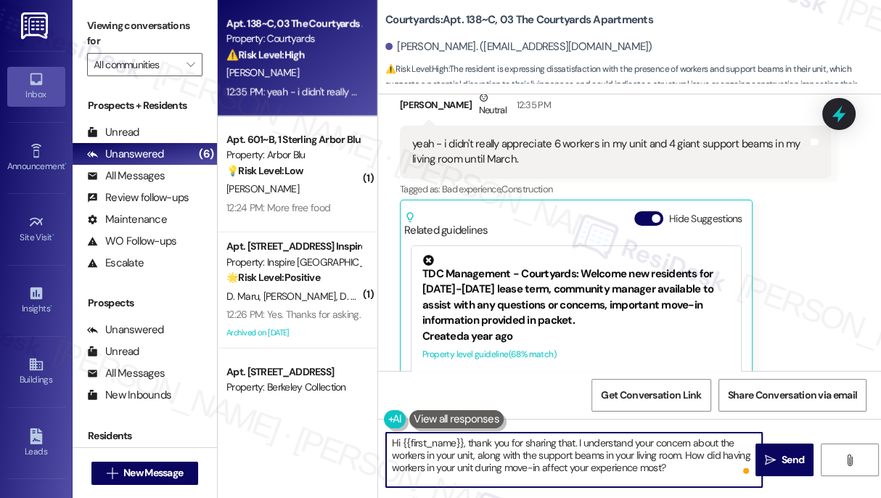
click at [683, 453] on textarea "Hi {{first_name}}, thank you for sharing that. I understand your concern about …" at bounding box center [574, 459] width 376 height 54
click at [684, 454] on textarea "Hi {{first_name}}, thank you for sharing that. I understand your concern about …" at bounding box center [574, 459] width 376 height 54
click at [529, 469] on textarea "Hi {{first_name}}, thank you for sharing that. I understand your concern about …" at bounding box center [574, 459] width 376 height 54
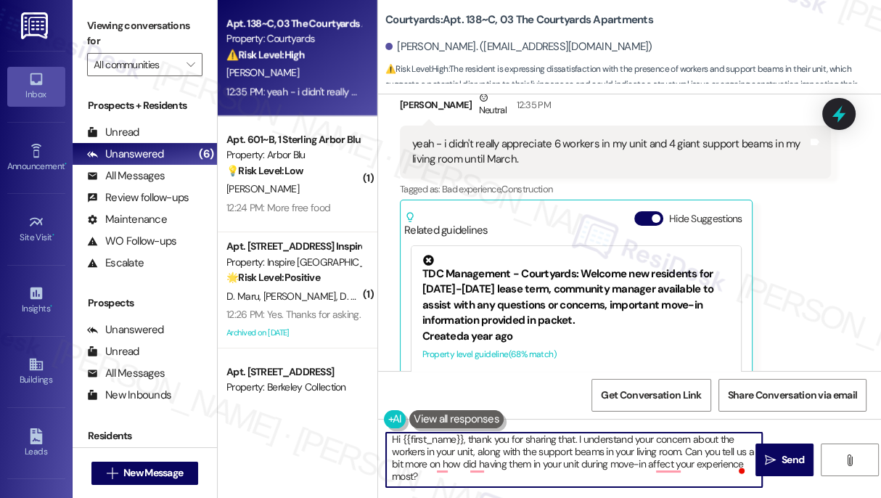
drag, startPoint x: 410, startPoint y: 477, endPoint x: 746, endPoint y: 461, distance: 336.9
click at [746, 461] on div "Hi {{first_name}}, thank you for sharing that. I understand your concern about …" at bounding box center [573, 460] width 377 height 56
click at [413, 480] on textarea "Hi {{first_name}}, thank you for sharing that. I understand your concern about …" at bounding box center [574, 459] width 376 height 54
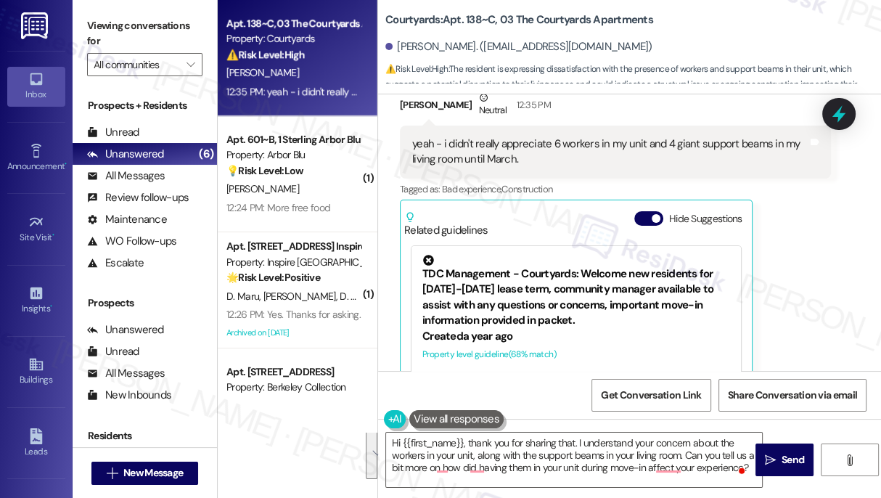
drag, startPoint x: 94, startPoint y: 43, endPoint x: 97, endPoint y: 17, distance: 26.3
click at [94, 43] on label "Viewing conversations for" at bounding box center [144, 34] width 115 height 38
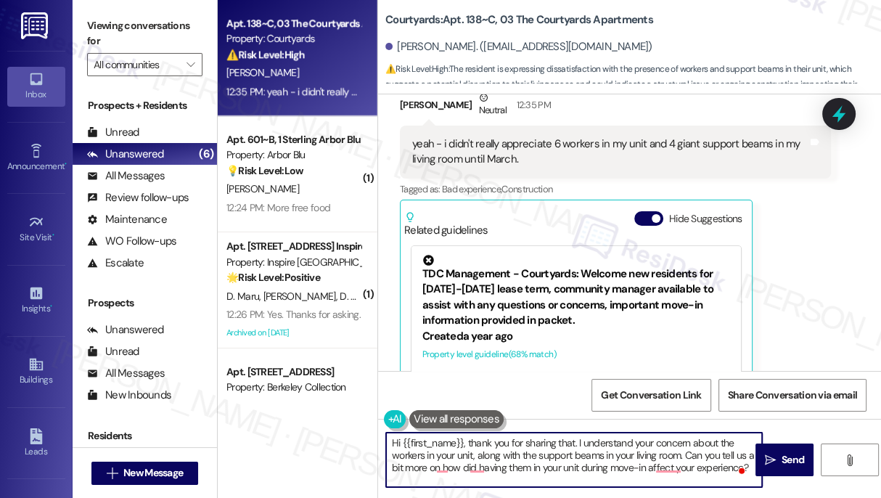
click at [450, 452] on textarea "Hi {{first_name}}, thank you for sharing that. I understand your concern about …" at bounding box center [574, 459] width 376 height 54
paste textarea "Thank you for sharing that. I completely understand your concern about having w…"
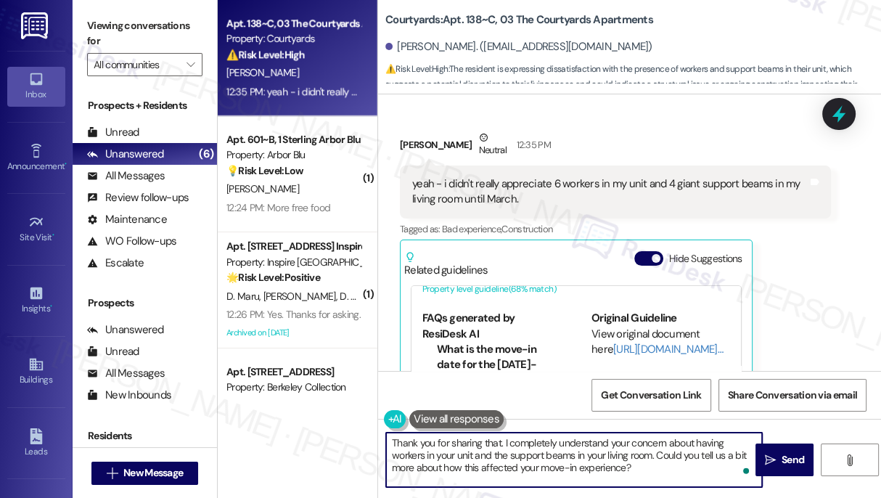
scroll to position [263, 0]
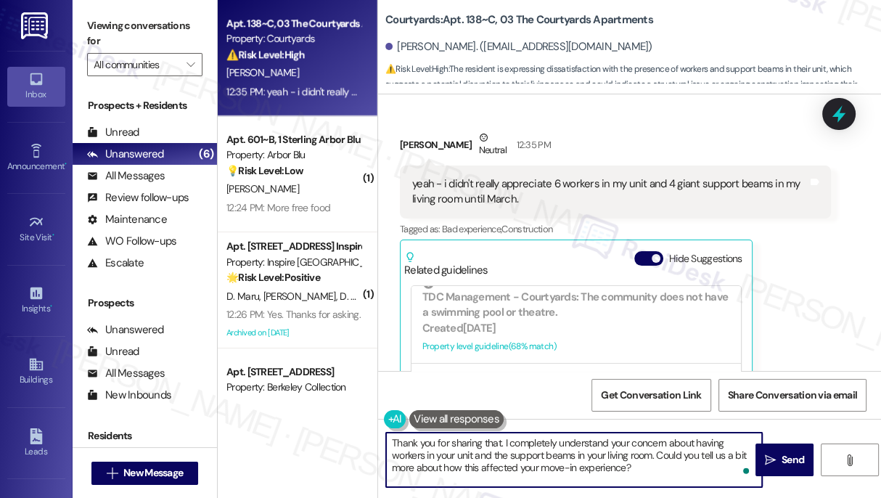
click at [531, 442] on textarea "Thank you for sharing that. I completely understand your concern about having w…" at bounding box center [574, 459] width 376 height 54
type textarea "Thank you for sharing that. I understand your concern about having workers in y…"
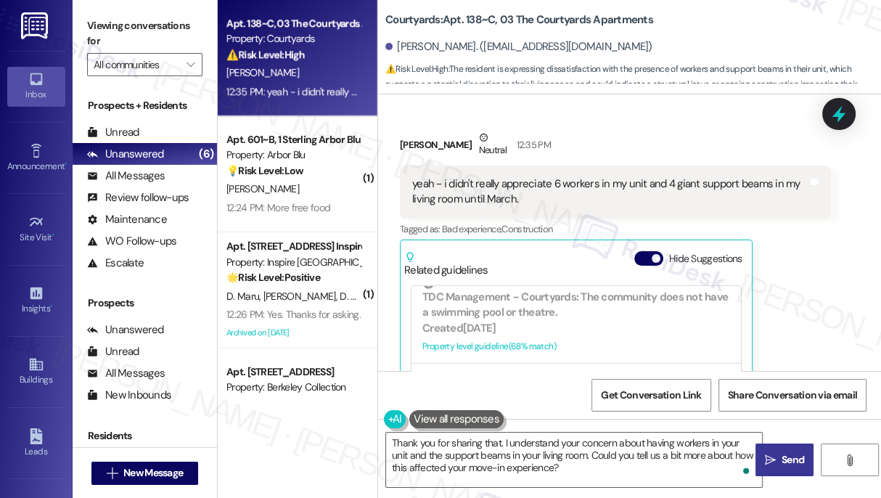
click at [762, 461] on span " Send" at bounding box center [785, 459] width 46 height 15
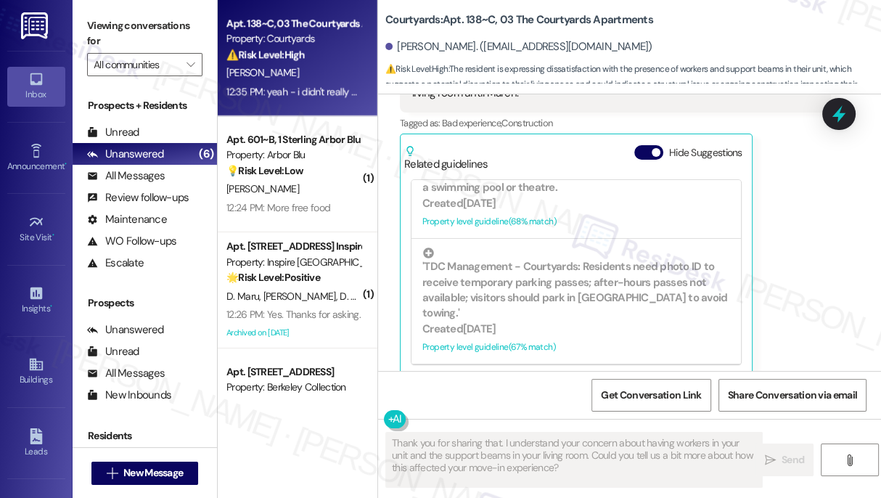
scroll to position [375, 0]
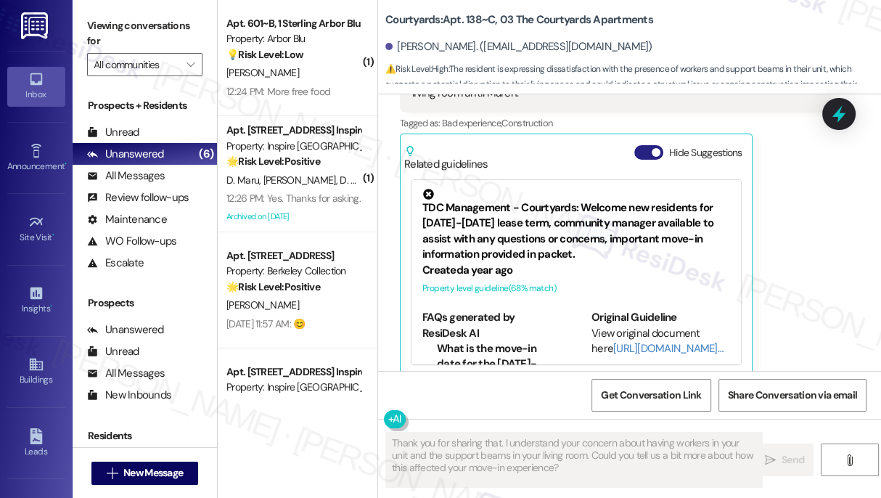
click at [651, 145] on button "Hide Suggestions" at bounding box center [648, 152] width 29 height 15
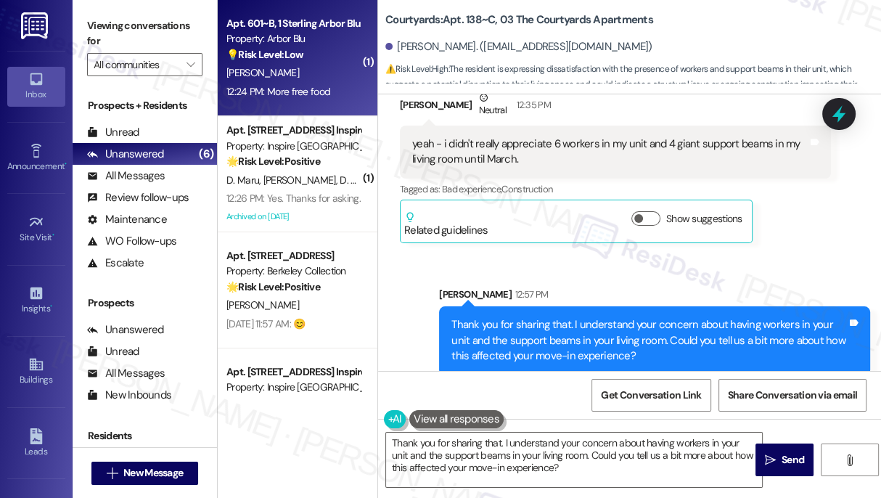
click at [282, 71] on div "[PERSON_NAME]" at bounding box center [293, 73] width 137 height 18
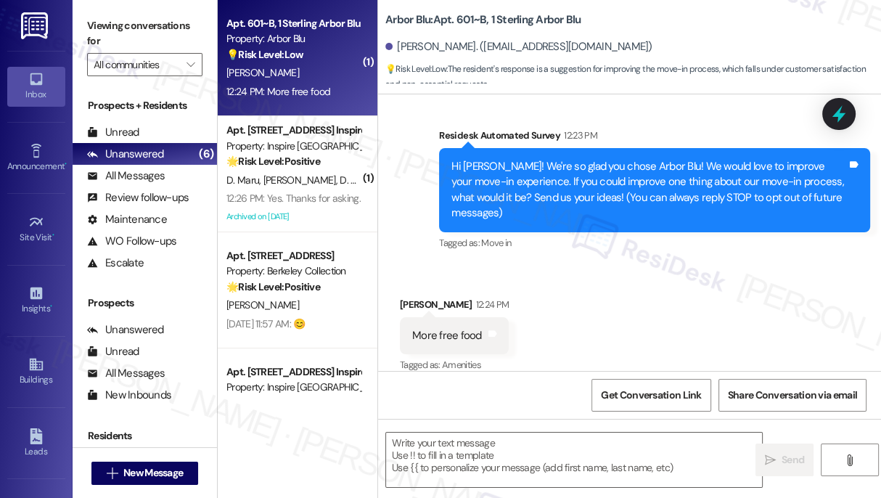
type textarea "Fetching suggested responses. Please feel free to read through the conversation…"
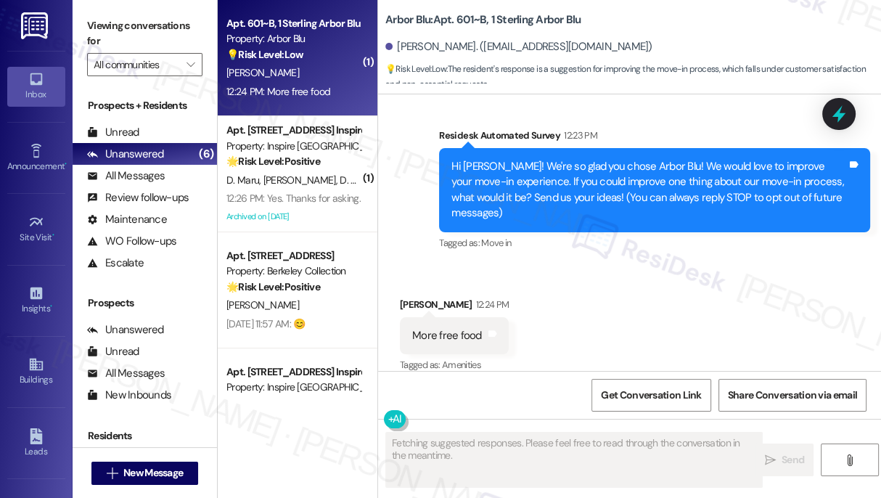
scroll to position [97, 0]
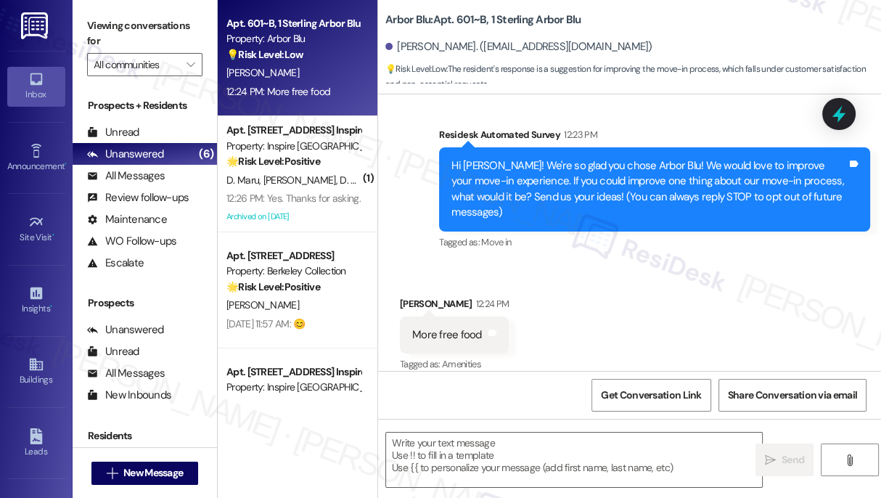
click at [600, 170] on div "Hi Nicholas! We're so glad you chose Arbor Blu! We would love to improve your m…" at bounding box center [648, 189] width 395 height 62
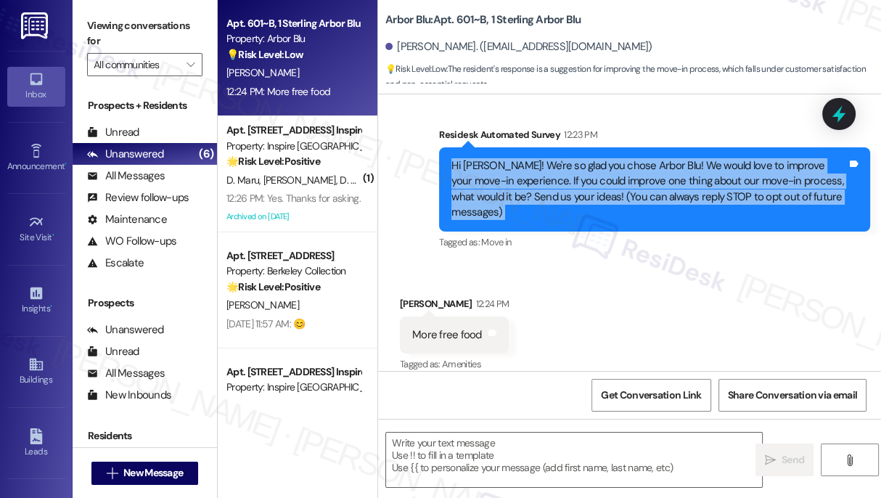
click at [600, 170] on div "Hi Nicholas! We're so glad you chose Arbor Blu! We would love to improve your m…" at bounding box center [648, 189] width 395 height 62
click at [474, 451] on textarea at bounding box center [574, 459] width 376 height 54
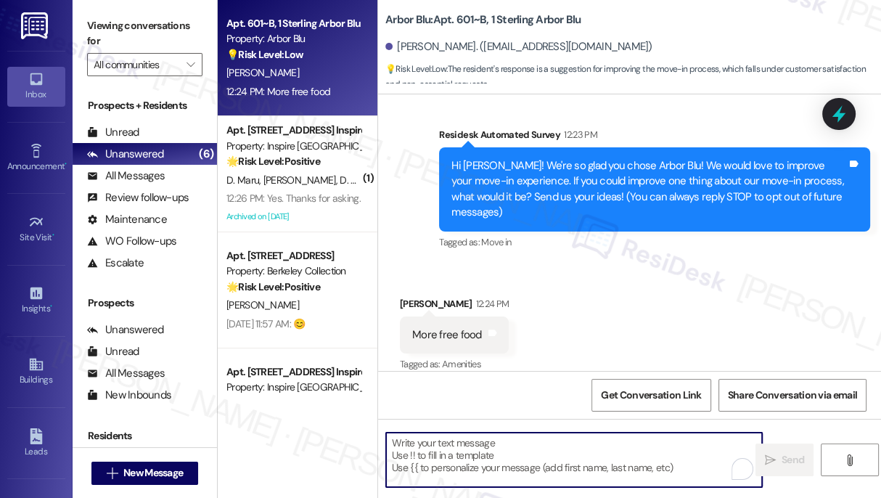
click at [535, 193] on div "Hi Nicholas! We're so glad you chose Arbor Blu! We would love to improve your m…" at bounding box center [648, 189] width 395 height 62
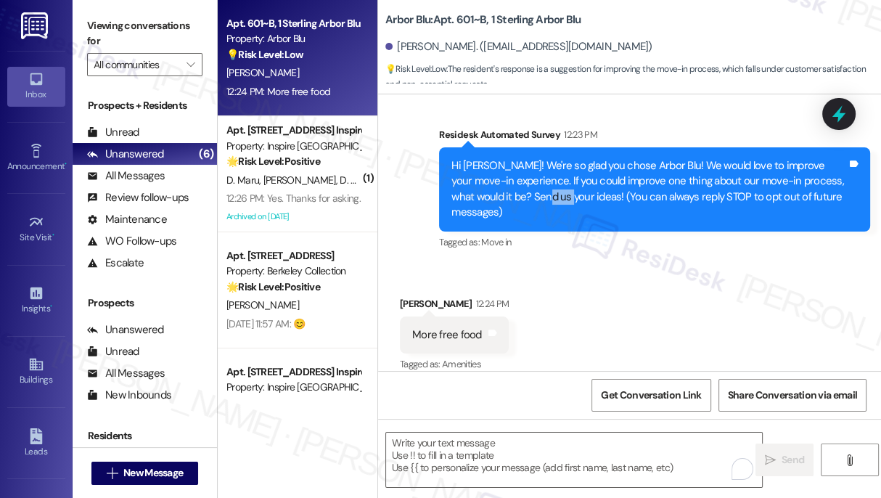
click at [535, 193] on div "Hi Nicholas! We're so glad you chose Arbor Blu! We would love to improve your m…" at bounding box center [648, 189] width 395 height 62
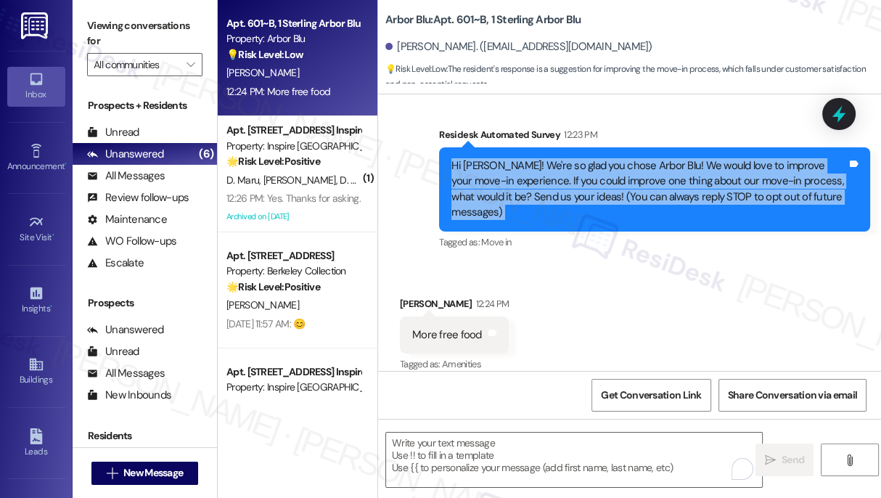
click at [535, 193] on div "Hi Nicholas! We're so glad you chose Arbor Blu! We would love to improve your m…" at bounding box center [648, 189] width 395 height 62
copy div "Hi Nicholas! We're so glad you chose Arbor Blu! We would love to improve your m…"
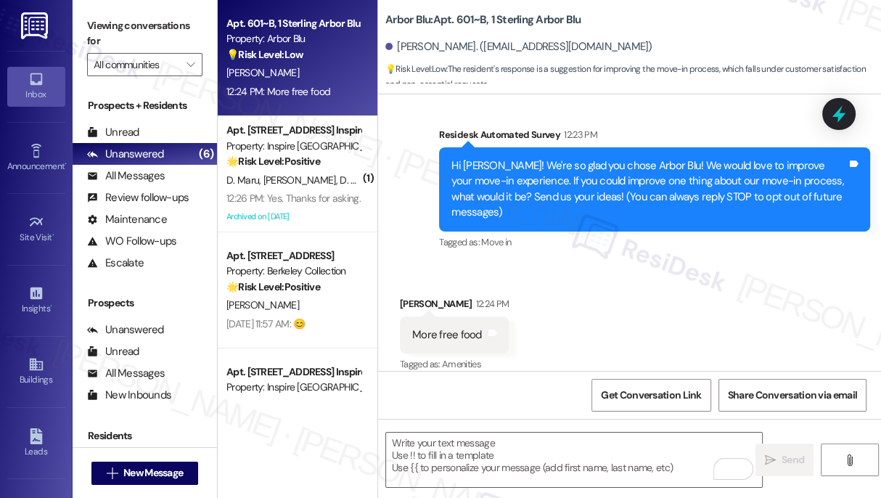
click at [94, 34] on label "Viewing conversations for" at bounding box center [144, 34] width 115 height 38
click at [451, 327] on div "More free food" at bounding box center [447, 334] width 70 height 15
copy div "More free food Tags and notes"
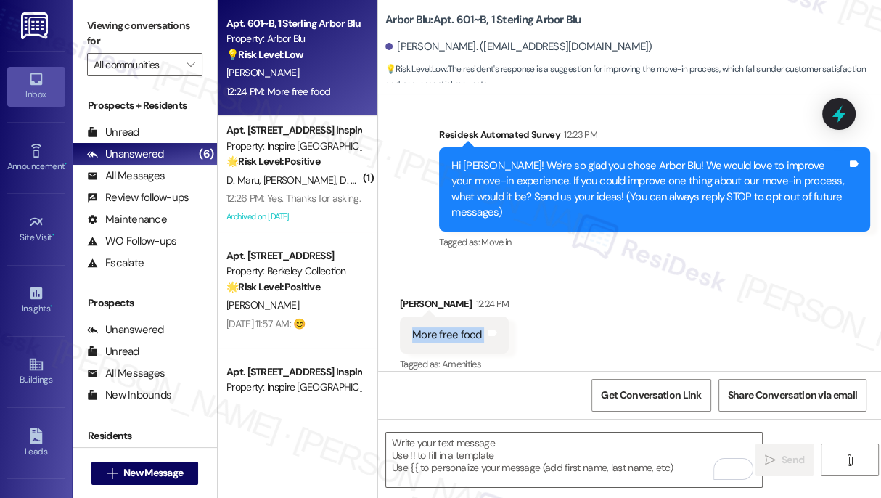
click at [99, 41] on label "Viewing conversations for" at bounding box center [144, 34] width 115 height 38
click at [91, 19] on label "Viewing conversations for" at bounding box center [144, 34] width 115 height 38
click at [466, 448] on textarea "To enrich screen reader interactions, please activate Accessibility in Grammarl…" at bounding box center [574, 459] width 376 height 54
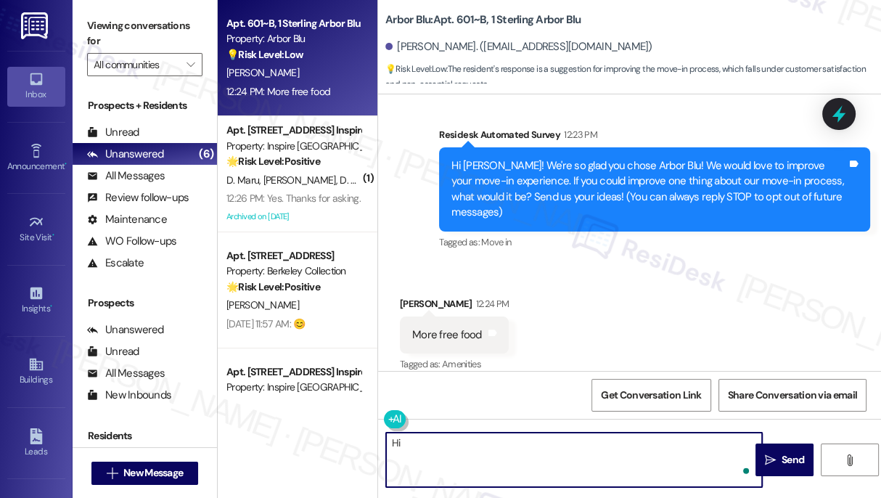
paste textarea "Thanks for the feedback! We hear you — more free food is always a popular idea …"
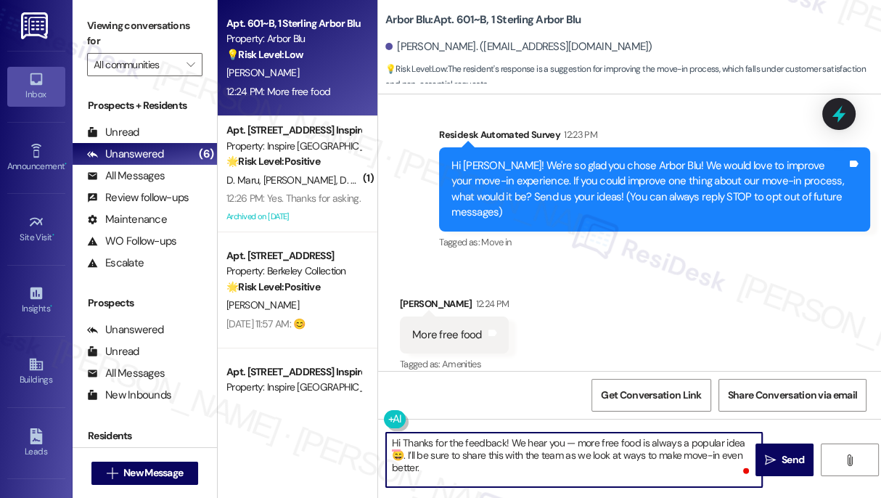
click at [412, 296] on div "Nicholas Grinold 12:24 PM" at bounding box center [454, 306] width 109 height 20
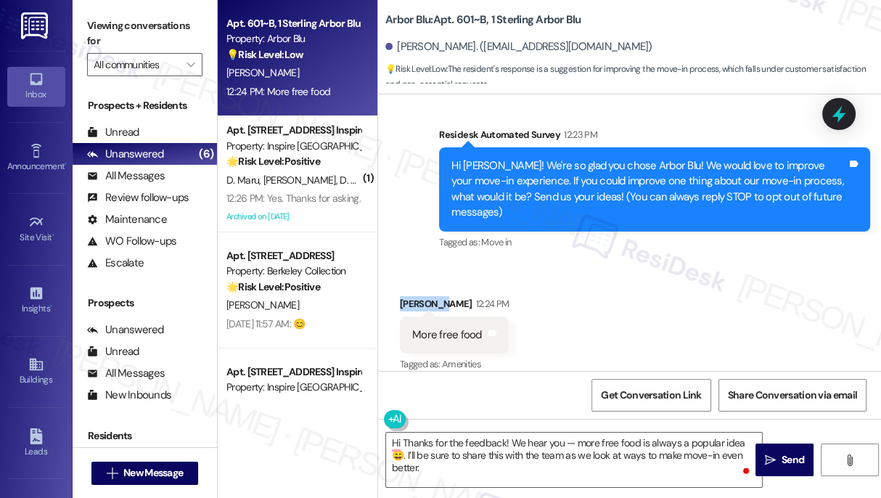
click at [412, 296] on div "Nicholas Grinold 12:24 PM" at bounding box center [454, 306] width 109 height 20
copy div "Nicholas"
click at [400, 440] on textarea "Hi Thanks for the feedback! We hear you — more free food is always a popular id…" at bounding box center [574, 459] width 376 height 54
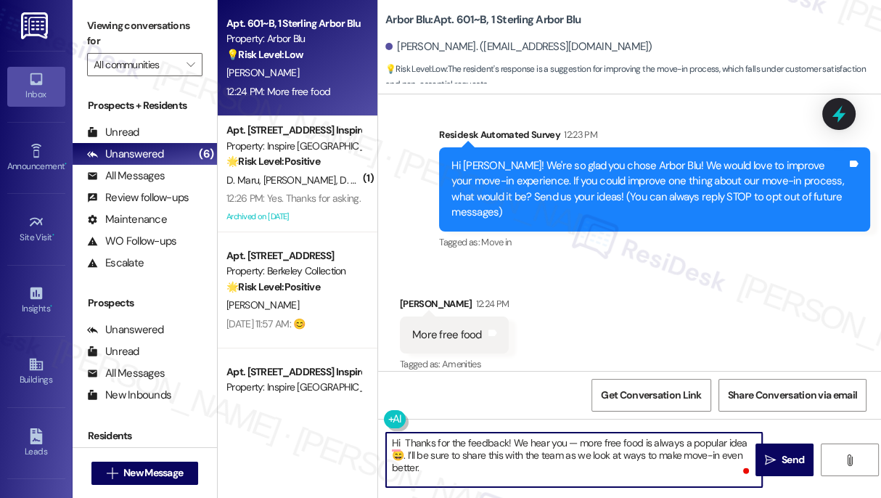
paste textarea "Nicholas"
drag, startPoint x: 608, startPoint y: 440, endPoint x: 599, endPoint y: 440, distance: 8.7
click at [599, 440] on textarea "Hi Nicholas! Thanks for the feedback! We hear you — more free food is always a …" at bounding box center [574, 459] width 376 height 54
click at [624, 455] on textarea "Hi Nicholas! Thanks for the feedback! We hear you. More free food is always a p…" at bounding box center [574, 459] width 376 height 54
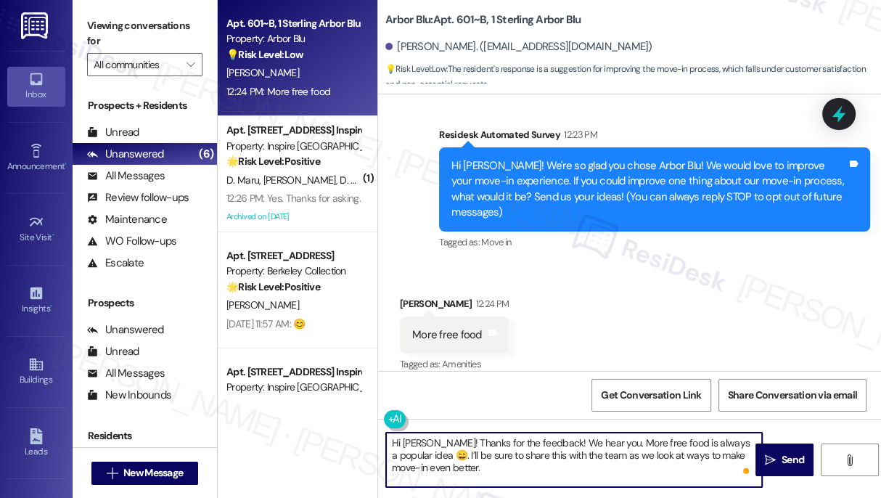
click at [624, 455] on textarea "Hi Nicholas! Thanks for the feedback! We hear you. More free food is always a p…" at bounding box center [574, 459] width 376 height 54
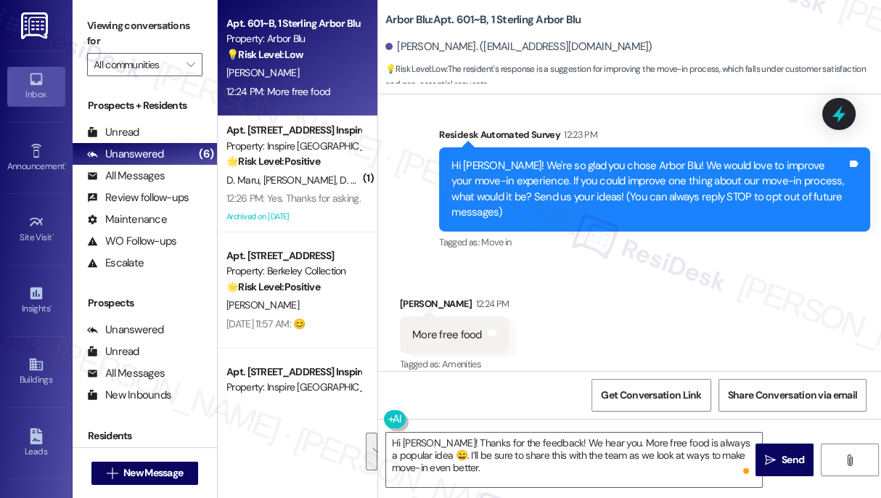
click at [100, 25] on label "Viewing conversations for" at bounding box center [144, 34] width 115 height 38
click at [98, 15] on label "Viewing conversations for" at bounding box center [144, 34] width 115 height 38
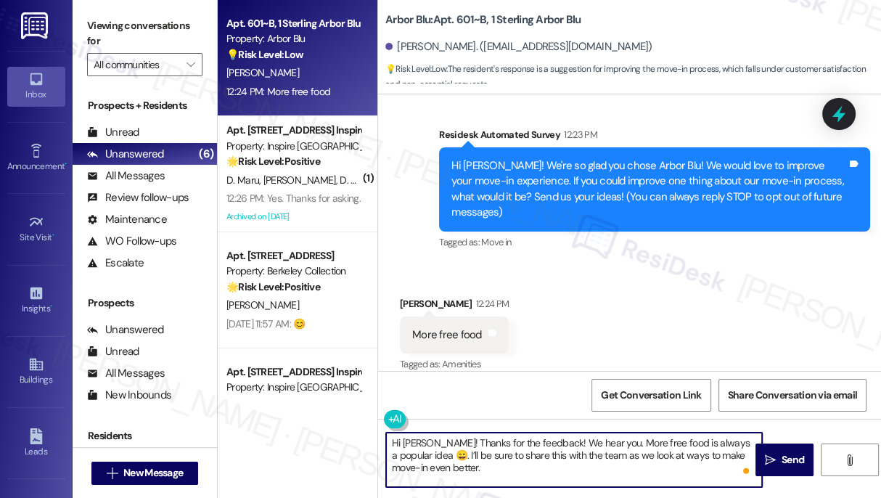
click at [588, 463] on textarea "Hi Nicholas! Thanks for the feedback! We hear you. More free food is always a p…" at bounding box center [574, 459] width 376 height 54
drag, startPoint x: 498, startPoint y: 465, endPoint x: 429, endPoint y: 452, distance: 70.1
click at [429, 452] on textarea "Hi Nicholas! Thanks for the feedback! We hear you. More free food is always a p…" at bounding box center [574, 459] width 376 height 54
paste textarea "Out of curiosity, what kind of food or snacks would have made move-in day even …"
click at [429, 451] on textarea "Hi Nicholas! Thanks for the feedback! We hear you. More free food is always a p…" at bounding box center [574, 459] width 376 height 54
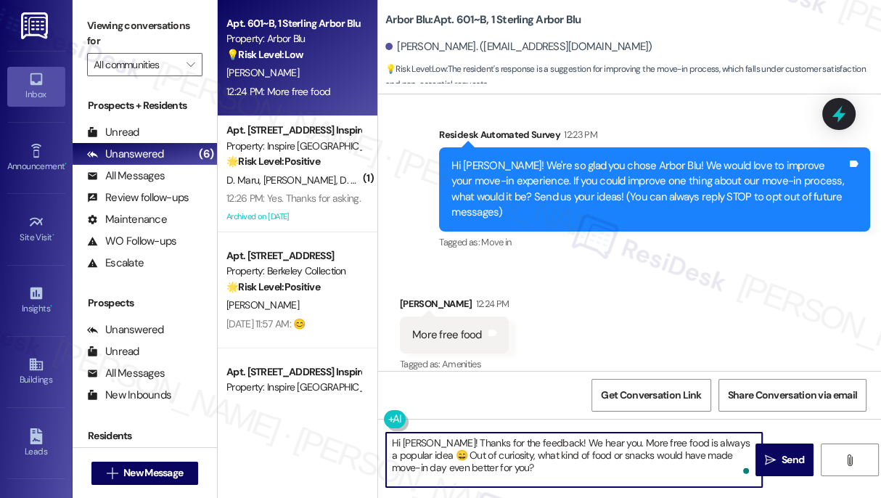
click at [614, 442] on textarea "Hi Nicholas! Thanks for the feedback! We hear you. More free food is always a p…" at bounding box center [574, 459] width 376 height 54
type textarea "Hi Nicholas! Thanks for the feedback! We hear you. More free food is always a p…"
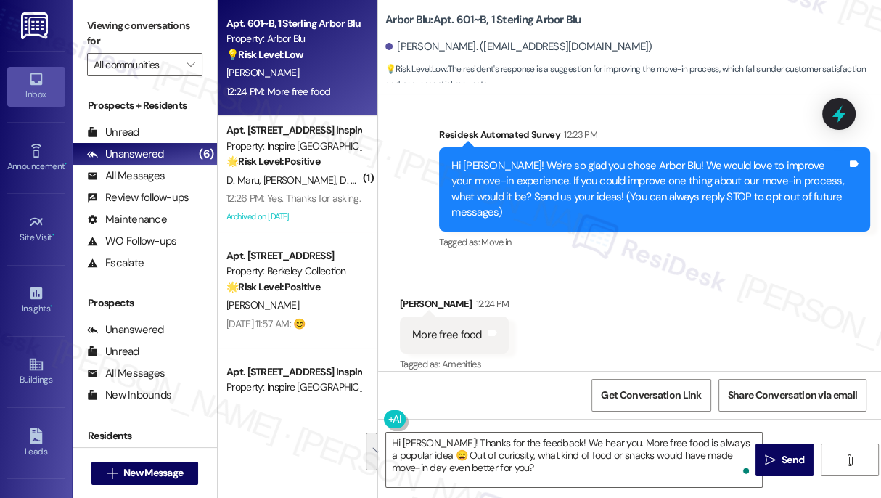
click at [563, 324] on div "Received via SMS Nicholas Grinold 12:24 PM More free food Tags and notes Tagged…" at bounding box center [629, 324] width 503 height 123
click at [459, 450] on textarea "Hi Nicholas! Thanks for the feedback! We hear you. More free food is always a p…" at bounding box center [574, 459] width 376 height 54
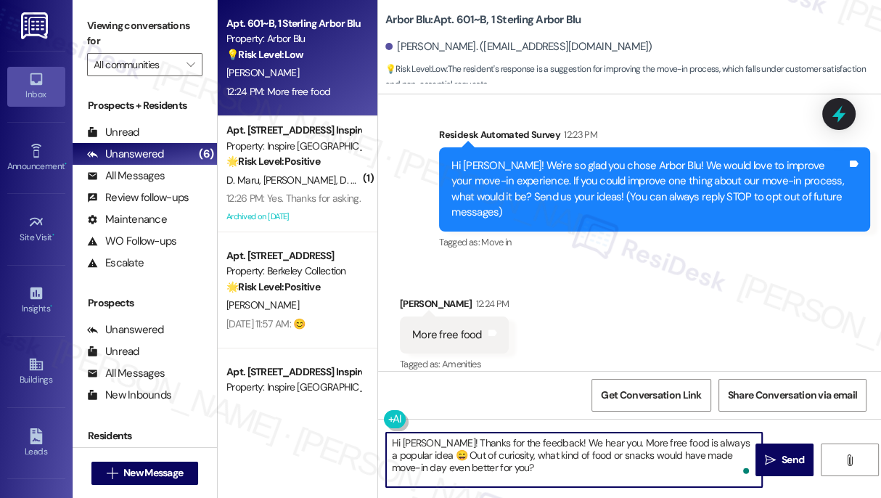
click at [459, 450] on textarea "Hi Nicholas! Thanks for the feedback! We hear you. More free food is always a p…" at bounding box center [574, 459] width 376 height 54
click at [529, 467] on textarea "Hi Nicholas! Thanks for the feedback! We hear you. More free food is always a p…" at bounding box center [574, 459] width 376 height 54
click at [537, 458] on textarea "Hi Nicholas! Thanks for the feedback! We hear you. More free food is always a p…" at bounding box center [574, 459] width 376 height 54
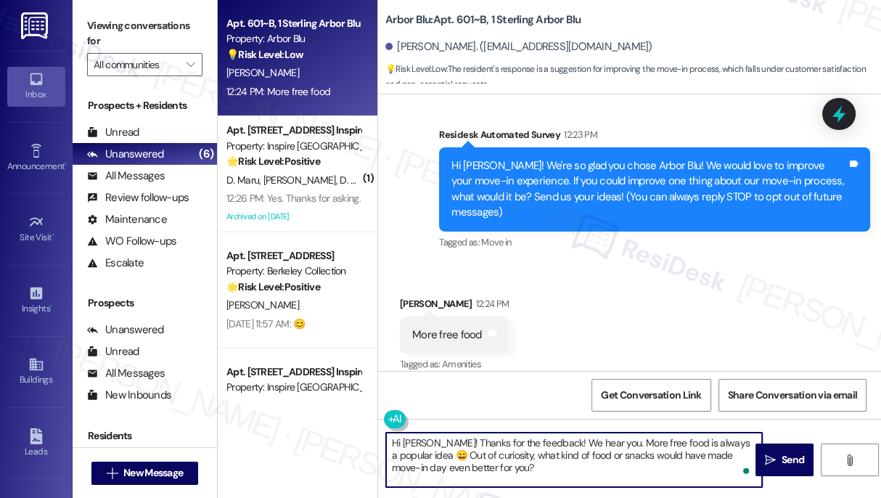
click at [537, 458] on textarea "Hi Nicholas! Thanks for the feedback! We hear you. More free food is always a p…" at bounding box center [574, 459] width 376 height 54
click at [576, 467] on textarea "Hi Nicholas! Thanks for the feedback! We hear you. More free food is always a p…" at bounding box center [574, 459] width 376 height 54
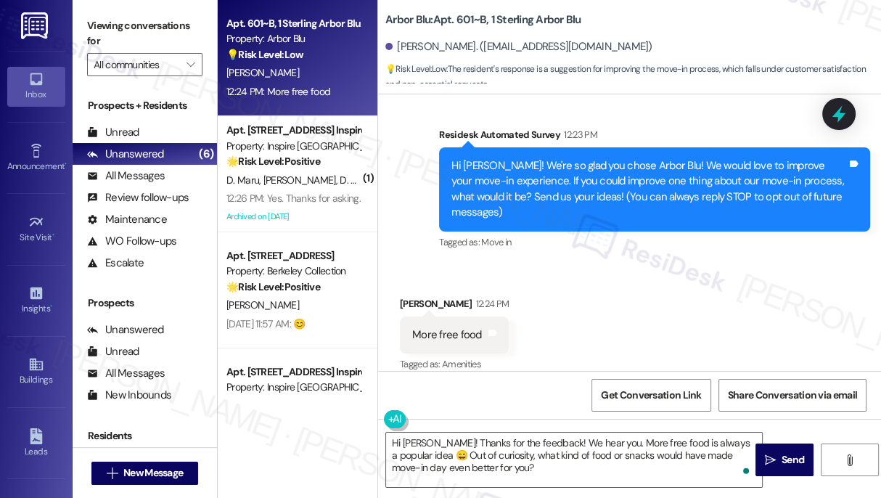
click at [85, 25] on div "Viewing conversations for All communities " at bounding box center [145, 45] width 144 height 91
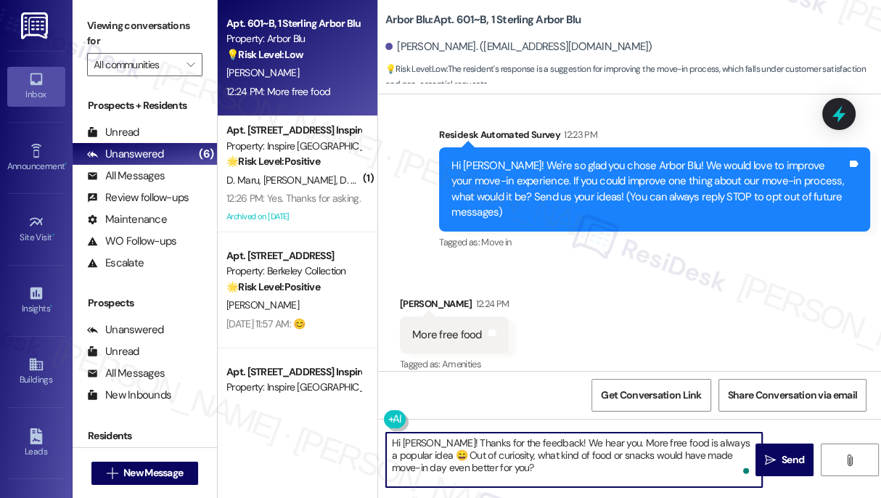
click at [700, 444] on textarea "Hi Nicholas! Thanks for the feedback! We hear you. More free food is always a p…" at bounding box center [574, 459] width 376 height 54
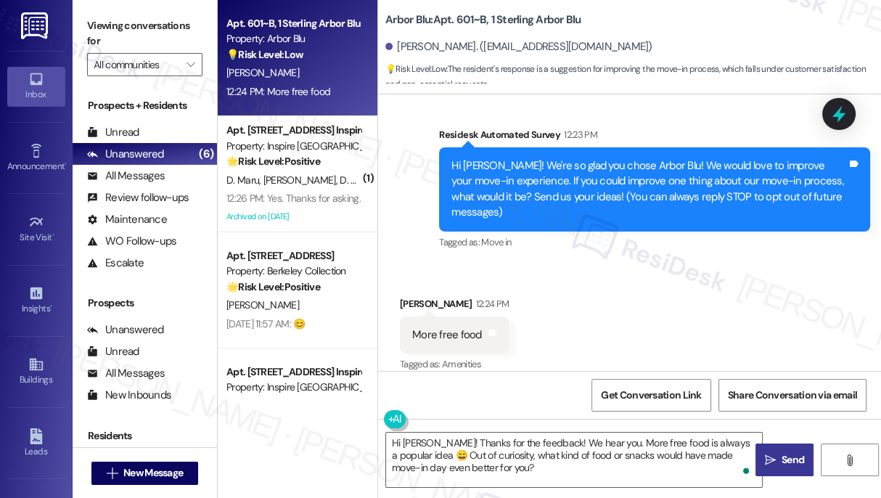
drag, startPoint x: 781, startPoint y: 450, endPoint x: 770, endPoint y: 448, distance: 11.8
click at [781, 450] on button " Send" at bounding box center [784, 459] width 58 height 33
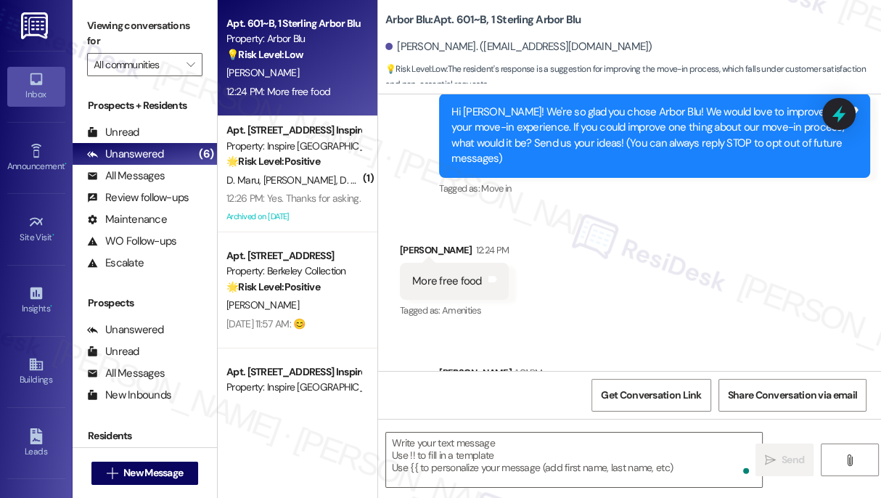
scroll to position [229, 0]
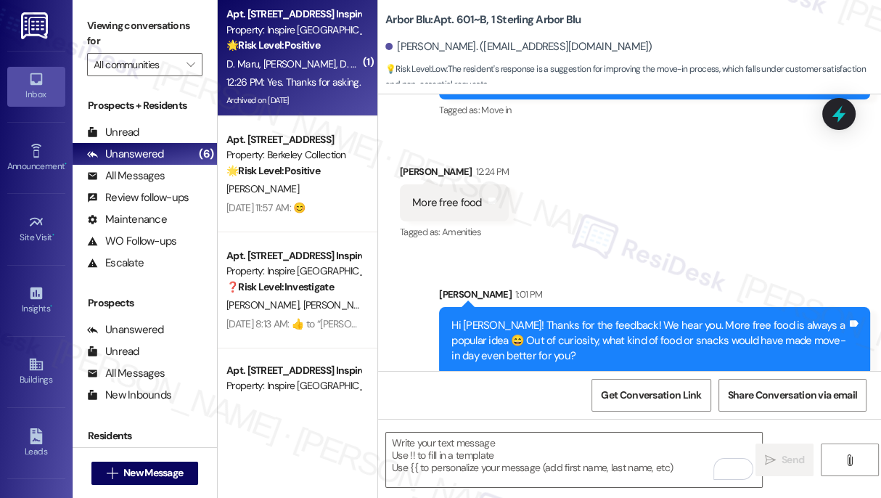
click at [279, 70] on div "D. Maru S. Aung D. Maru" at bounding box center [293, 64] width 137 height 18
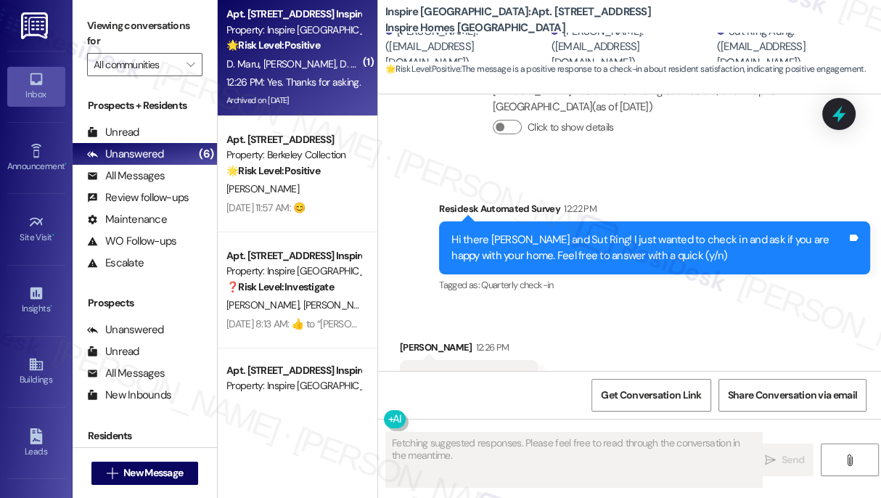
scroll to position [3041, 0]
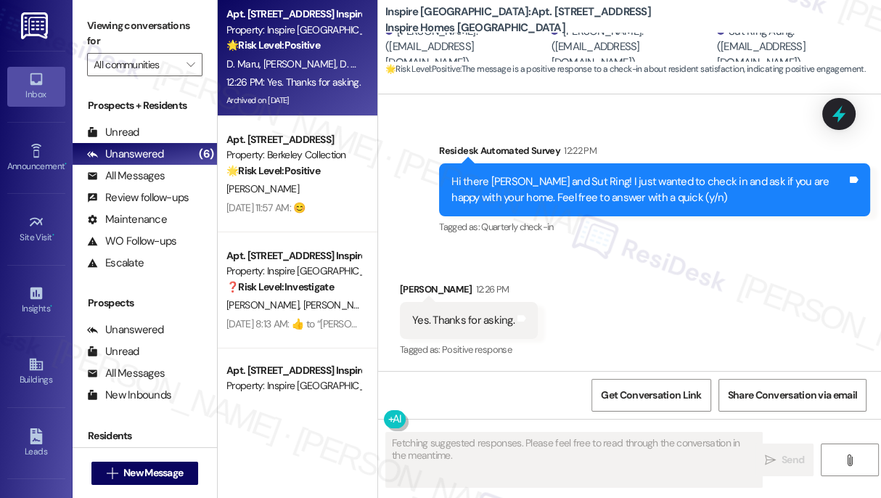
click at [600, 170] on div "Hi there Daniel, Deborah and Sut Ring! I just wanted to check in and ask if you…" at bounding box center [654, 189] width 431 height 53
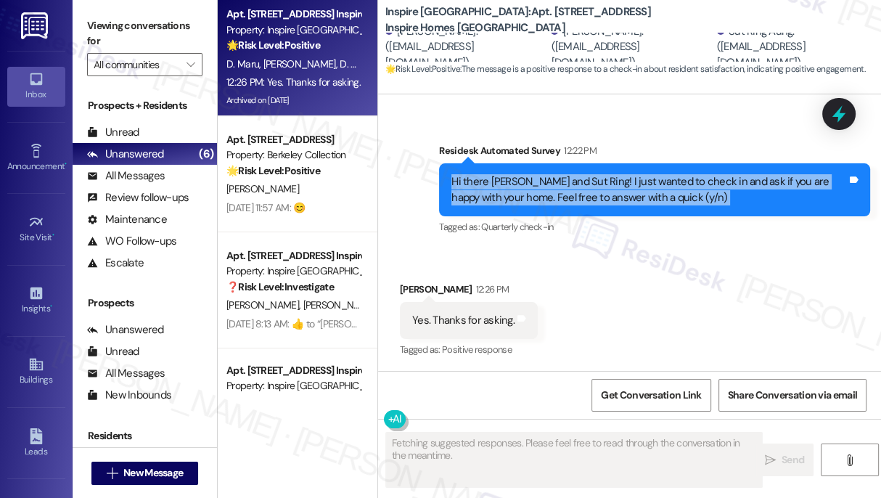
click at [600, 170] on div "Hi there Daniel, Deborah and Sut Ring! I just wanted to check in and ask if you…" at bounding box center [654, 189] width 431 height 53
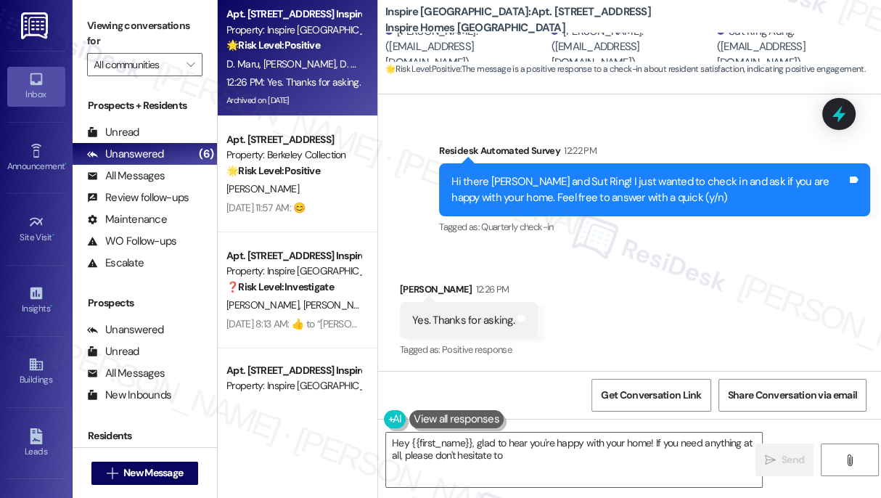
click at [469, 323] on div "Yes. Thanks for asking." at bounding box center [463, 320] width 102 height 15
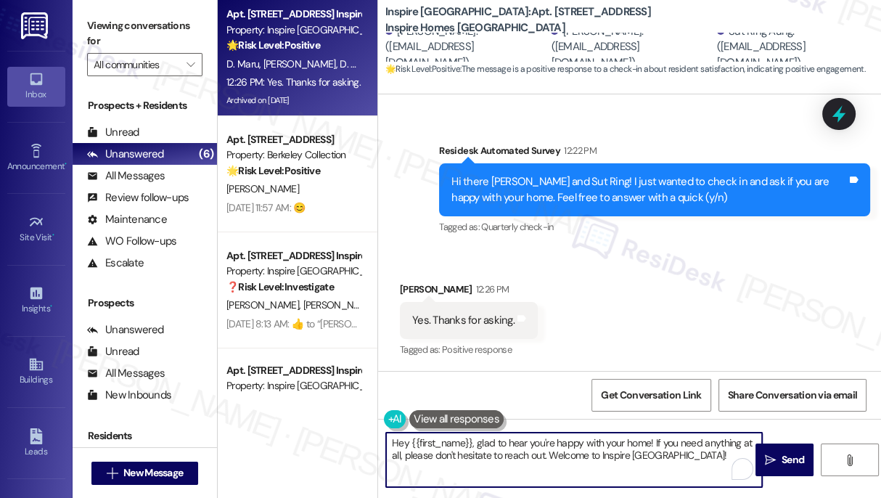
drag, startPoint x: 405, startPoint y: 442, endPoint x: 340, endPoint y: 426, distance: 66.5
click at [340, 426] on div "Apt. 1529 Orchid Springs Dr, 1 Inspire Homes Bonds Ranch Property: Inspire Bond…" at bounding box center [549, 249] width 663 height 498
click at [421, 285] on div "Daniel Maru 12:26 PM" at bounding box center [469, 291] width 138 height 20
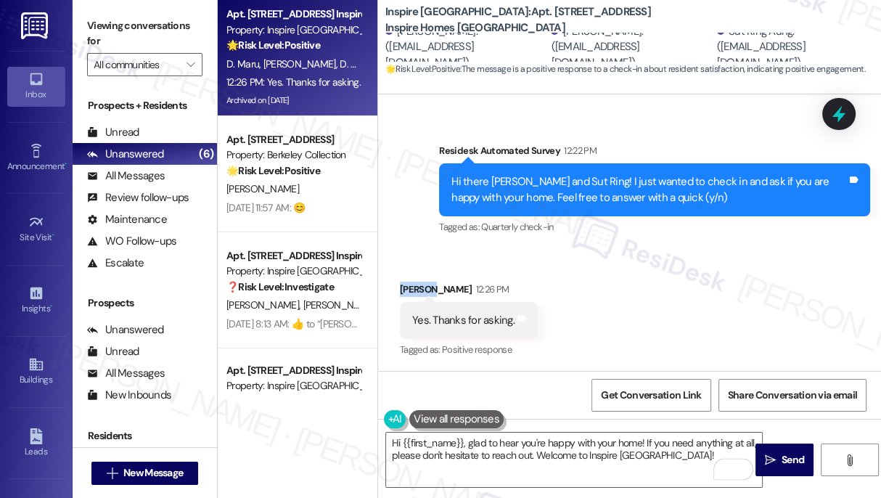
click at [421, 285] on div "Daniel Maru 12:26 PM" at bounding box center [469, 291] width 138 height 20
copy div "Daniel"
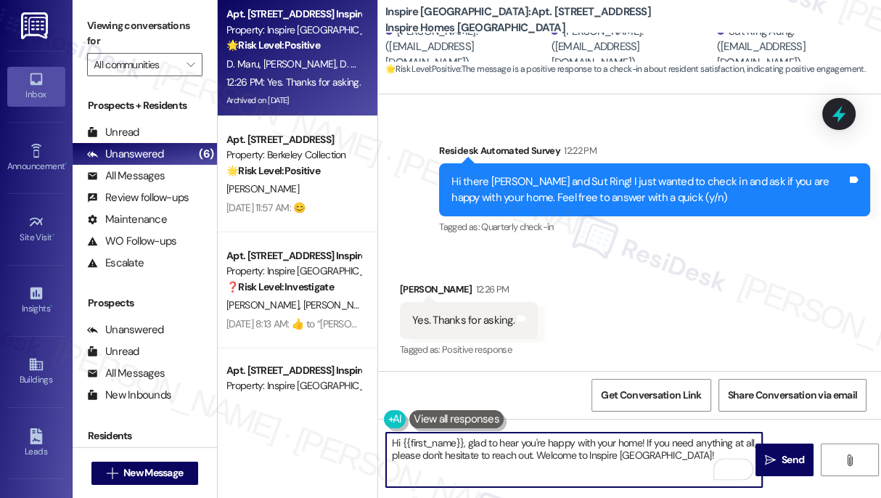
drag, startPoint x: 401, startPoint y: 442, endPoint x: 463, endPoint y: 432, distance: 63.2
click at [463, 432] on textarea "Hi {{first_name}}, glad to hear you're happy with your home! If you need anythi…" at bounding box center [574, 459] width 376 height 54
paste textarea "Daniel"
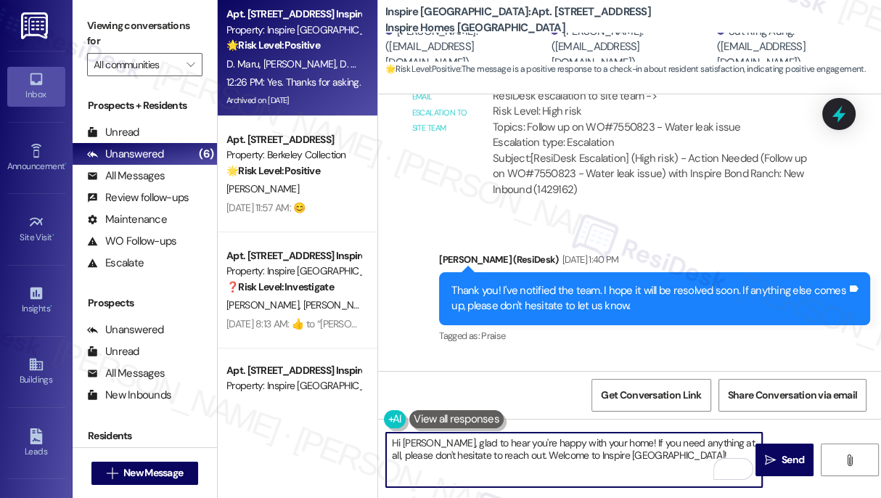
scroll to position [2315, 0]
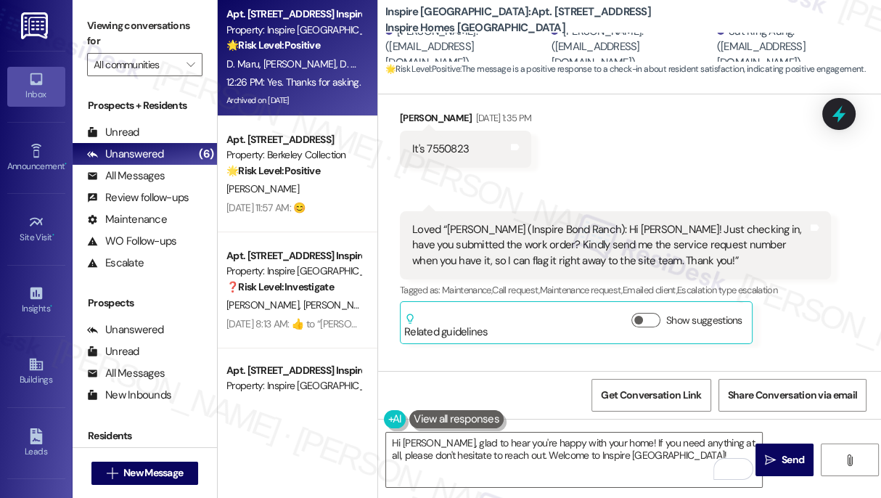
drag, startPoint x: 91, startPoint y: 19, endPoint x: 171, endPoint y: 82, distance: 102.3
click at [91, 19] on label "Viewing conversations for" at bounding box center [144, 34] width 115 height 38
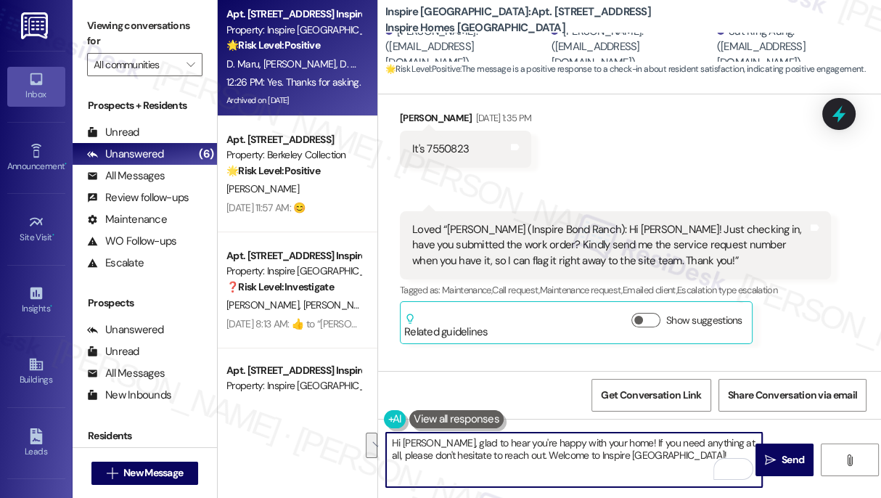
drag, startPoint x: 651, startPoint y: 456, endPoint x: 617, endPoint y: 444, distance: 36.0
click at [617, 444] on textarea "Hi Daniel, glad to hear you're happy with your home! If you need anything at al…" at bounding box center [574, 459] width 376 height 54
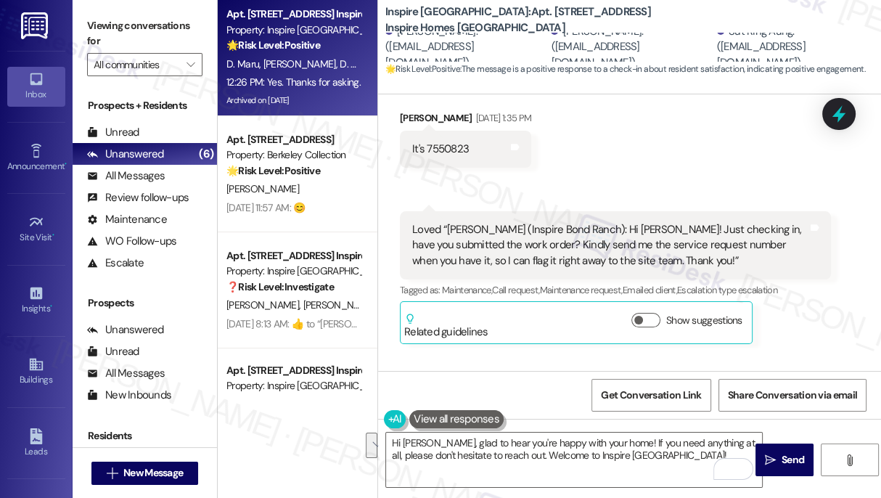
click at [94, 13] on div "Viewing conversations for All communities " at bounding box center [145, 45] width 144 height 91
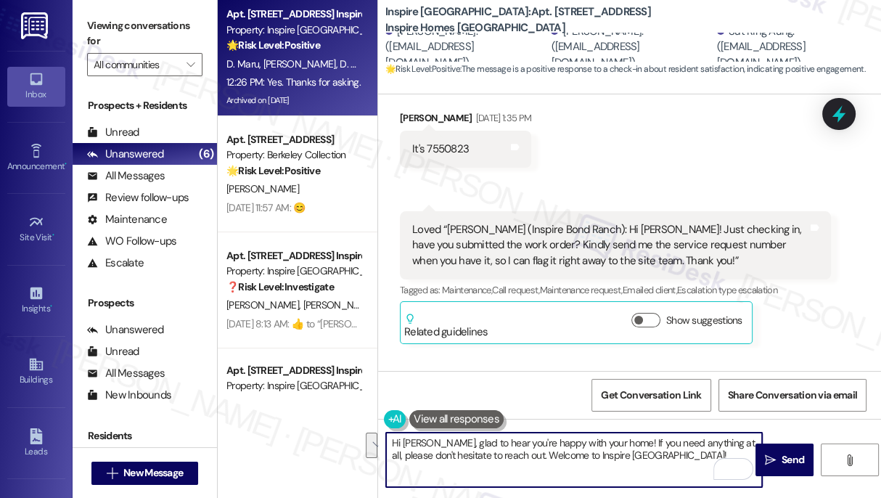
drag, startPoint x: 665, startPoint y: 461, endPoint x: 637, endPoint y: 432, distance: 40.0
click at [610, 440] on textarea "Hi Daniel, glad to hear you're happy with your home! If you need anything at al…" at bounding box center [574, 459] width 376 height 54
click at [654, 427] on div "Hi Daniel, glad to hear you're happy with your home! I  Send " at bounding box center [629, 473] width 503 height 109
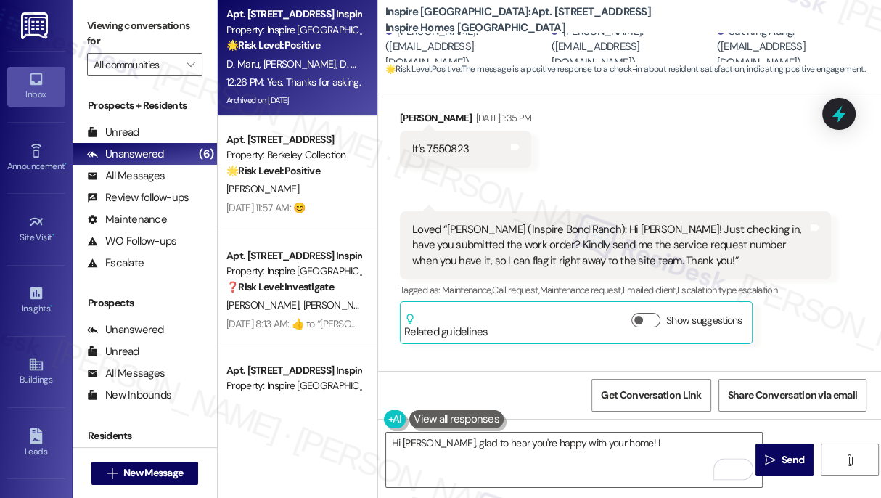
click at [654, 427] on div "Hi Daniel, glad to hear you're happy with your home! I  Send " at bounding box center [629, 473] width 503 height 109
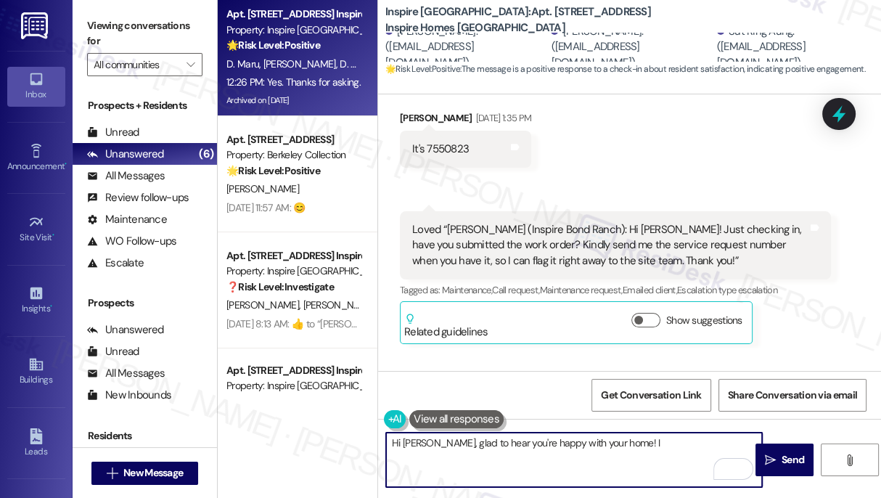
click at [617, 448] on textarea "Hi Daniel, glad to hear you're happy with your home! I" at bounding box center [574, 459] width 376 height 54
paste textarea "If you don’t mind, would you be willing to share your positive experience at {{…"
click at [561, 454] on textarea "Hi Daniel, glad to hear you're happy with your home! If you don’t mind, would y…" at bounding box center [574, 459] width 376 height 54
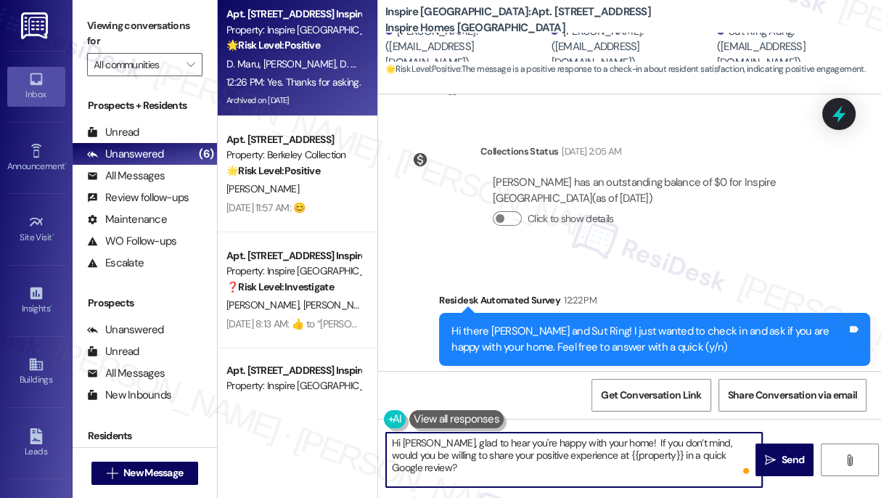
scroll to position [3041, 0]
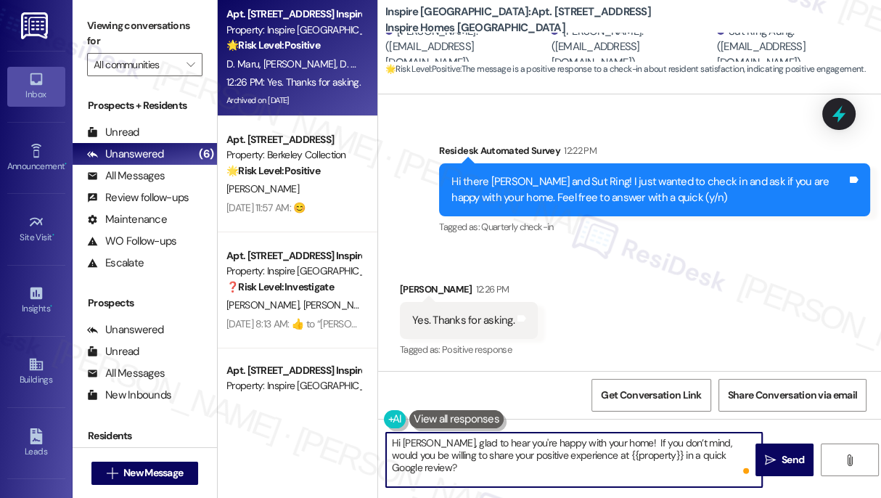
click at [738, 456] on textarea "Hi Daniel, glad to hear you're happy with your home! If you don’t mind, would y…" at bounding box center [574, 459] width 376 height 54
click at [595, 440] on textarea "Hi Daniel, glad to hear you're happy with your home! If you don’t mind, would y…" at bounding box center [574, 459] width 376 height 54
click at [483, 452] on textarea "Hi Daniel, glad to hear you're happy with your home! If you don’t mind, would y…" at bounding box center [574, 459] width 376 height 54
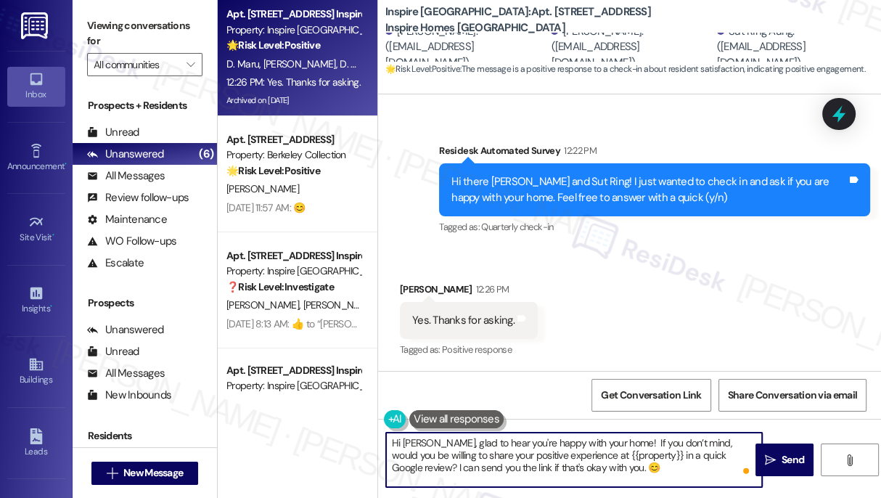
click at [605, 465] on textarea "Hi Daniel, glad to hear you're happy with your home! If you don’t mind, would y…" at bounding box center [574, 459] width 376 height 54
drag, startPoint x: 551, startPoint y: 467, endPoint x: 518, endPoint y: 465, distance: 33.4
click at [518, 465] on textarea "Hi Daniel, glad to hear you're happy with your home! If you don’t mind, would y…" at bounding box center [574, 459] width 376 height 54
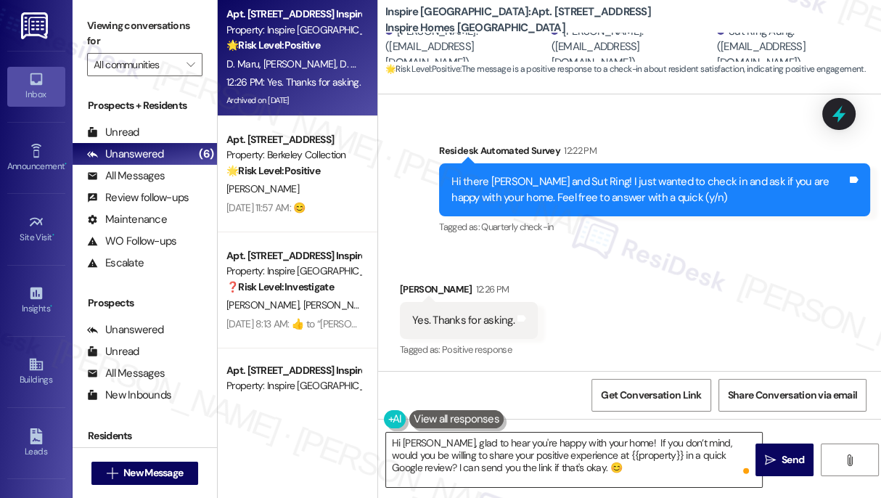
click at [569, 466] on textarea "Hi Daniel, glad to hear you're happy with your home! If you don’t mind, would y…" at bounding box center [574, 459] width 376 height 54
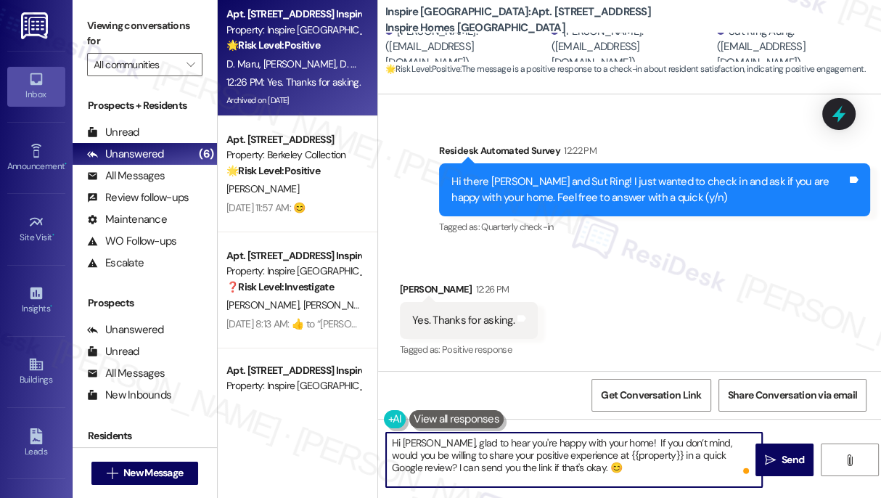
click at [569, 466] on textarea "Hi Daniel, glad to hear you're happy with your home! If you don’t mind, would y…" at bounding box center [574, 459] width 376 height 54
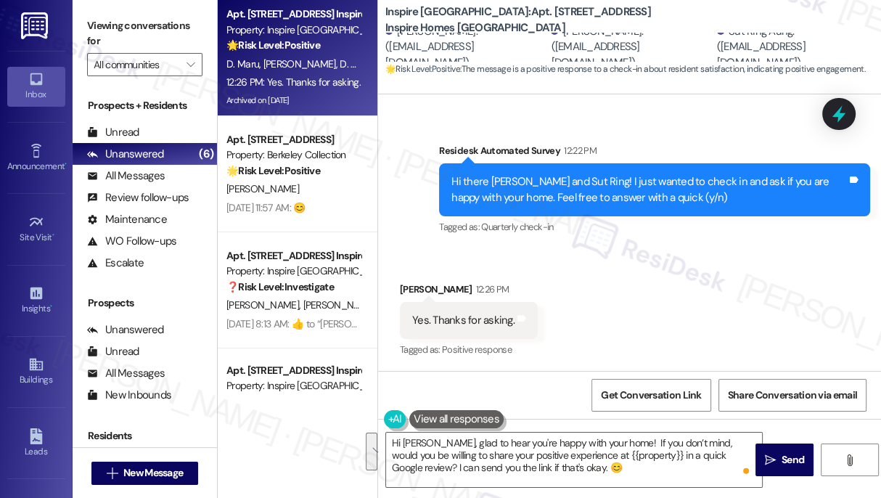
click at [88, 15] on label "Viewing conversations for" at bounding box center [144, 34] width 115 height 38
click at [100, 33] on label "Viewing conversations for" at bounding box center [144, 34] width 115 height 38
click at [573, 439] on textarea "Hi Daniel, glad to hear you're happy with your home! If you don’t mind, would y…" at bounding box center [574, 459] width 376 height 54
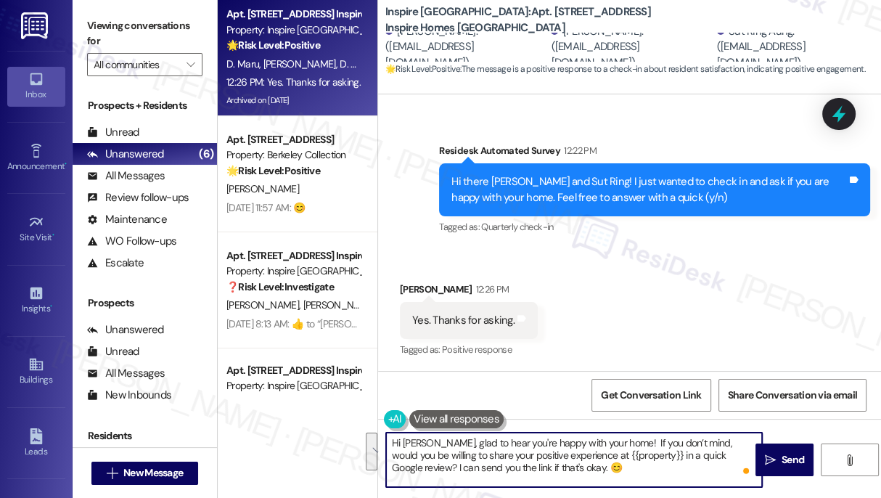
paste textarea "I’m so glad to hear you’re happy with your home! If you don’t mind, would you b…"
click at [505, 450] on textarea "Hi Daniel, glad to hear you're happy with your home! If you don’t mind, would y…" at bounding box center [574, 459] width 376 height 54
drag, startPoint x: 528, startPoint y: 470, endPoint x: 433, endPoint y: 441, distance: 99.3
click at [433, 441] on textarea "Hi Daniel, glad to hear you're happy with your home! If you don’t mind, would y…" at bounding box center [574, 459] width 376 height 54
paste textarea "I’m so glad to hear you’re happy with your home! If you don’t mind, would you b…"
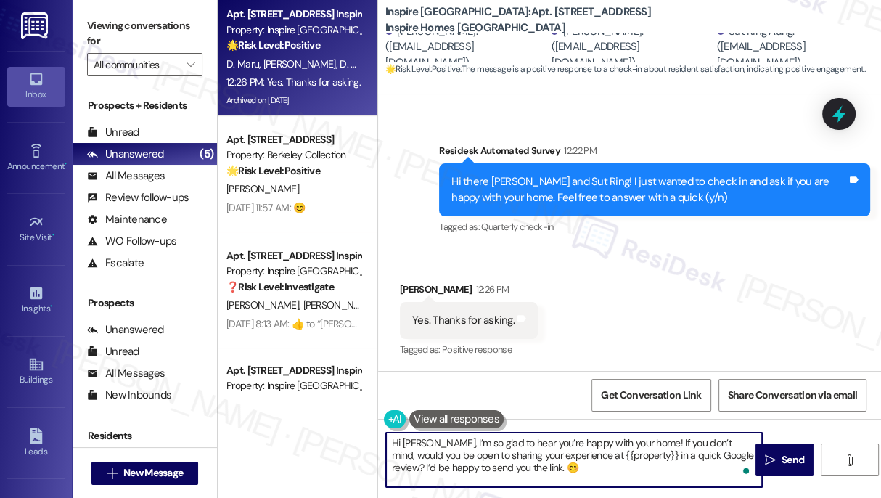
click at [493, 452] on textarea "Hi Daniel, I’m so glad to hear you’re happy with your home! If you don’t mind, …" at bounding box center [574, 459] width 376 height 54
type textarea "Hi Daniel, I’m so glad to hear you’re happy with your home! If you don’t mind, …"
click at [767, 450] on button " Send" at bounding box center [784, 459] width 58 height 33
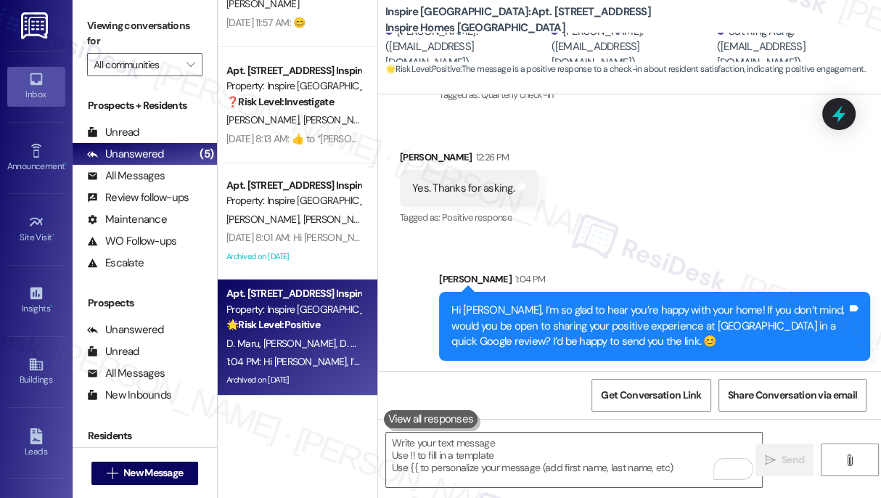
scroll to position [0, 0]
